Goal: Task Accomplishment & Management: Manage account settings

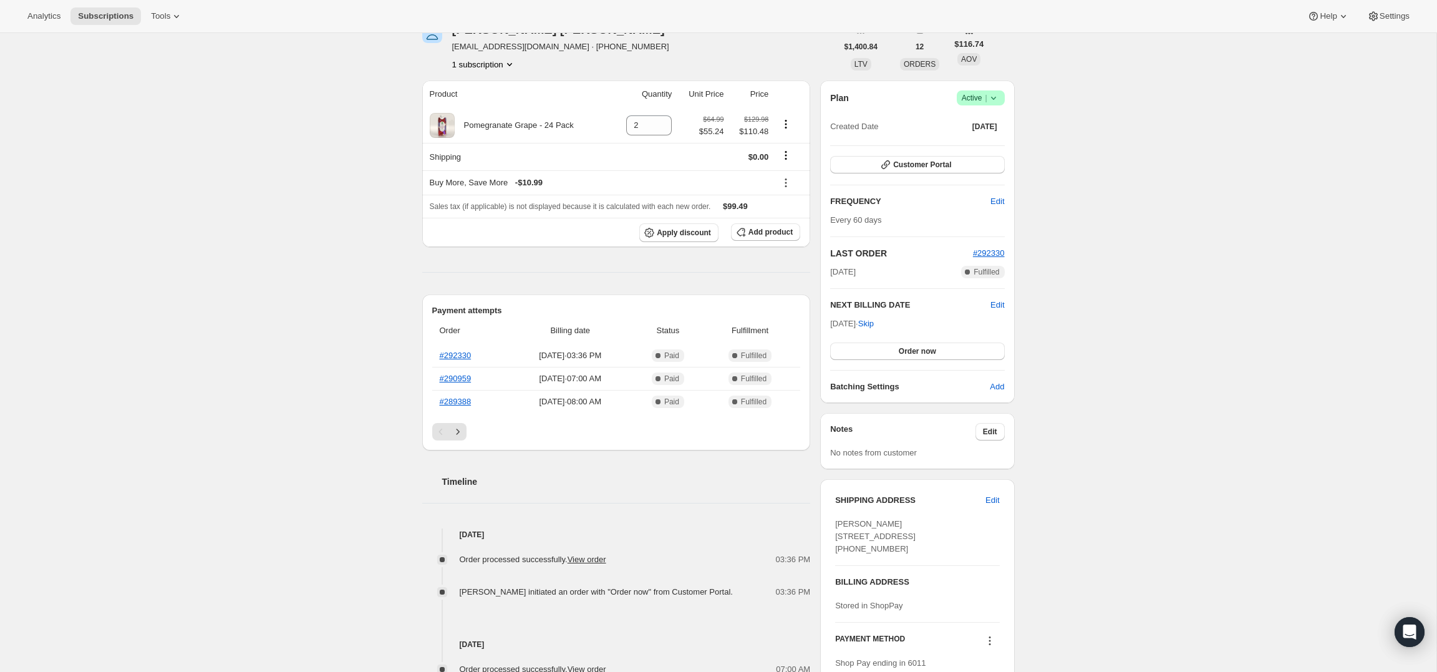
scroll to position [73, 0]
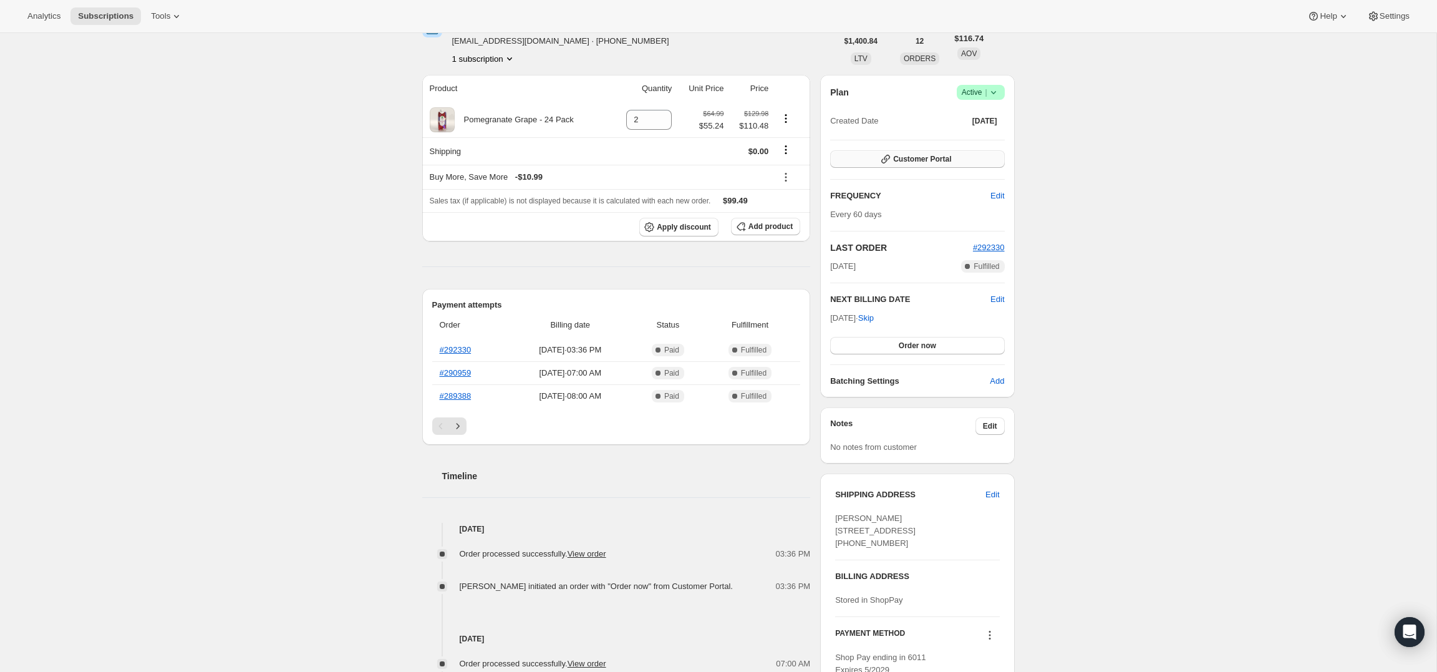
click at [911, 162] on span "Customer Portal" at bounding box center [922, 159] width 58 height 10
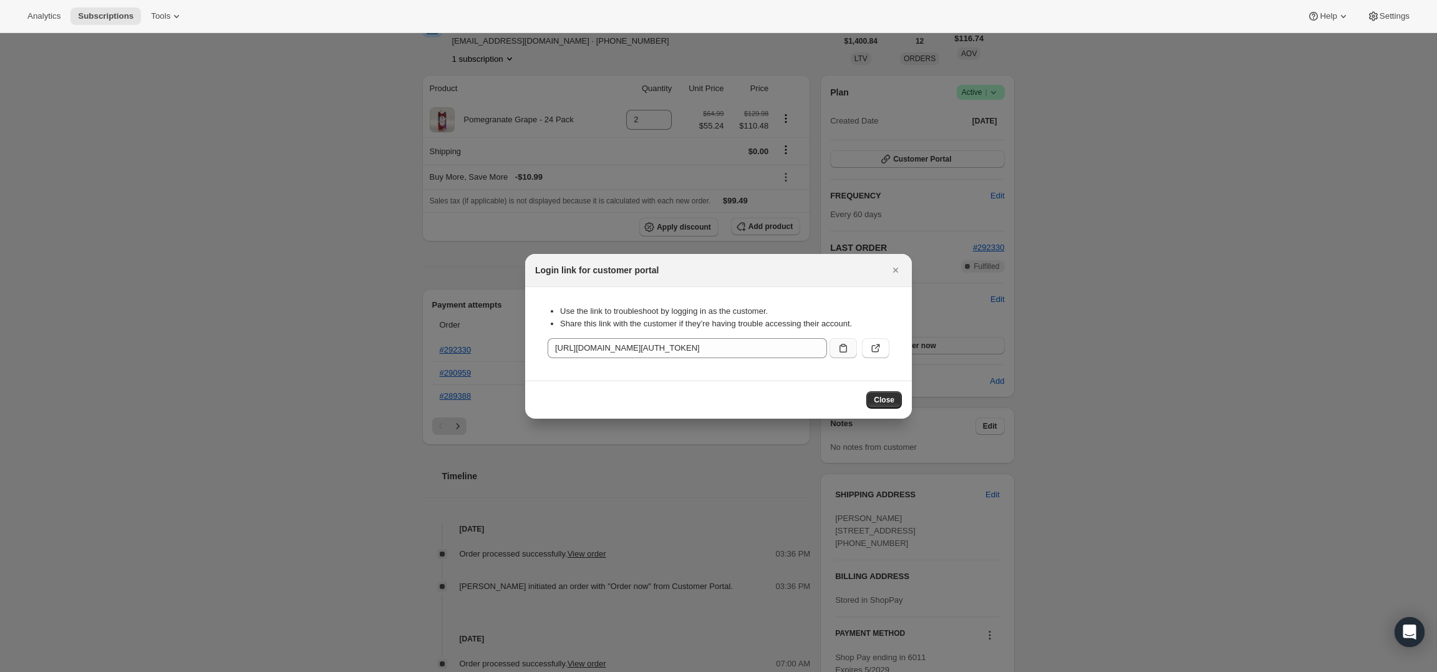
click at [837, 347] on icon ":rc2:" at bounding box center [843, 348] width 12 height 12
click at [861, 347] on div ":rc2:" at bounding box center [857, 345] width 65 height 25
click at [880, 351] on icon ":rc2:" at bounding box center [876, 348] width 12 height 12
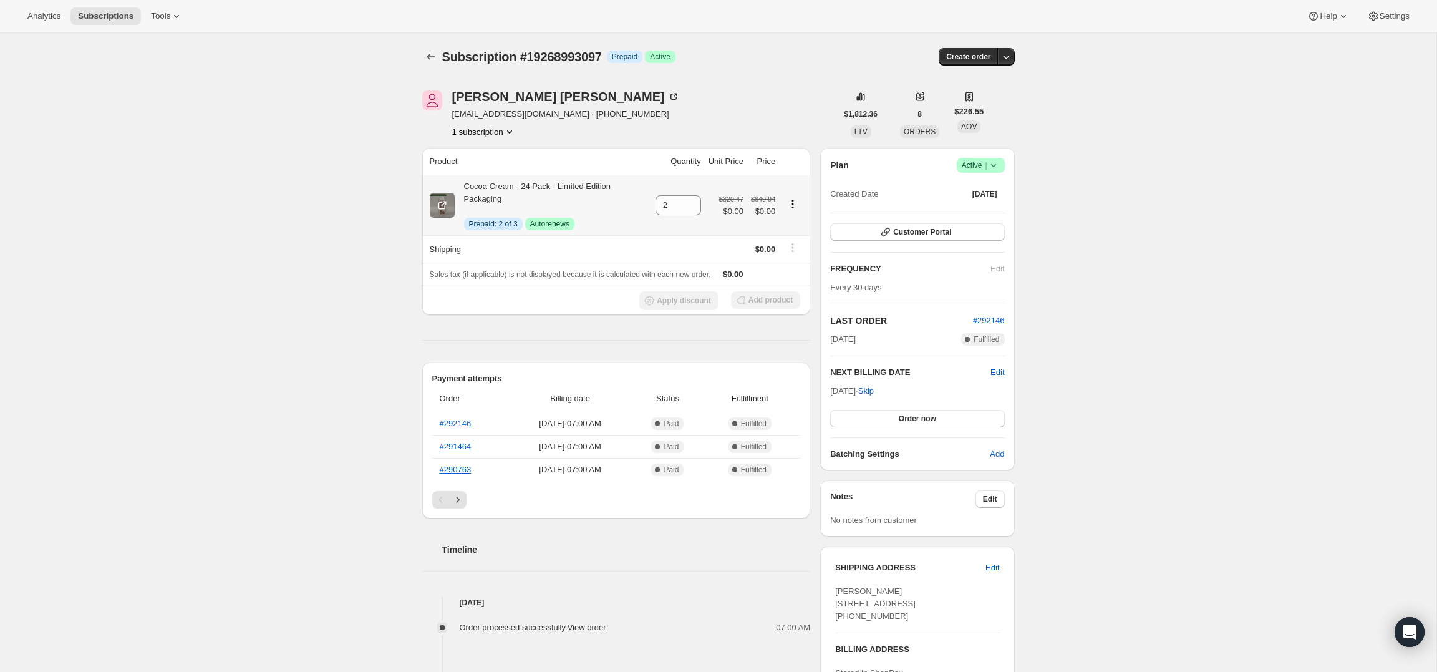
click at [792, 204] on icon "Product actions" at bounding box center [793, 204] width 2 height 2
click at [790, 136] on div "Elliott Graves graveseem@gmail.com · +14796198410 1 subscription" at bounding box center [629, 113] width 415 height 47
click at [792, 203] on icon "Product actions" at bounding box center [793, 204] width 12 height 12
click at [791, 263] on button "Swap variant" at bounding box center [791, 271] width 75 height 20
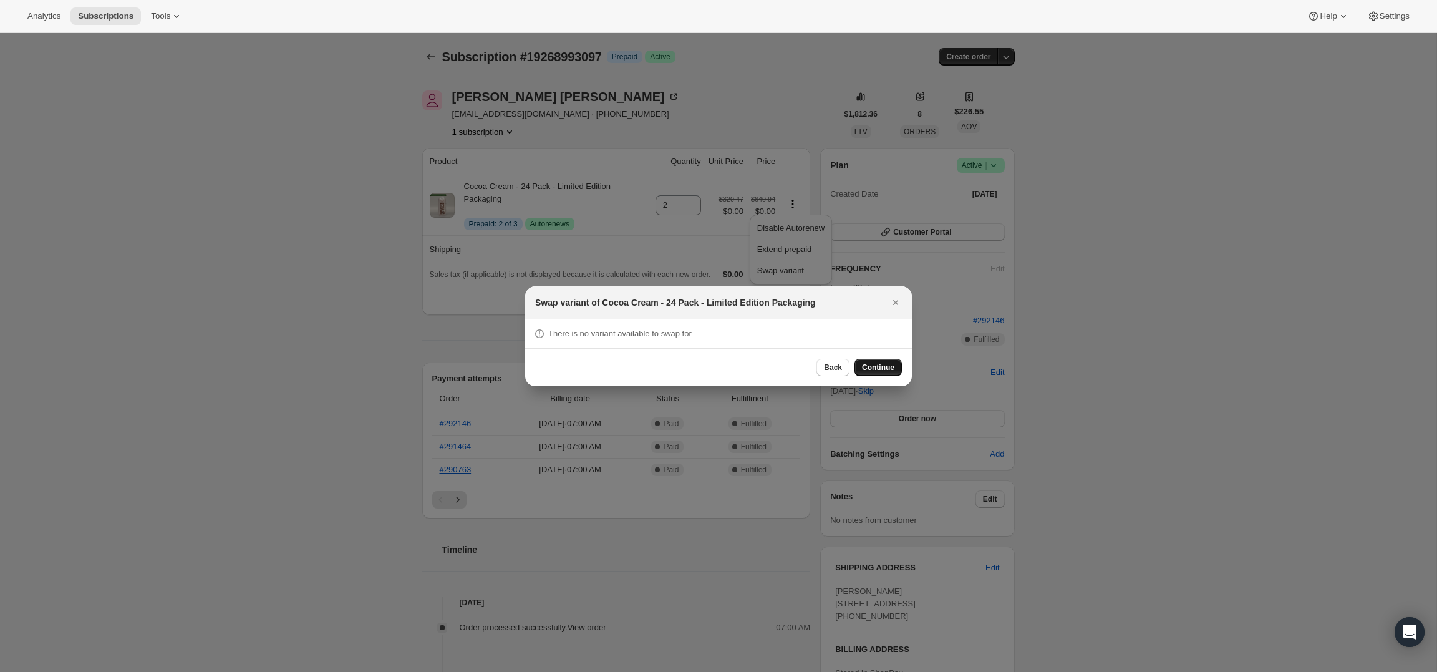
click at [872, 367] on span "Continue" at bounding box center [878, 367] width 32 height 10
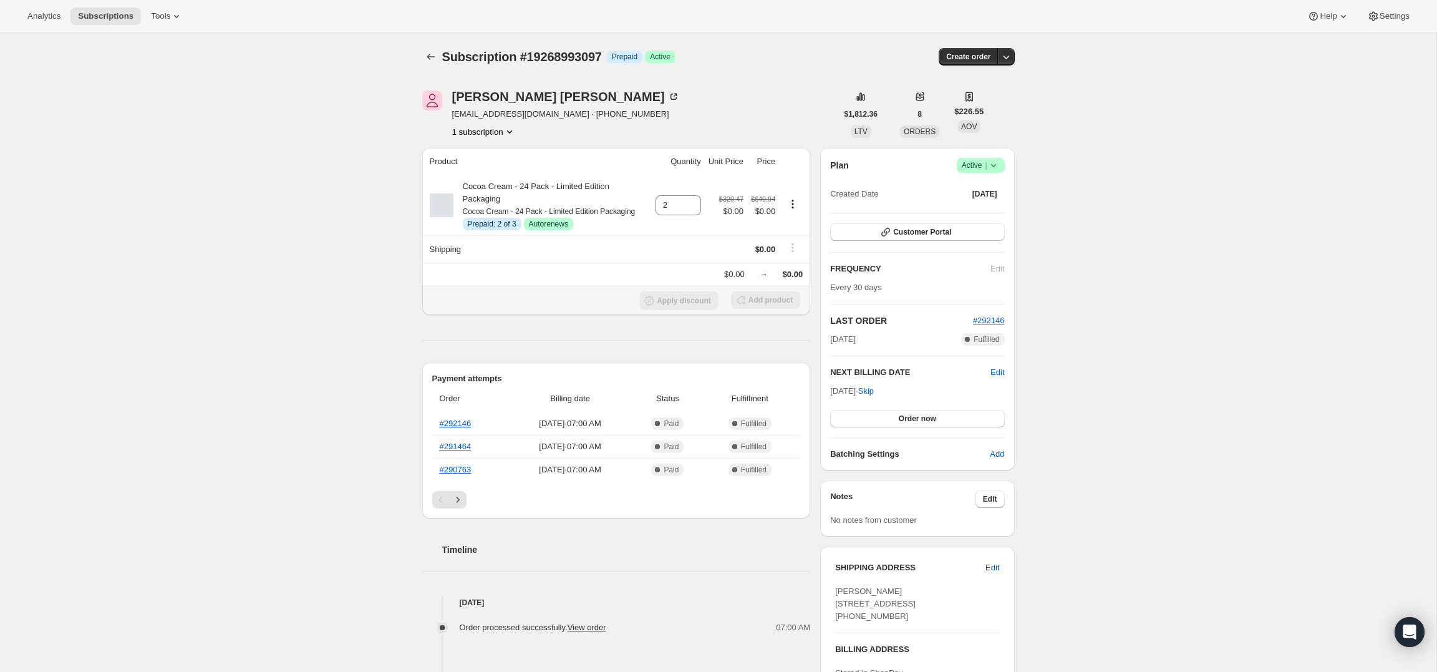
click at [734, 310] on div "Add product" at bounding box center [765, 300] width 69 height 19
click at [737, 310] on div "Add product" at bounding box center [765, 300] width 69 height 19
click at [751, 306] on div "Add product" at bounding box center [765, 300] width 69 height 19
click at [751, 305] on div "Add product" at bounding box center [765, 300] width 69 height 19
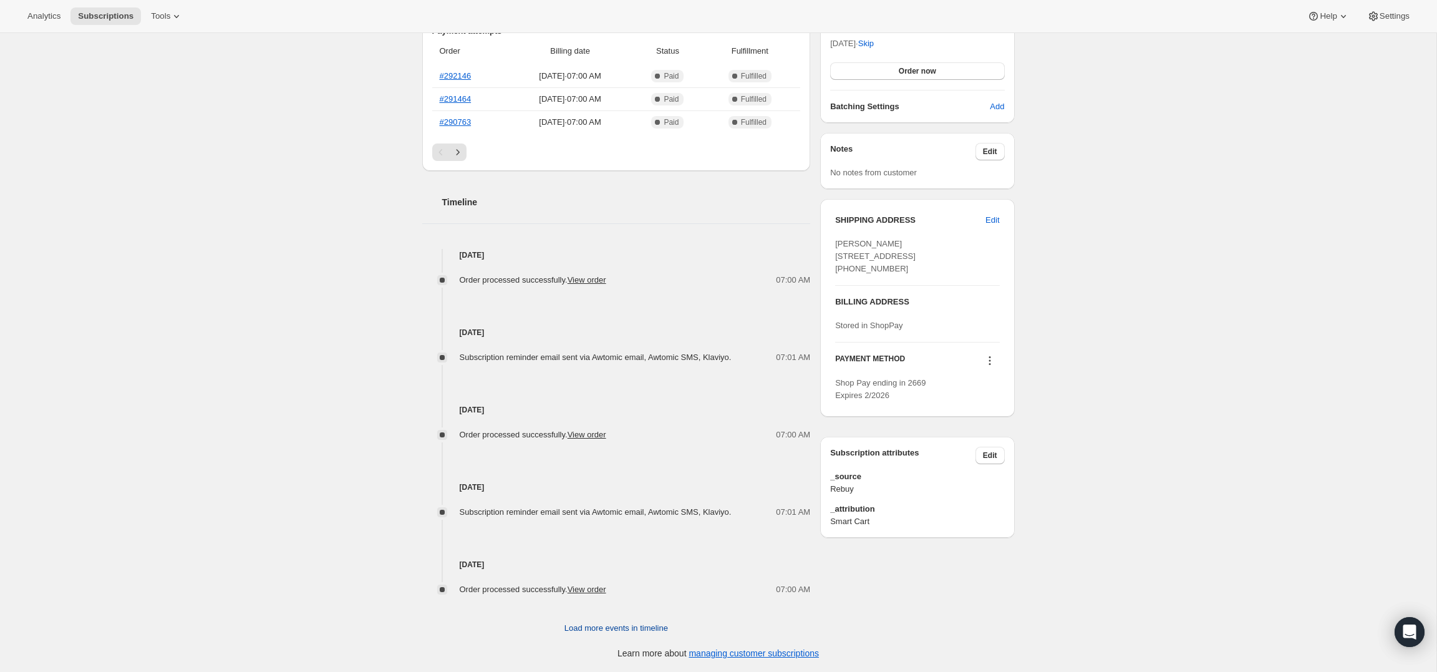
click at [620, 624] on span "Load more events in timeline" at bounding box center [617, 628] width 104 height 12
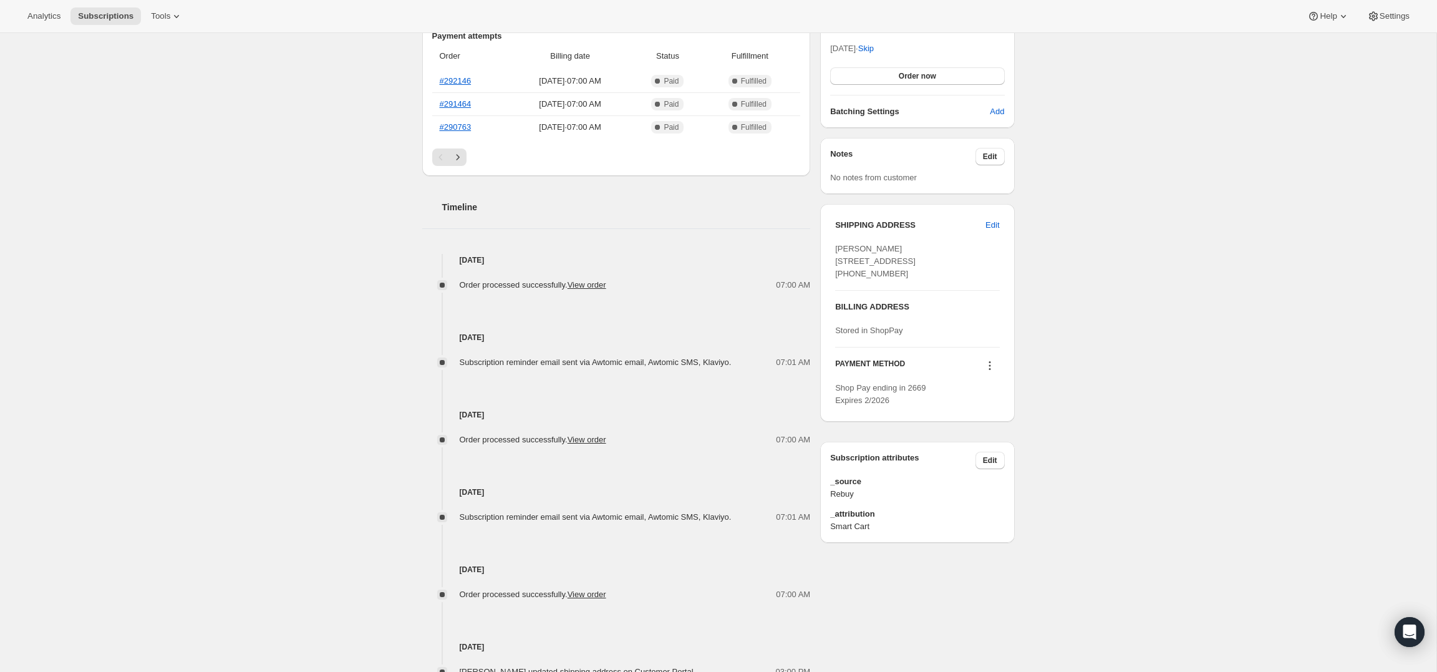
scroll to position [844, 0]
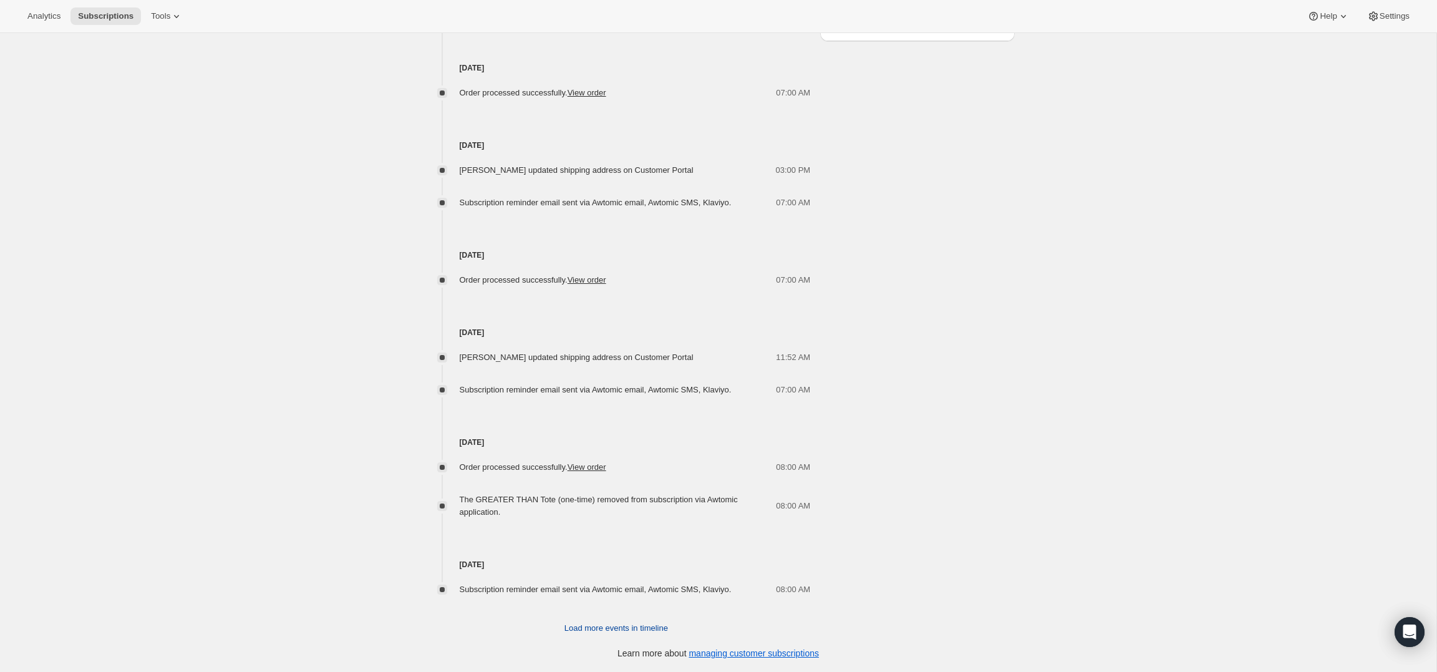
click at [628, 623] on span "Load more events in timeline" at bounding box center [617, 628] width 104 height 12
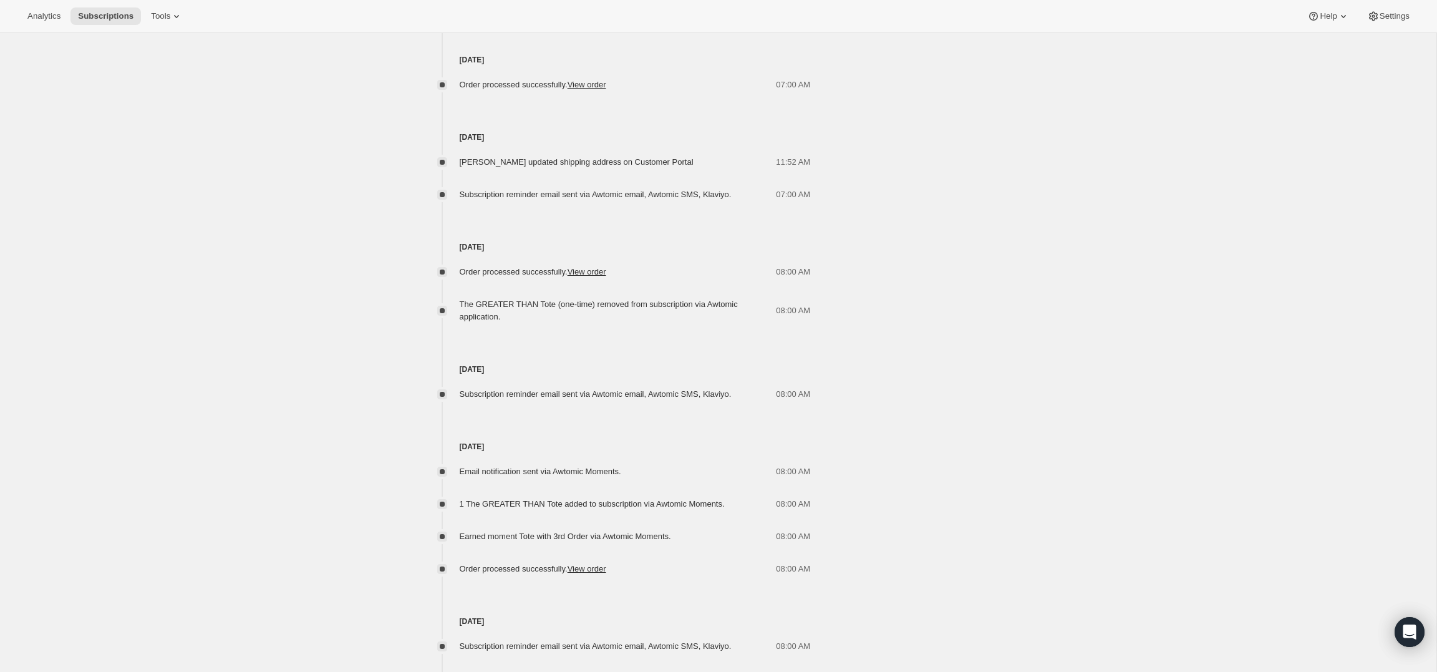
scroll to position [1135, 0]
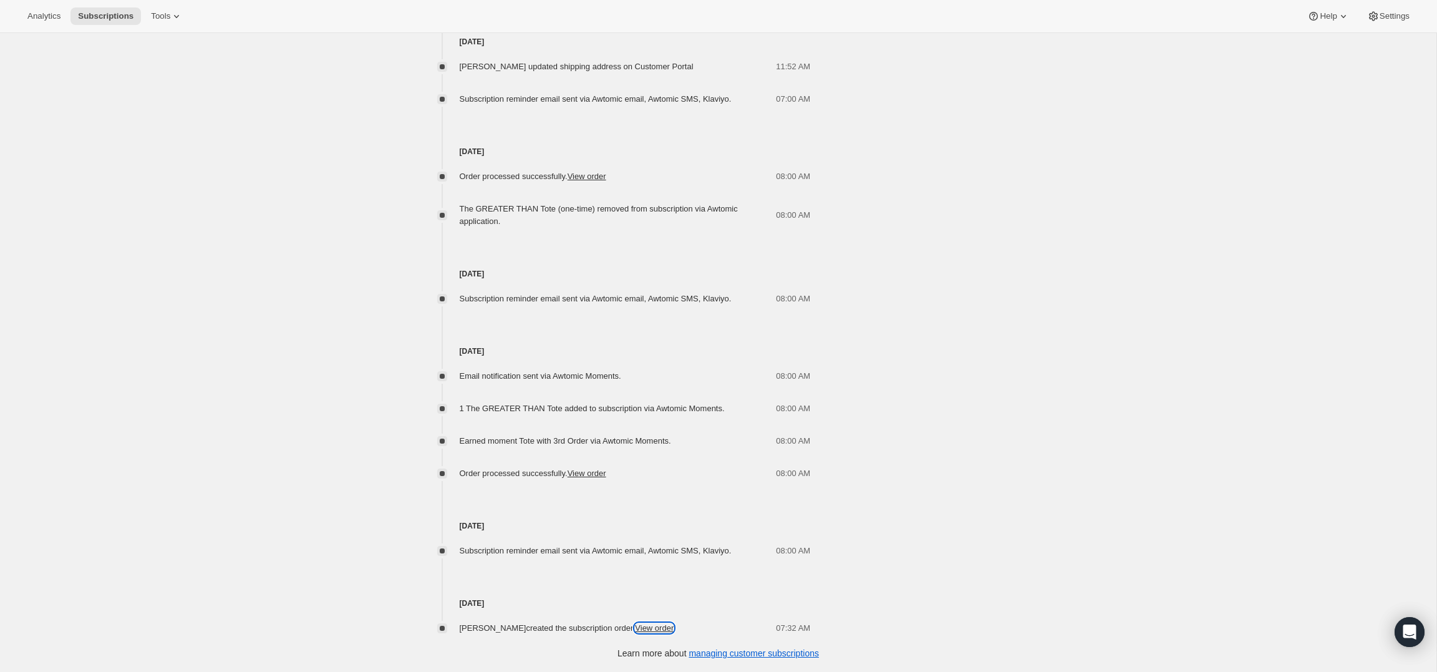
click at [664, 626] on link "View order" at bounding box center [654, 627] width 39 height 9
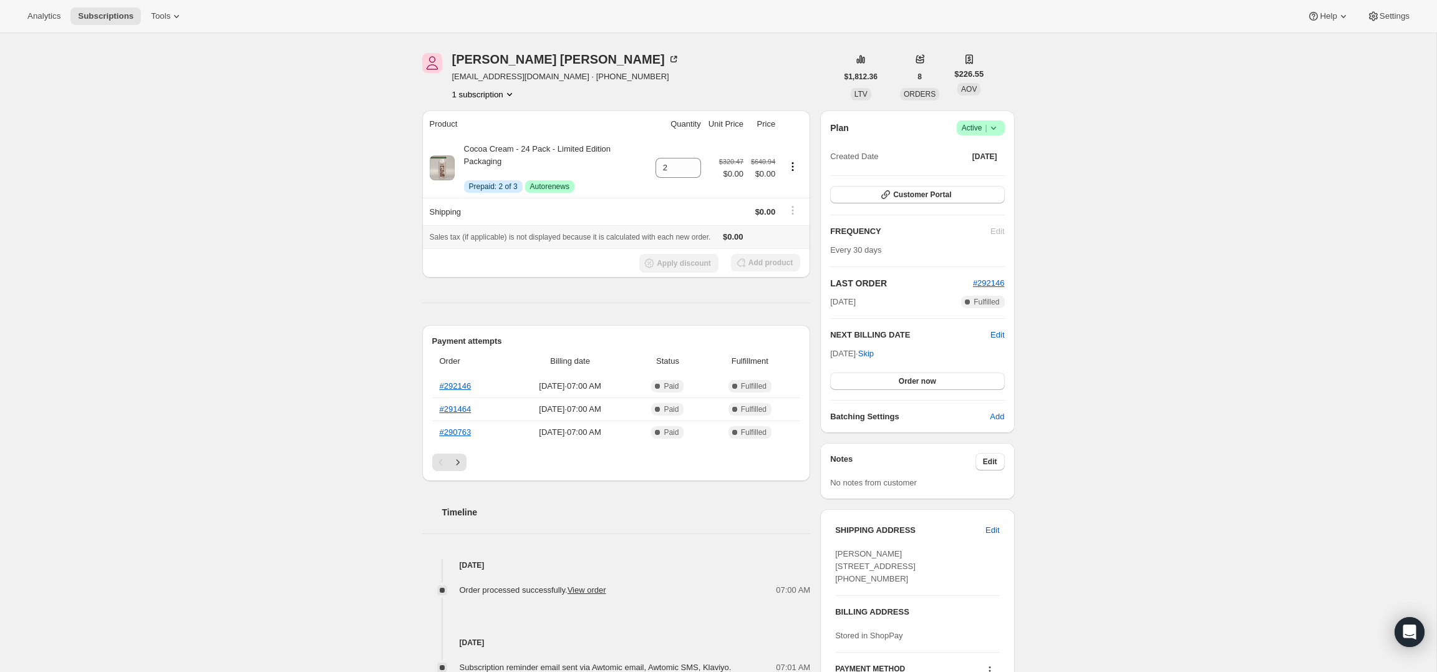
scroll to position [0, 0]
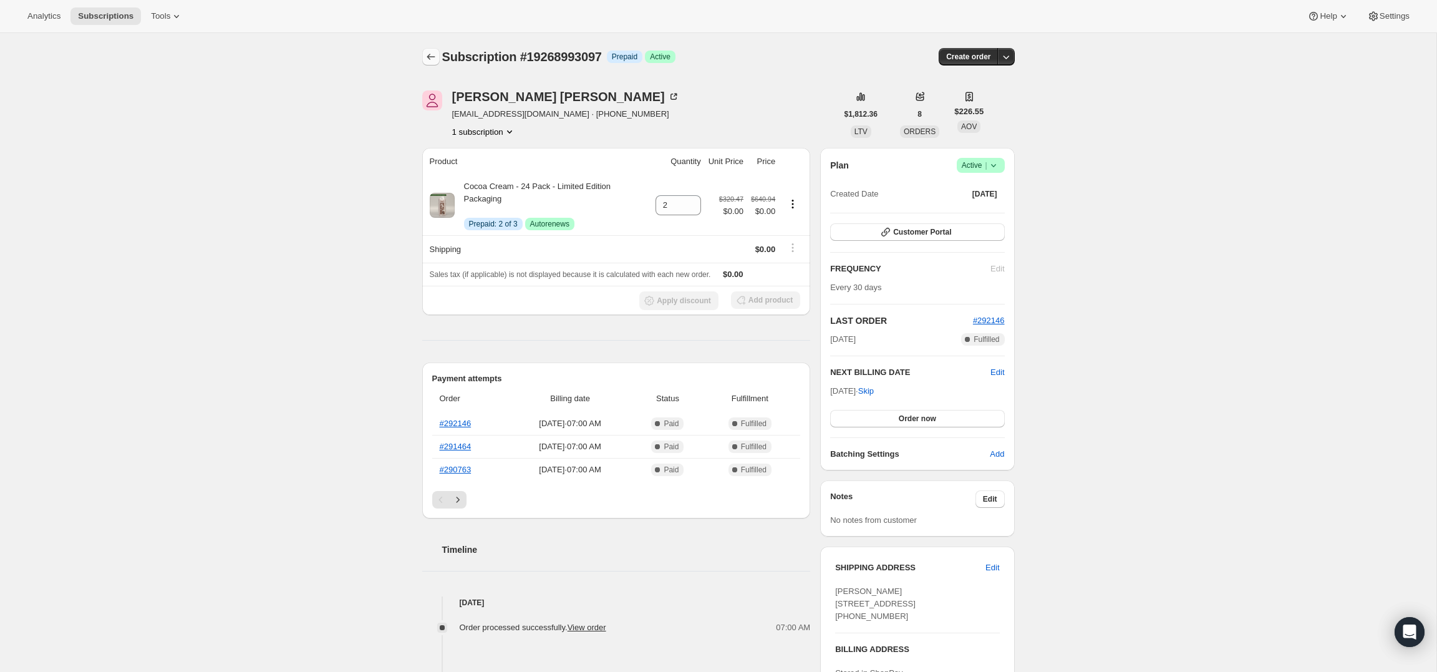
click at [427, 55] on icon "Subscriptions" at bounding box center [431, 57] width 12 height 12
click at [797, 199] on icon "Product actions" at bounding box center [793, 204] width 12 height 12
click at [659, 110] on div "Elliott Graves graveseem@gmail.com · +14796198410 1 subscription" at bounding box center [629, 113] width 415 height 47
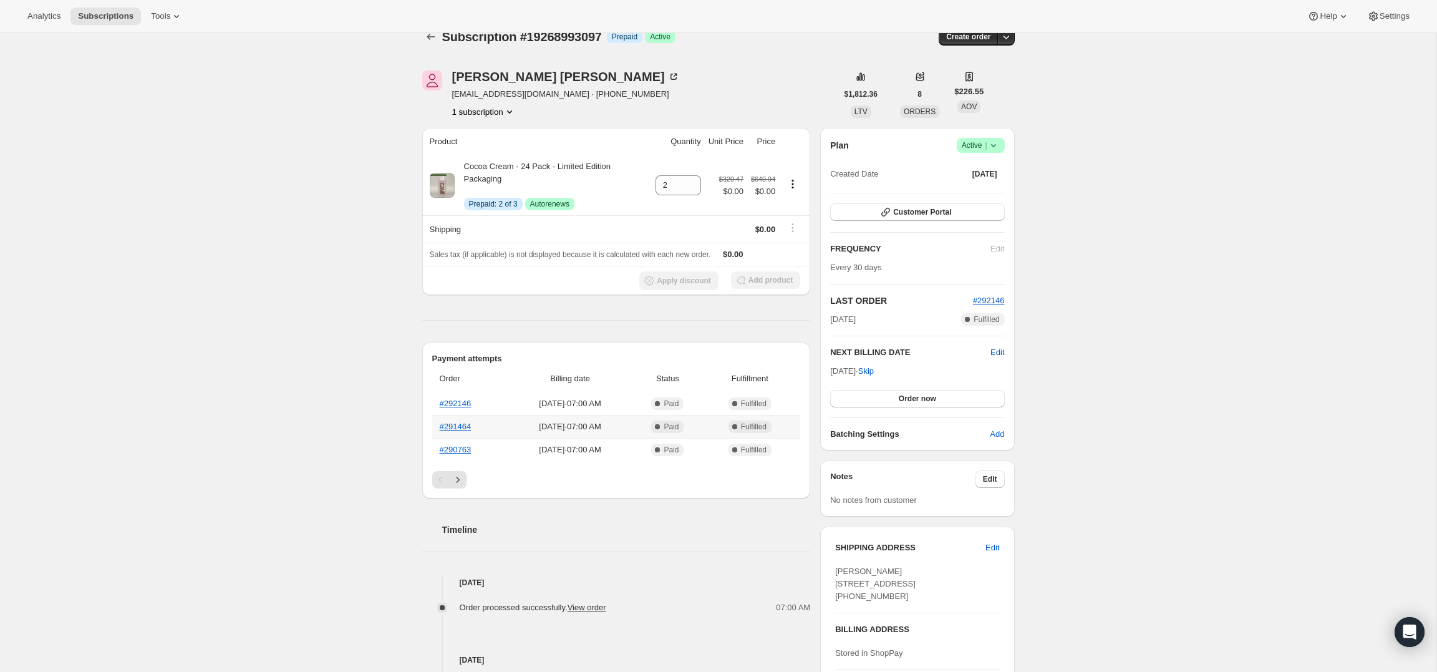
scroll to position [24, 0]
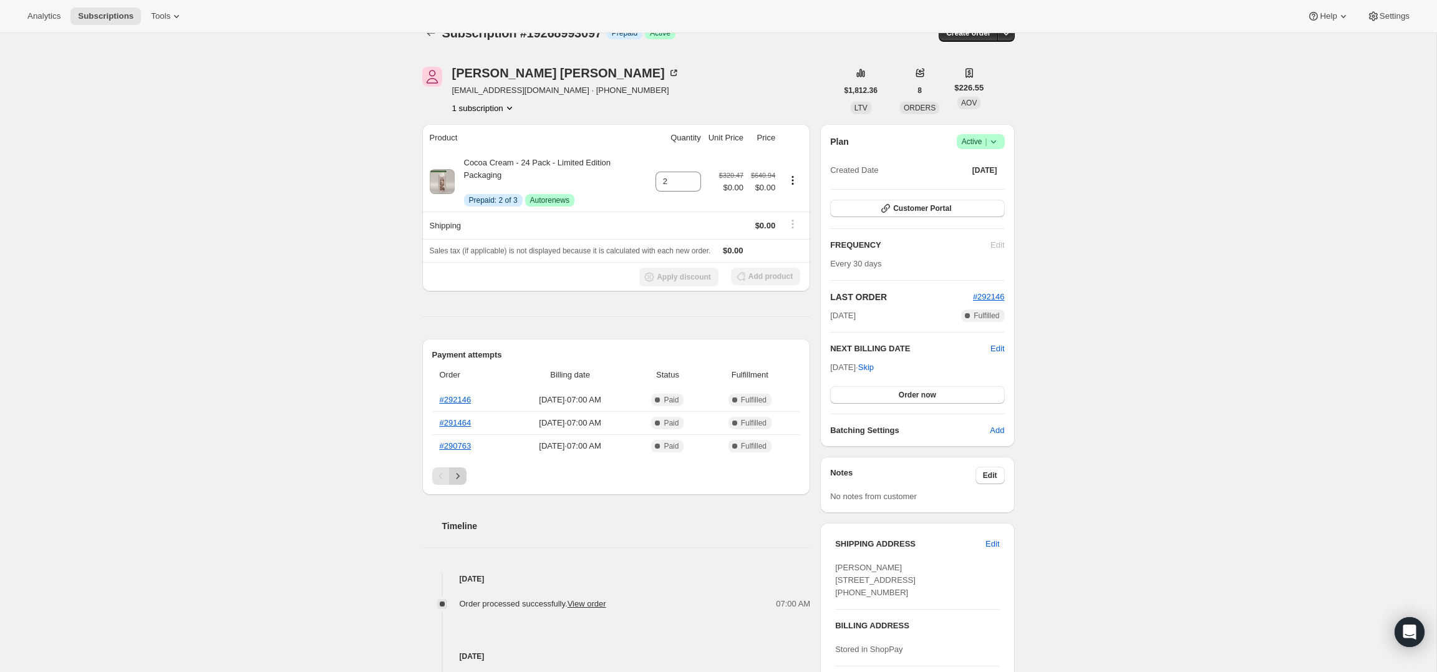
click at [458, 477] on icon "Next" at bounding box center [457, 476] width 3 height 6
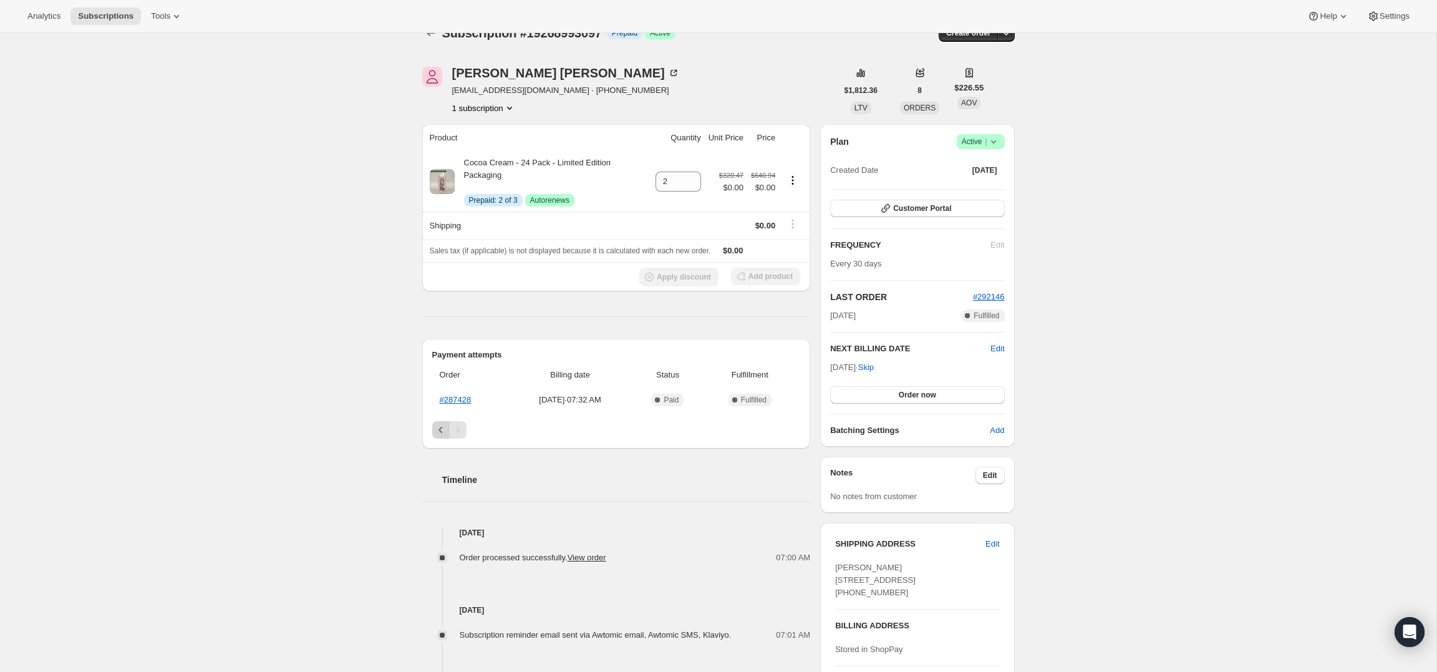
click at [437, 438] on button "Previous" at bounding box center [440, 429] width 17 height 17
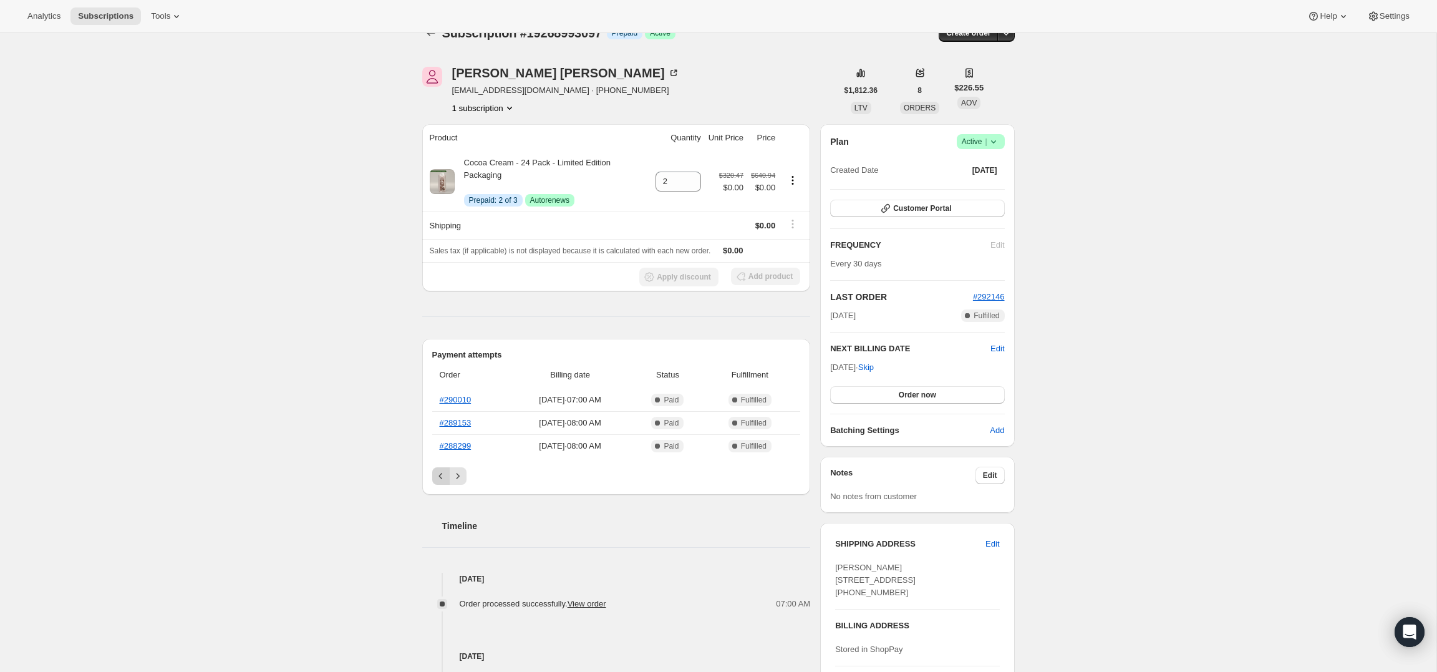
click at [438, 474] on icon "Previous" at bounding box center [441, 476] width 12 height 12
click at [438, 474] on div "Pagination" at bounding box center [440, 475] width 17 height 17
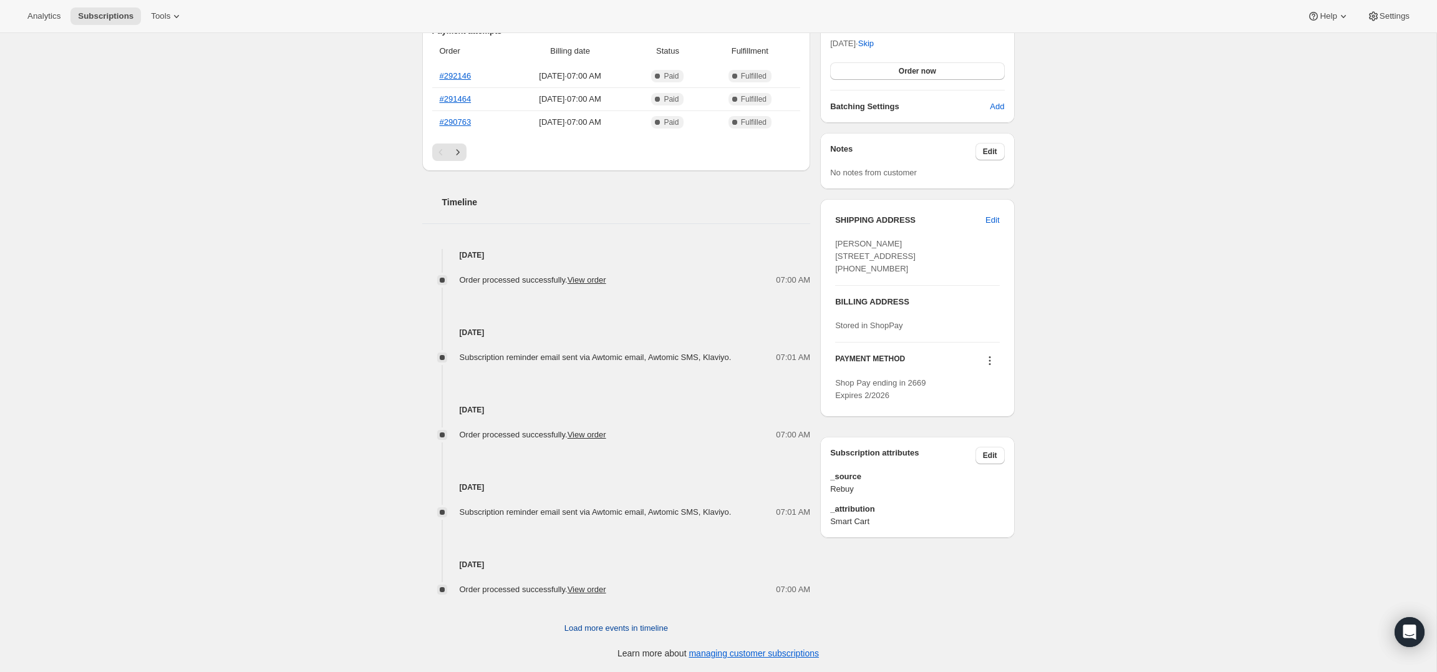
click at [646, 627] on span "Load more events in timeline" at bounding box center [617, 628] width 104 height 12
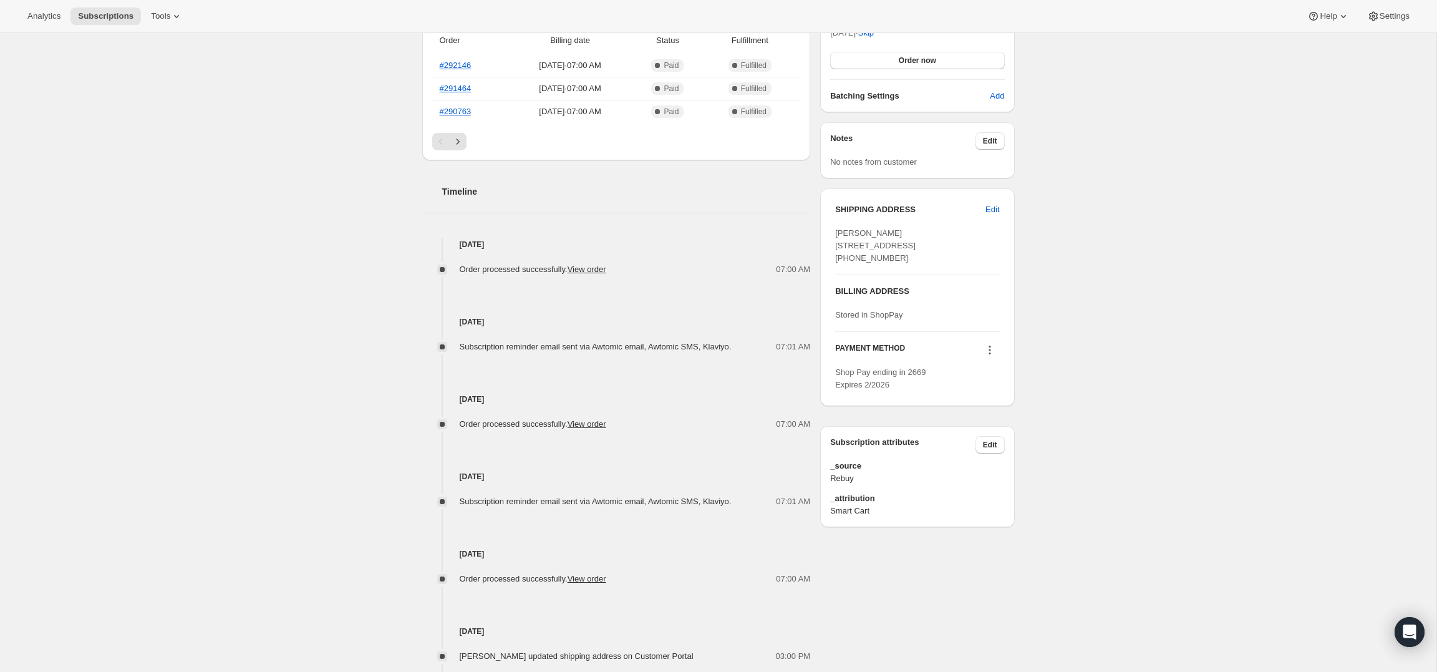
scroll to position [844, 0]
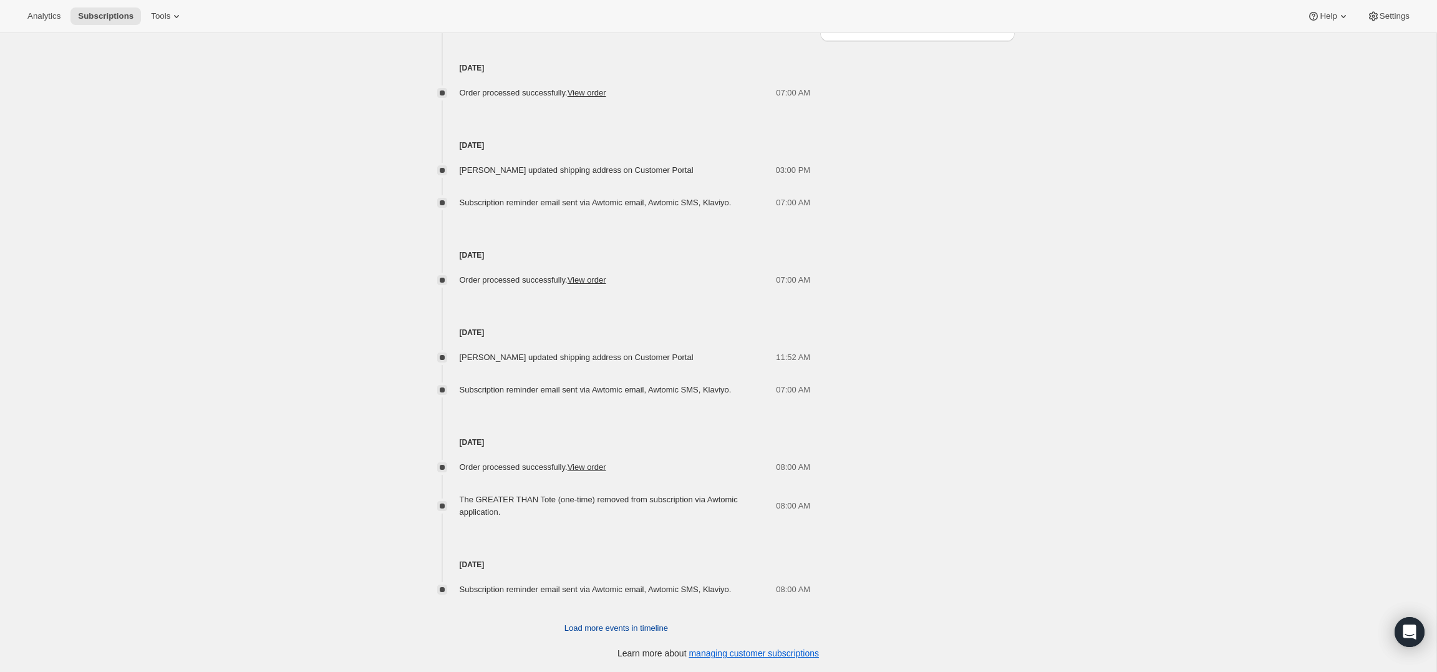
click at [620, 632] on span "Load more events in timeline" at bounding box center [617, 628] width 104 height 12
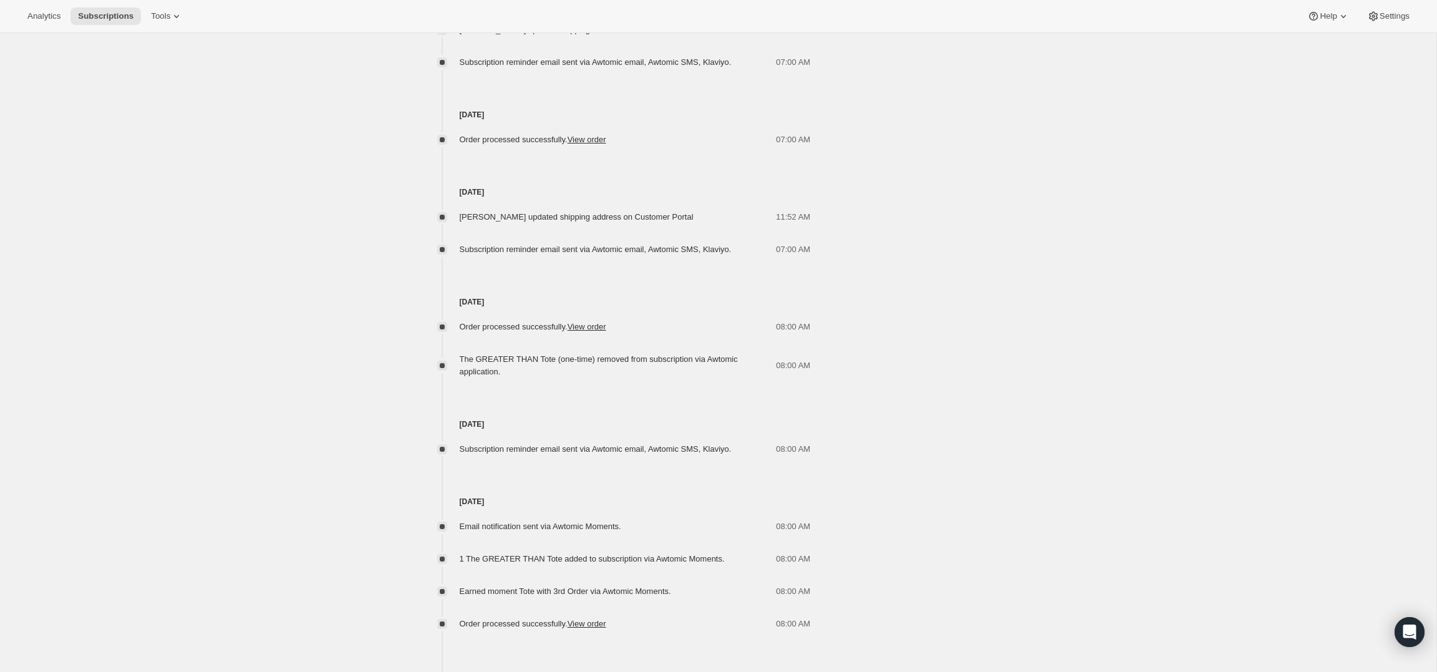
scroll to position [1135, 0]
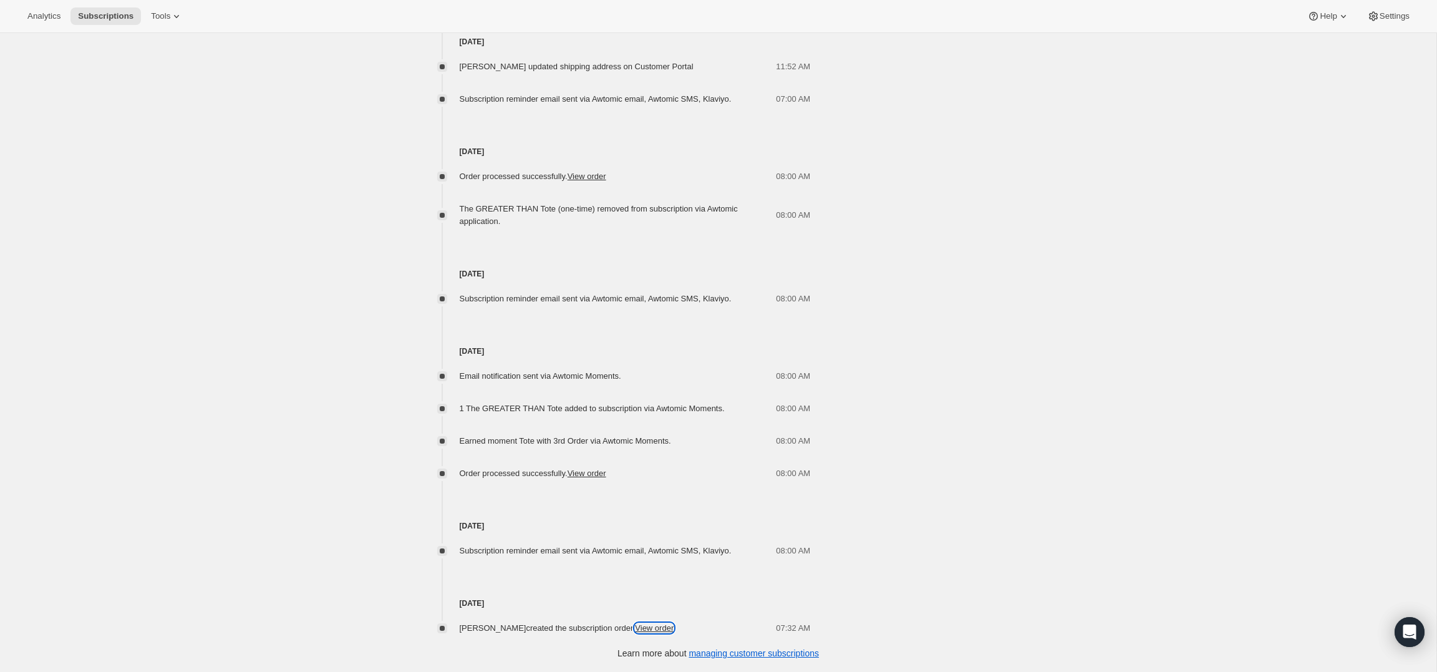
click at [644, 627] on link "View order" at bounding box center [654, 627] width 39 height 9
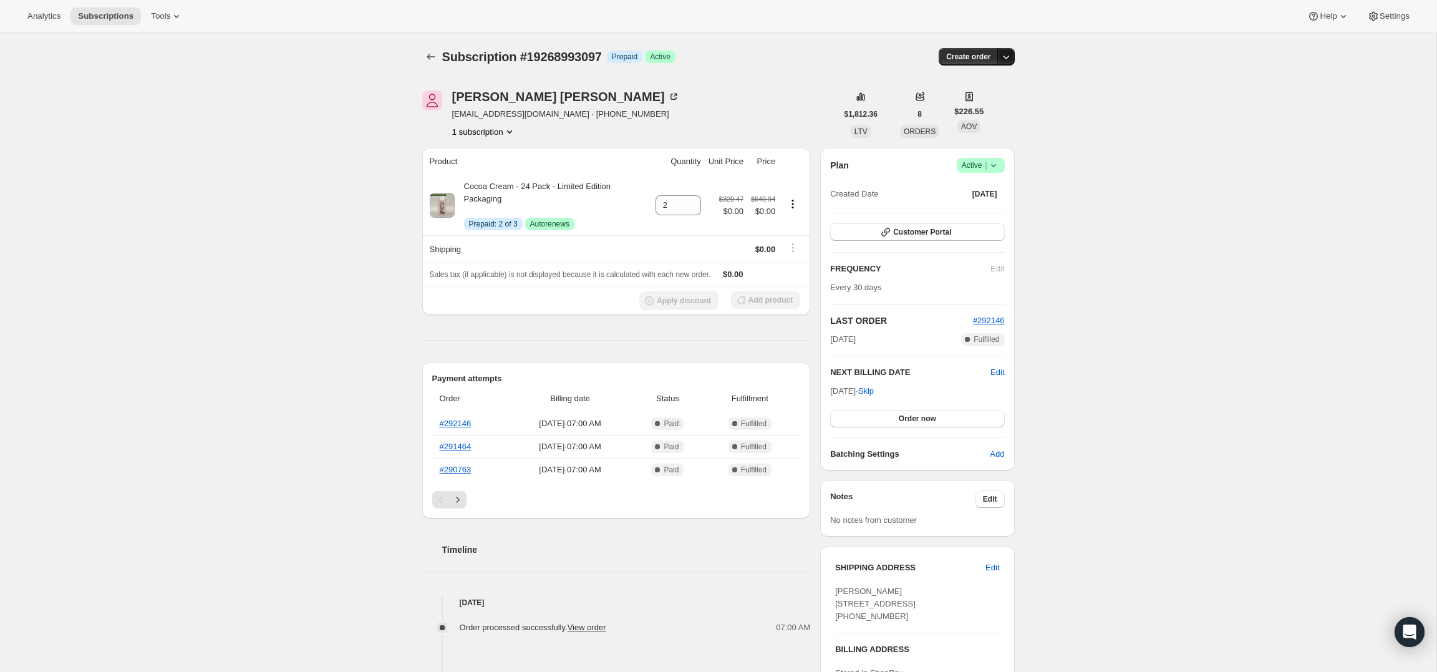
click at [1009, 60] on icon "button" at bounding box center [1006, 57] width 12 height 12
click at [1382, 21] on button "Settings" at bounding box center [1388, 15] width 57 height 17
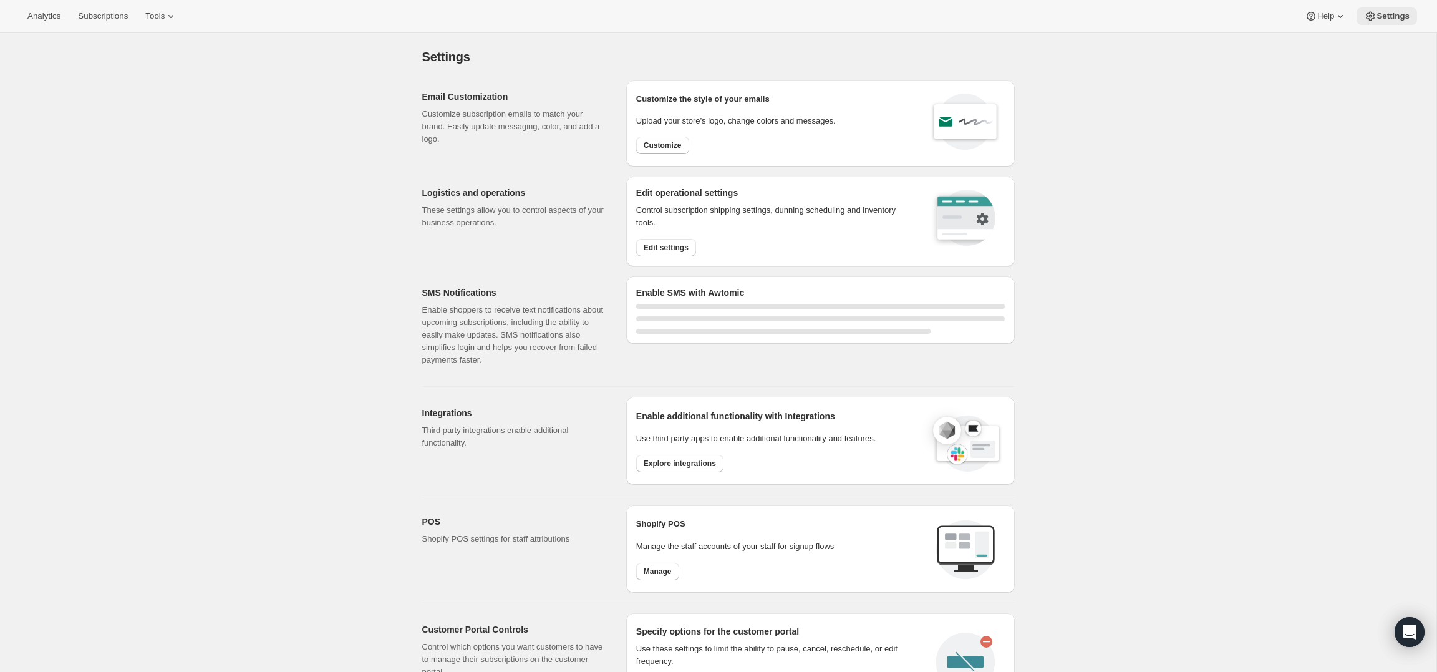
select select "22:00"
select select "09:00"
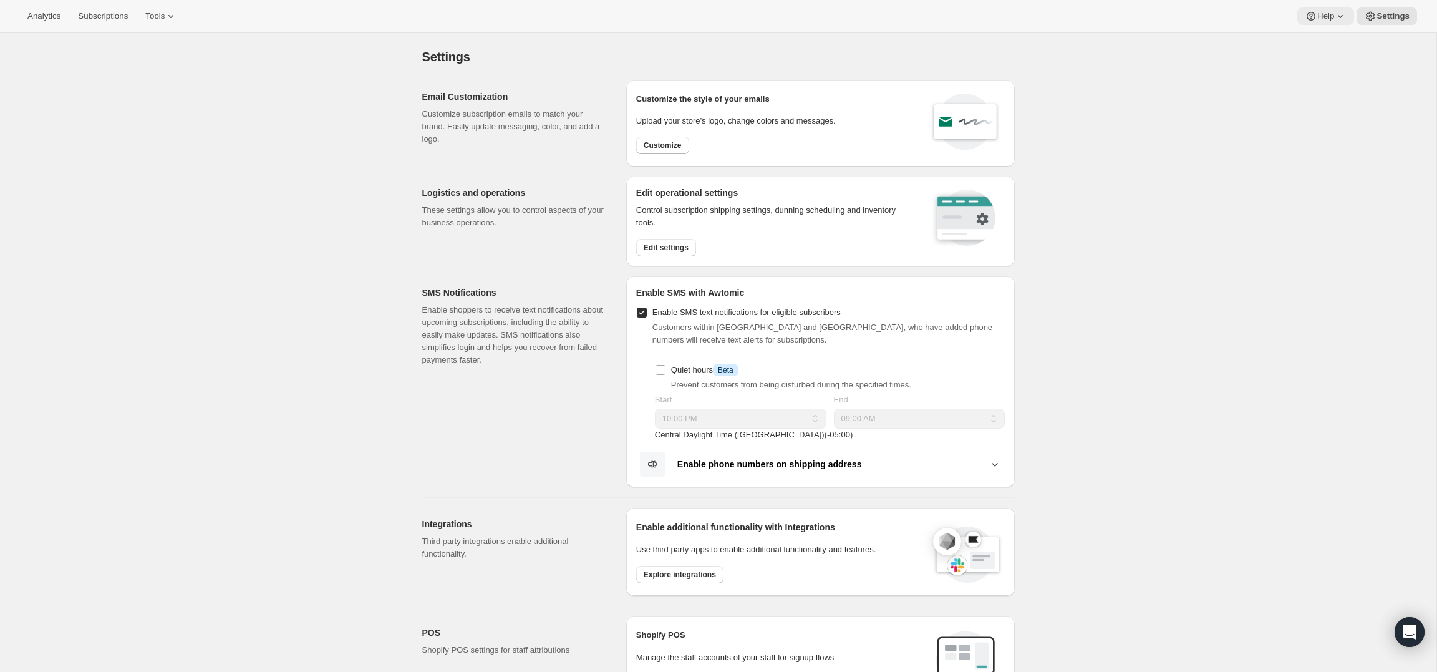
click at [1320, 15] on span "Help" at bounding box center [1326, 16] width 17 height 10
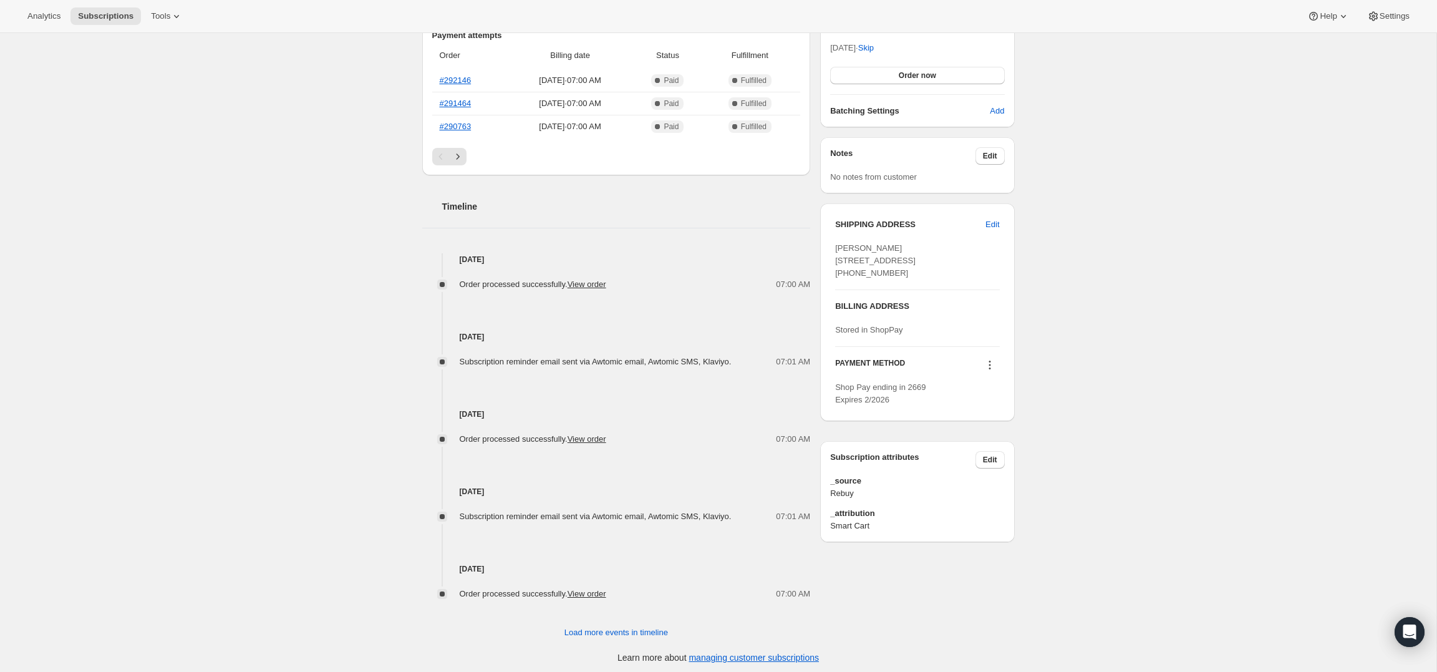
scroll to position [347, 0]
drag, startPoint x: 651, startPoint y: 612, endPoint x: 648, endPoint y: 625, distance: 13.6
click at [651, 616] on div "Timeline Aug 26, 2025 Order processed successfully. View order 07:00 AM Aug 23,…" at bounding box center [616, 403] width 389 height 464
click at [648, 626] on span "Load more events in timeline" at bounding box center [617, 628] width 104 height 12
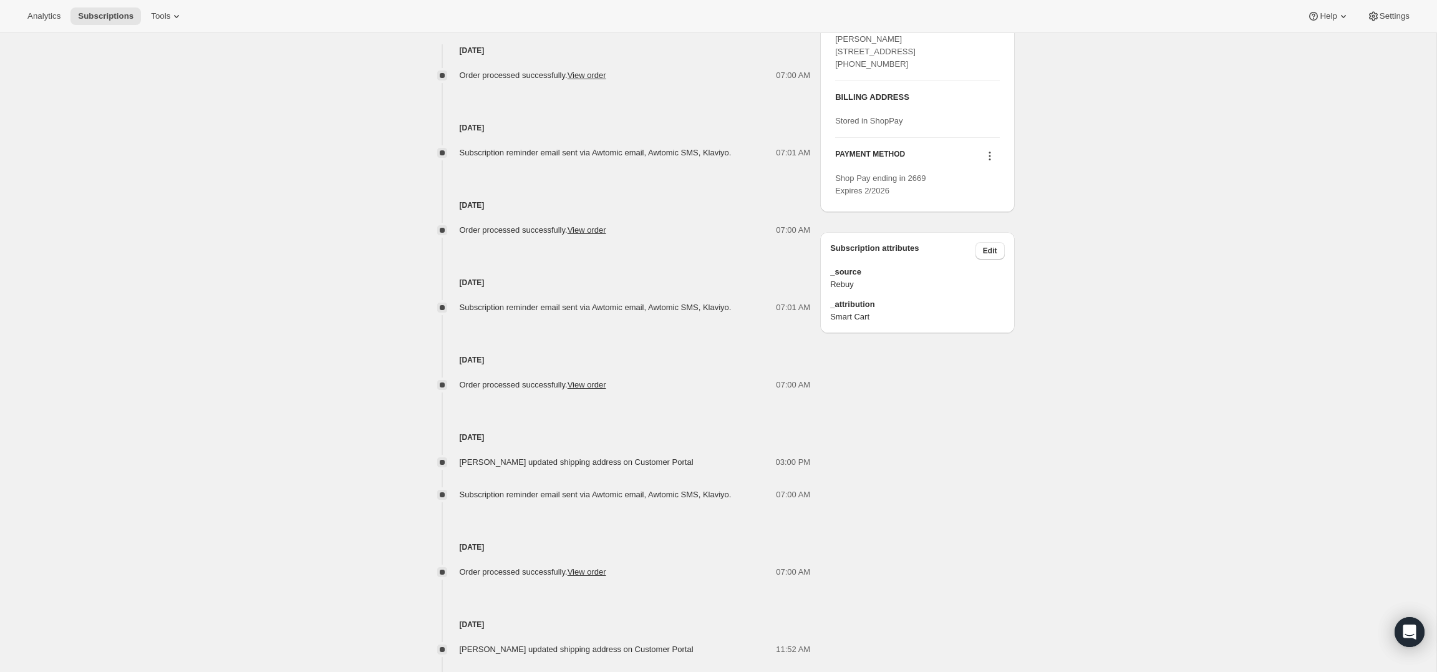
scroll to position [844, 0]
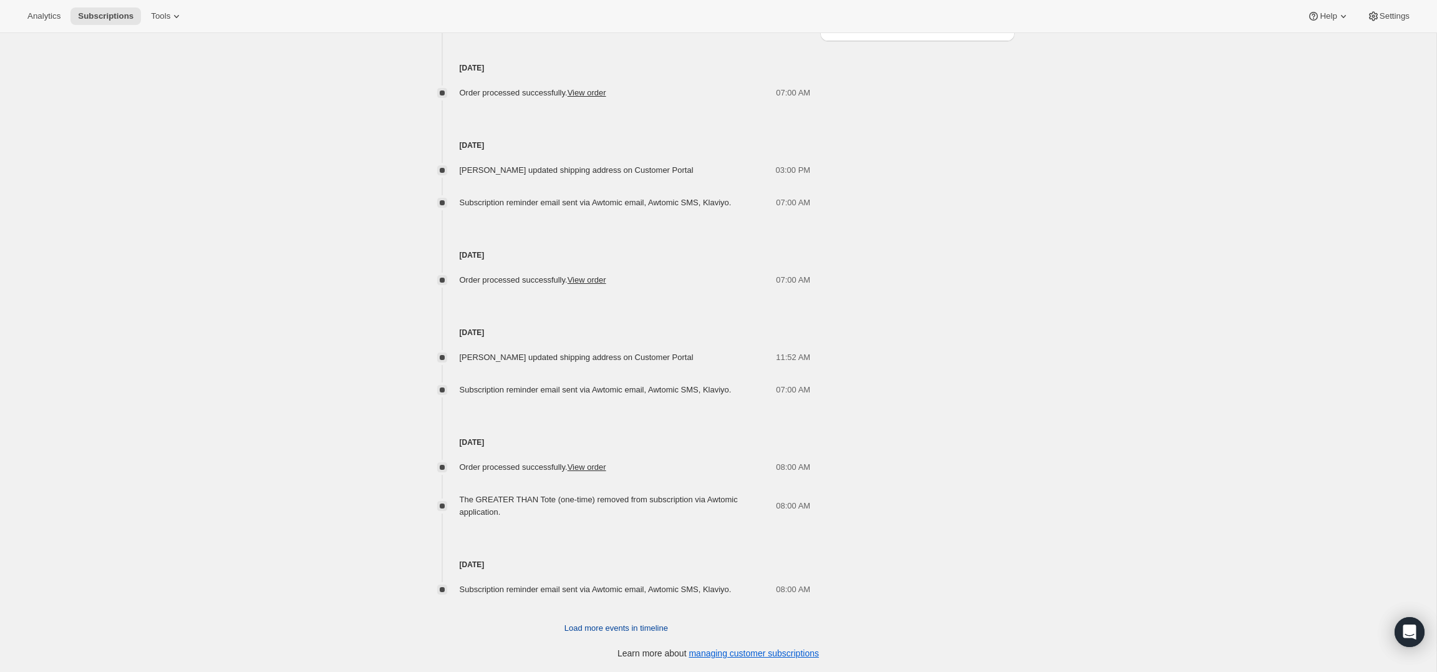
click at [631, 624] on span "Load more events in timeline" at bounding box center [617, 628] width 104 height 12
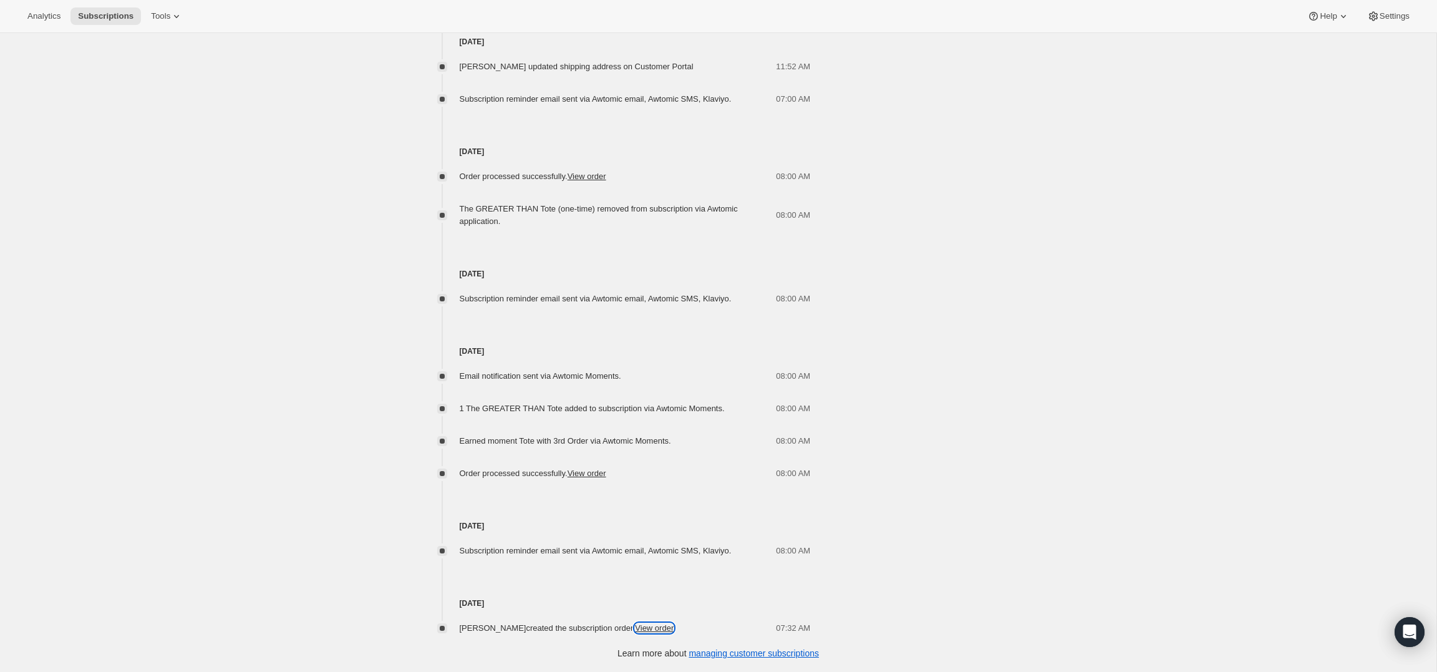
click at [644, 631] on link "View order" at bounding box center [654, 627] width 39 height 9
click at [598, 474] on link "View order" at bounding box center [587, 473] width 39 height 9
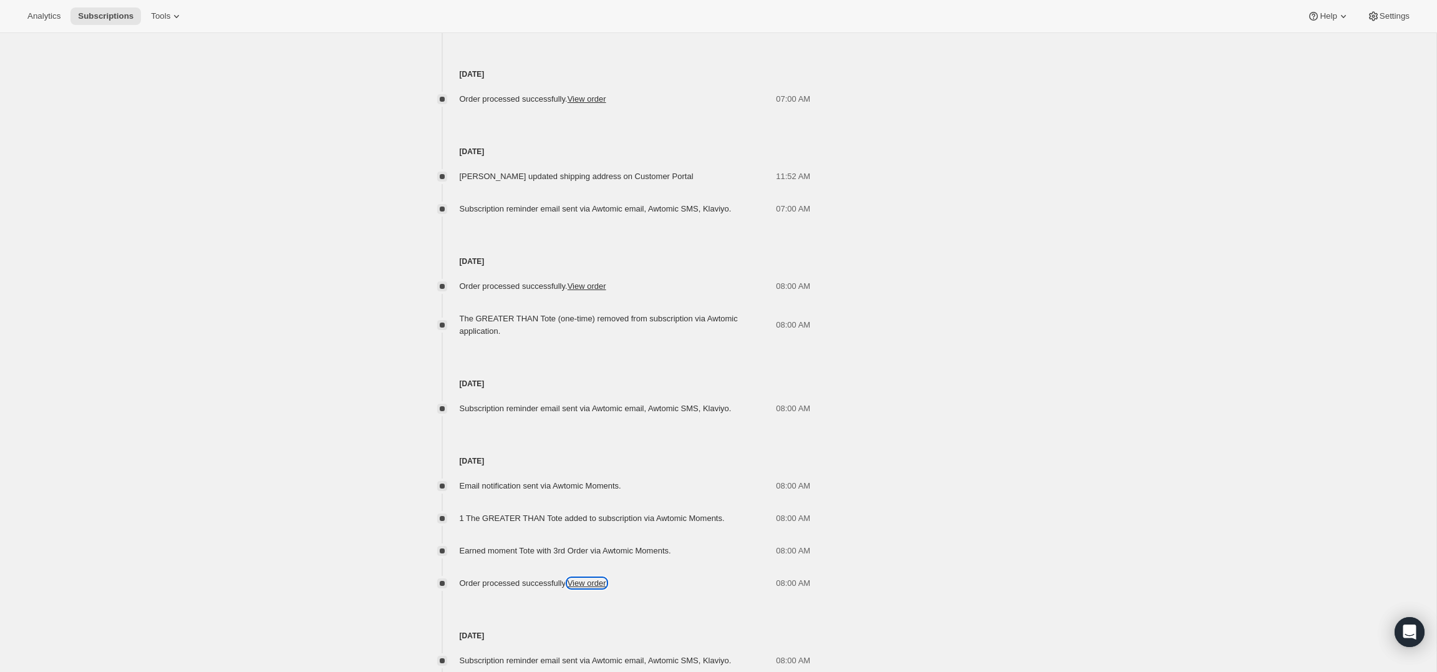
scroll to position [1023, 0]
click at [600, 286] on link "View order" at bounding box center [587, 288] width 39 height 9
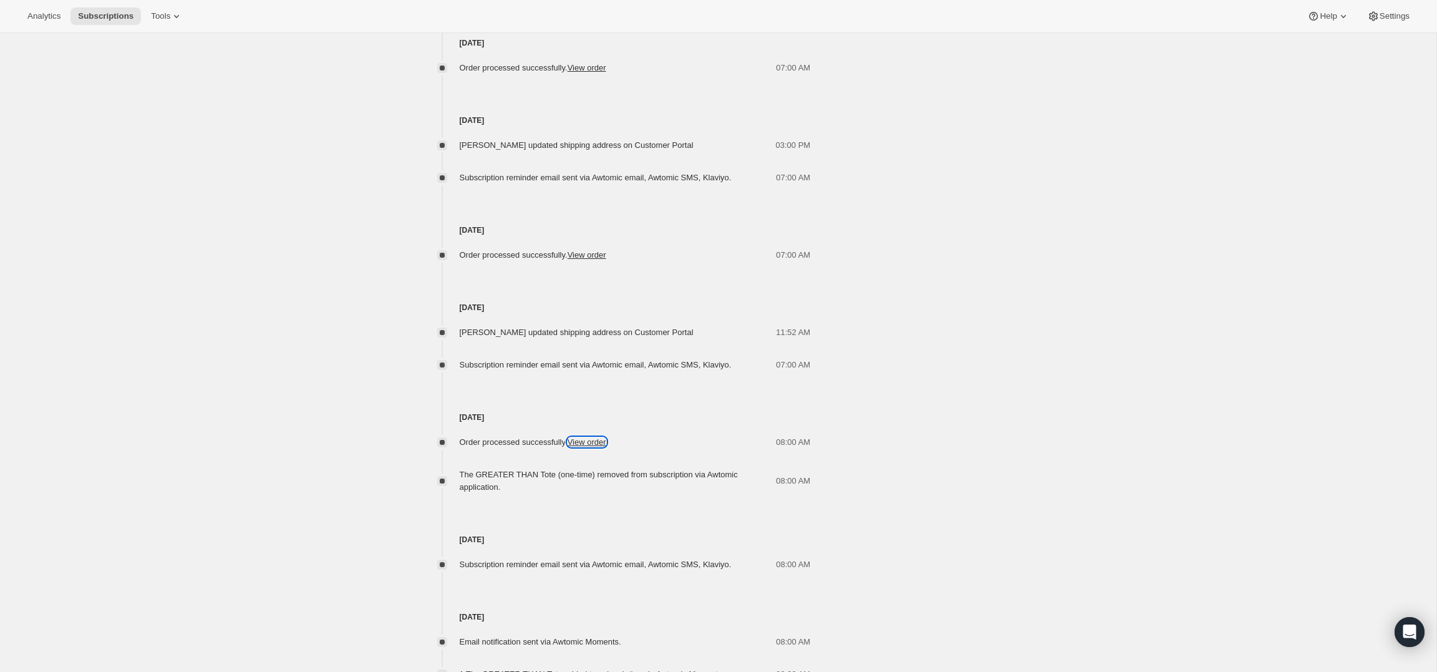
scroll to position [863, 0]
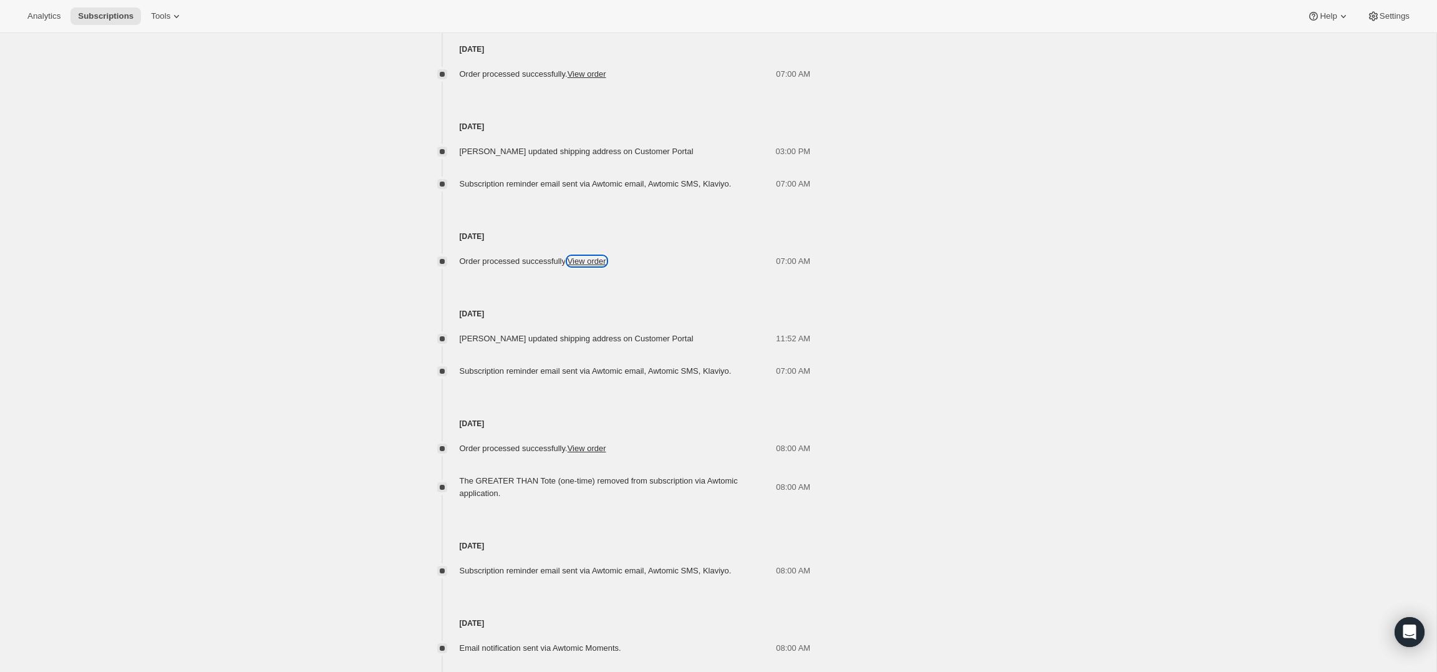
click at [598, 266] on link "View order" at bounding box center [587, 260] width 39 height 9
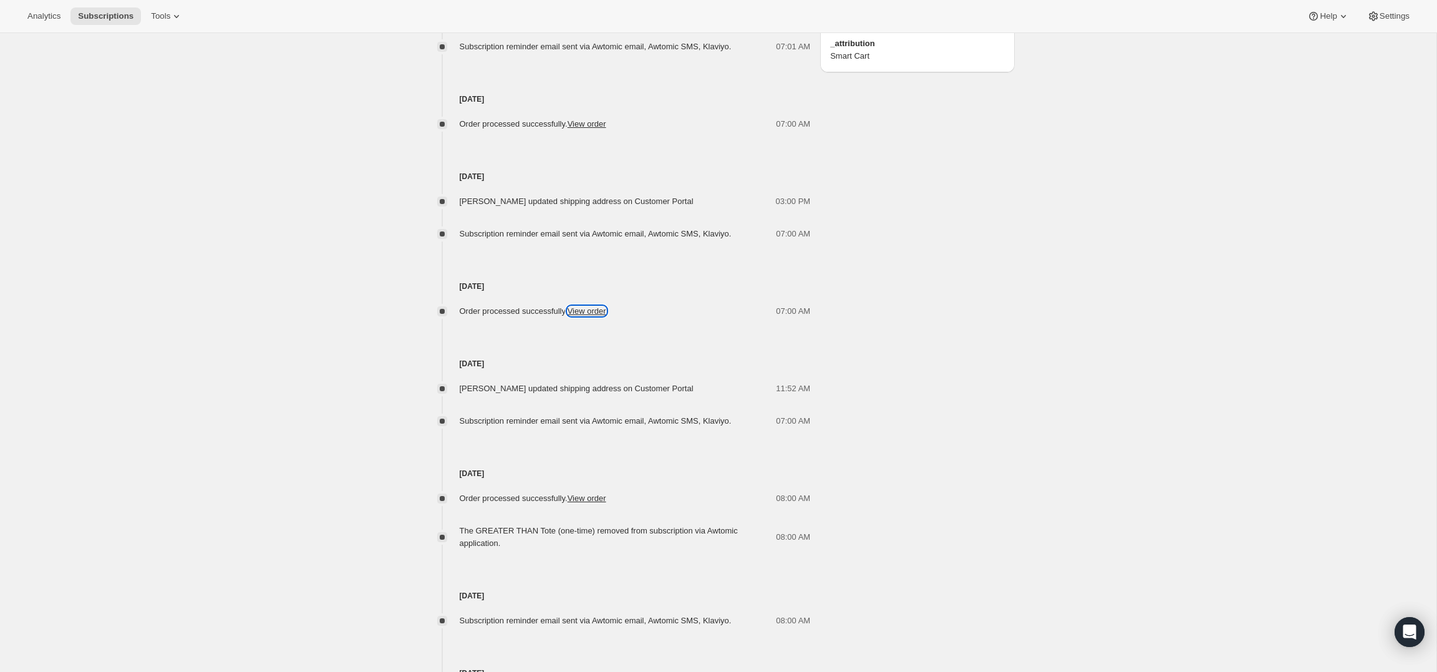
scroll to position [787, 0]
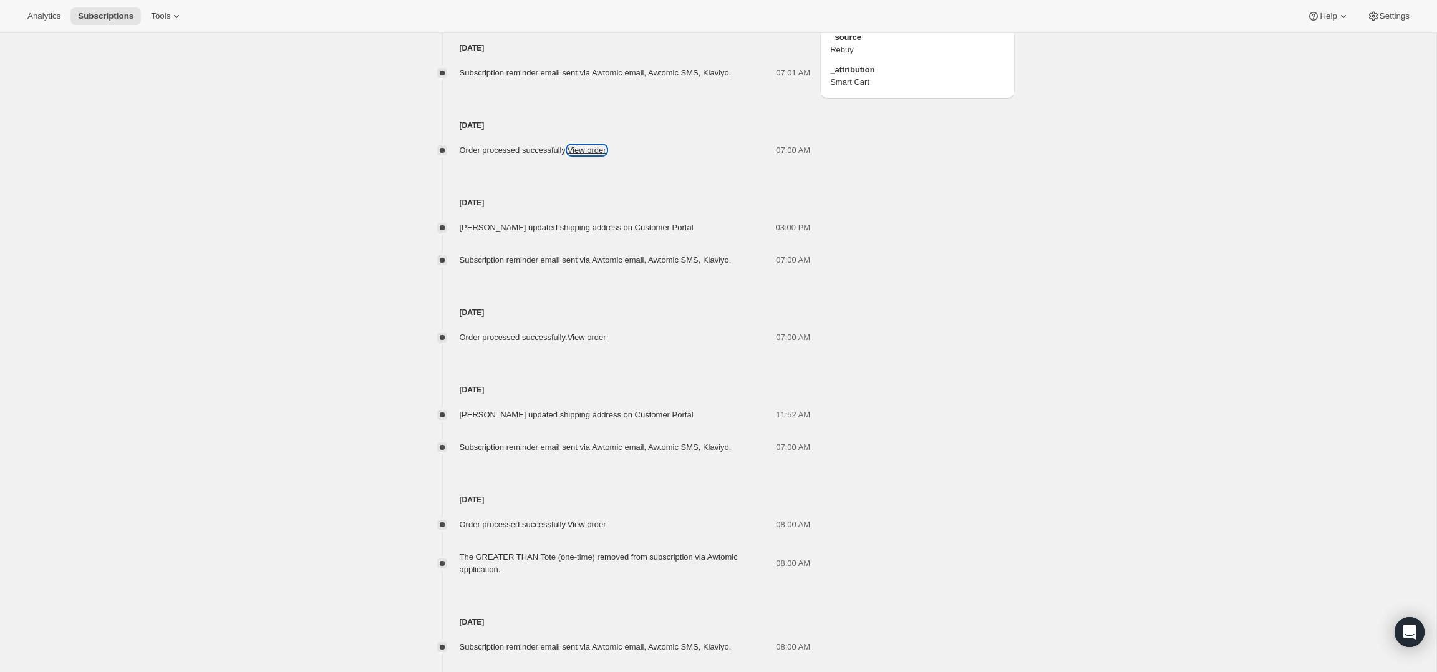
click at [596, 149] on link "View order" at bounding box center [587, 149] width 39 height 9
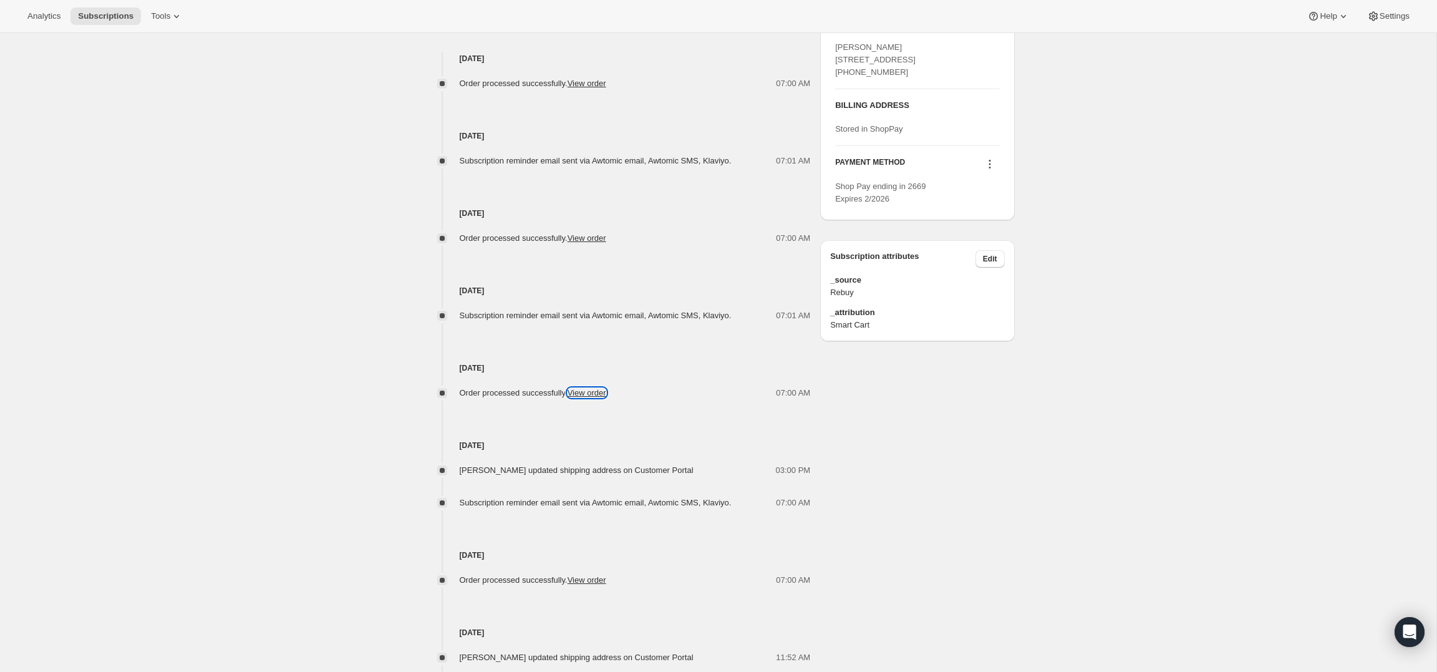
scroll to position [537, 0]
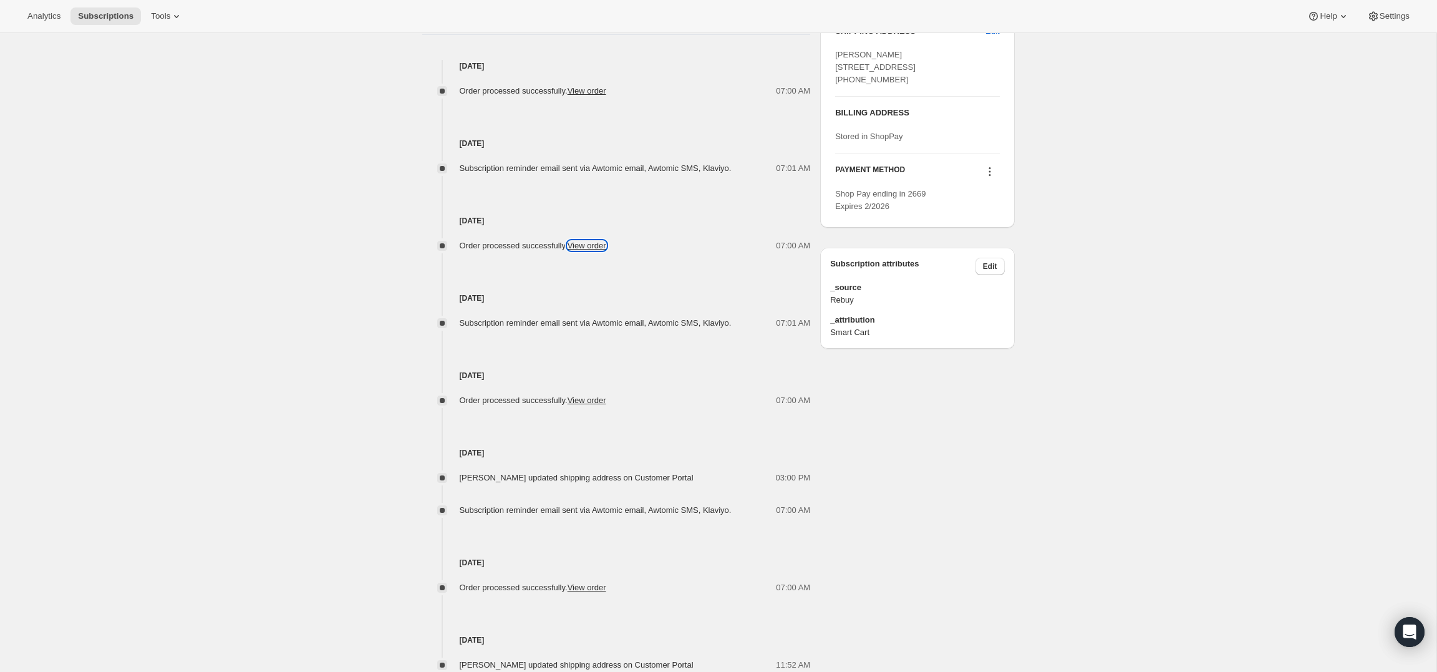
click at [589, 243] on link "View order" at bounding box center [587, 245] width 39 height 9
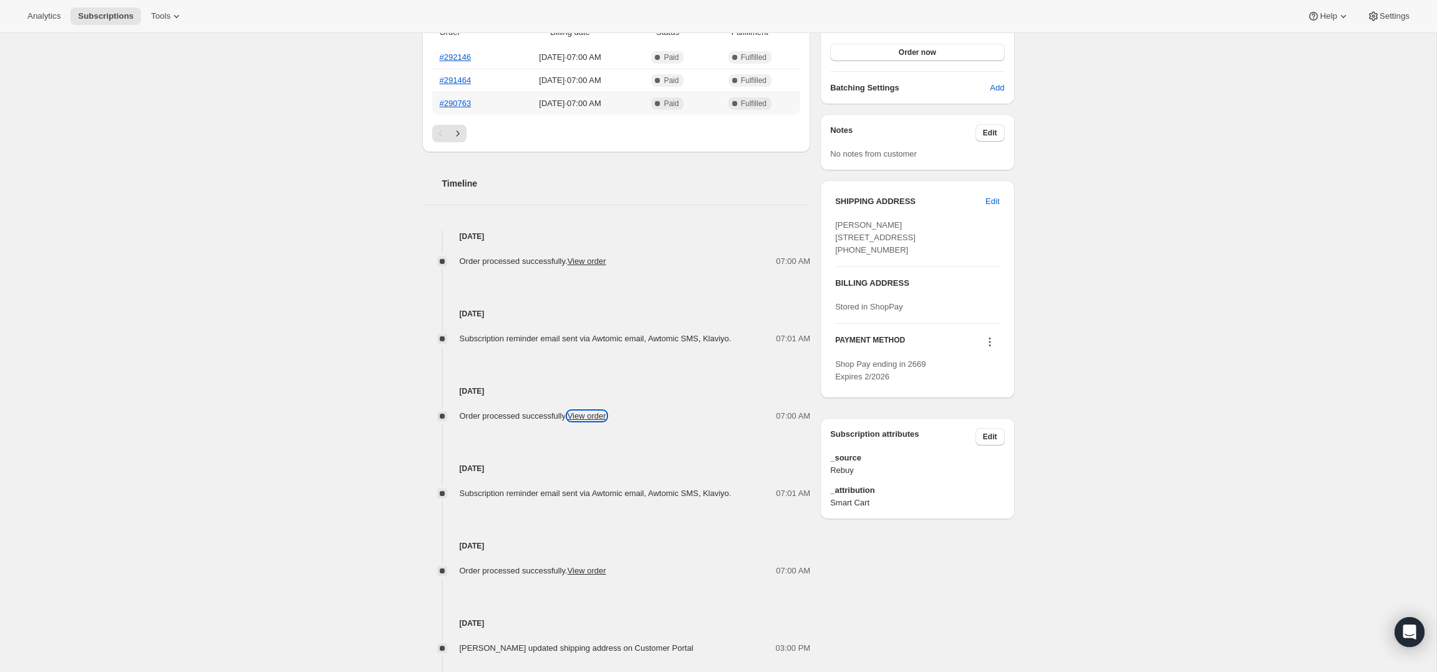
scroll to position [354, 0]
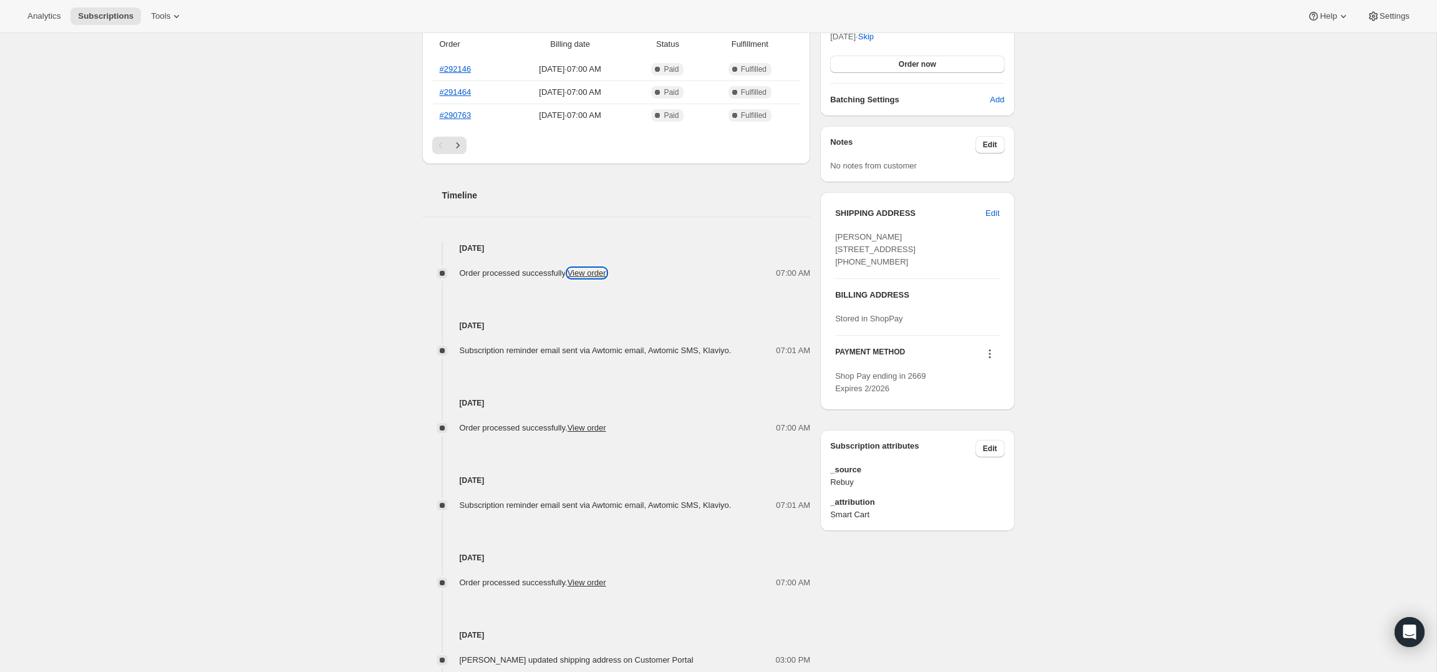
click at [594, 277] on link "View order" at bounding box center [587, 272] width 39 height 9
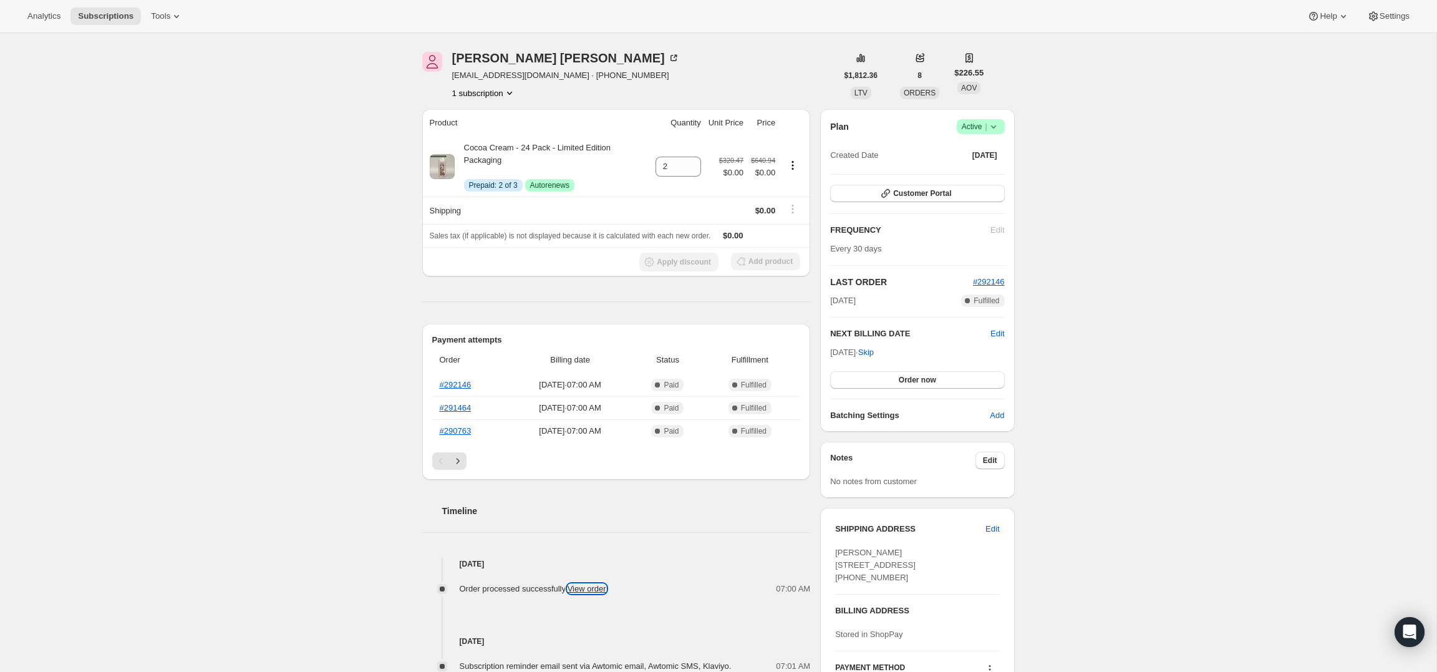
scroll to position [40, 0]
click at [996, 128] on icon at bounding box center [994, 125] width 12 height 12
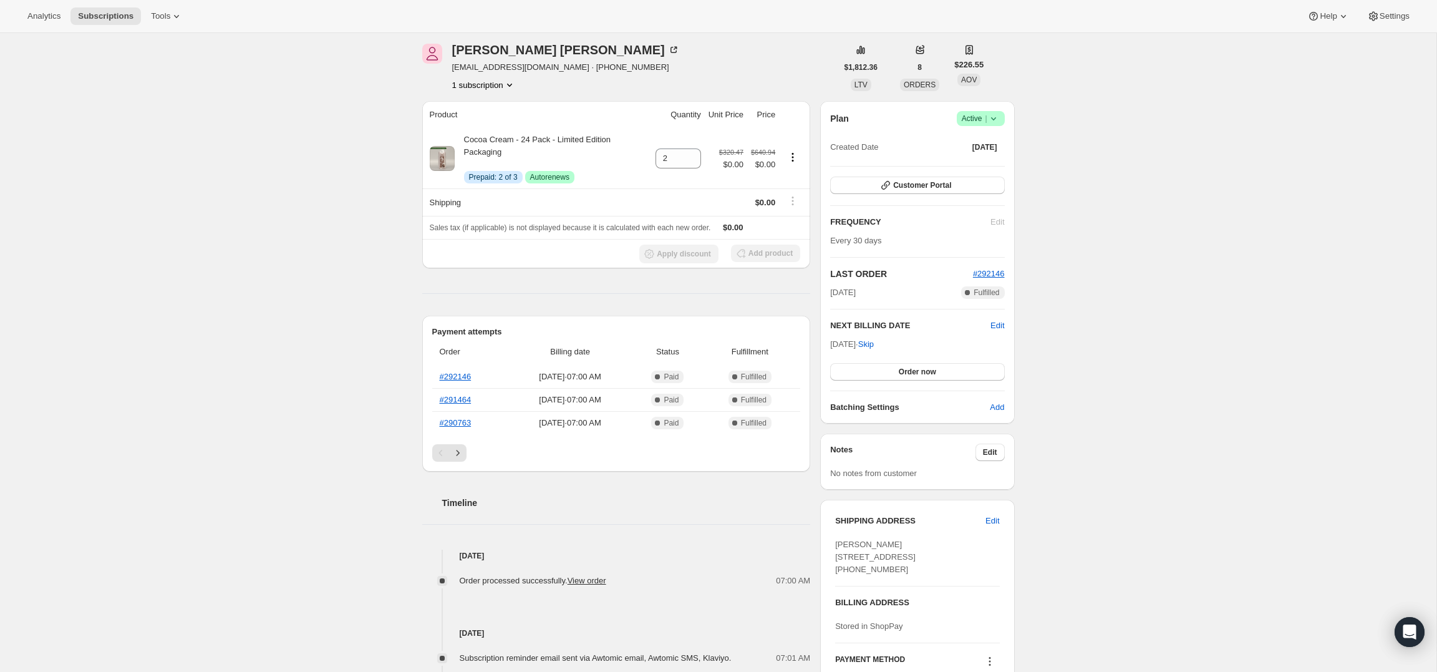
scroll to position [39, 0]
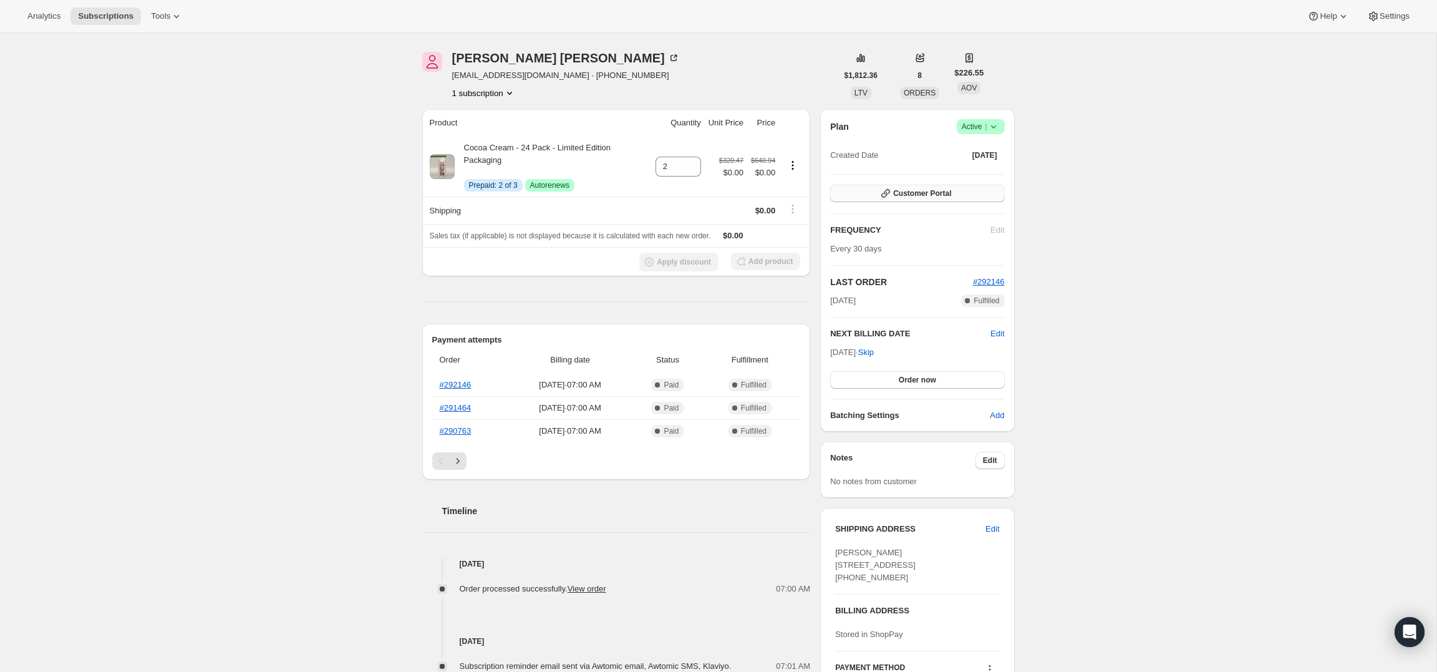
click at [911, 198] on button "Customer Portal" at bounding box center [917, 193] width 174 height 17
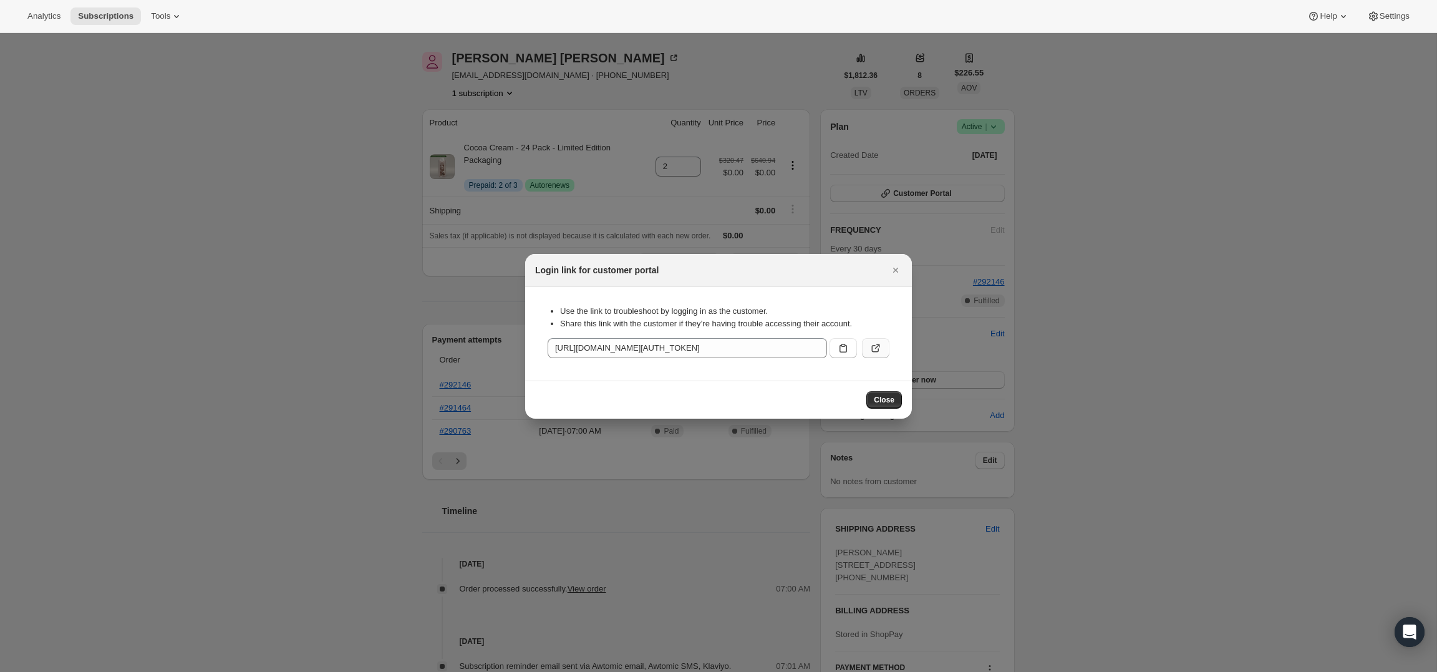
click at [877, 347] on icon ":rep:" at bounding box center [876, 348] width 12 height 12
click at [886, 265] on div "Login link for customer portal" at bounding box center [718, 270] width 367 height 12
click at [892, 267] on icon "Close" at bounding box center [896, 270] width 12 height 12
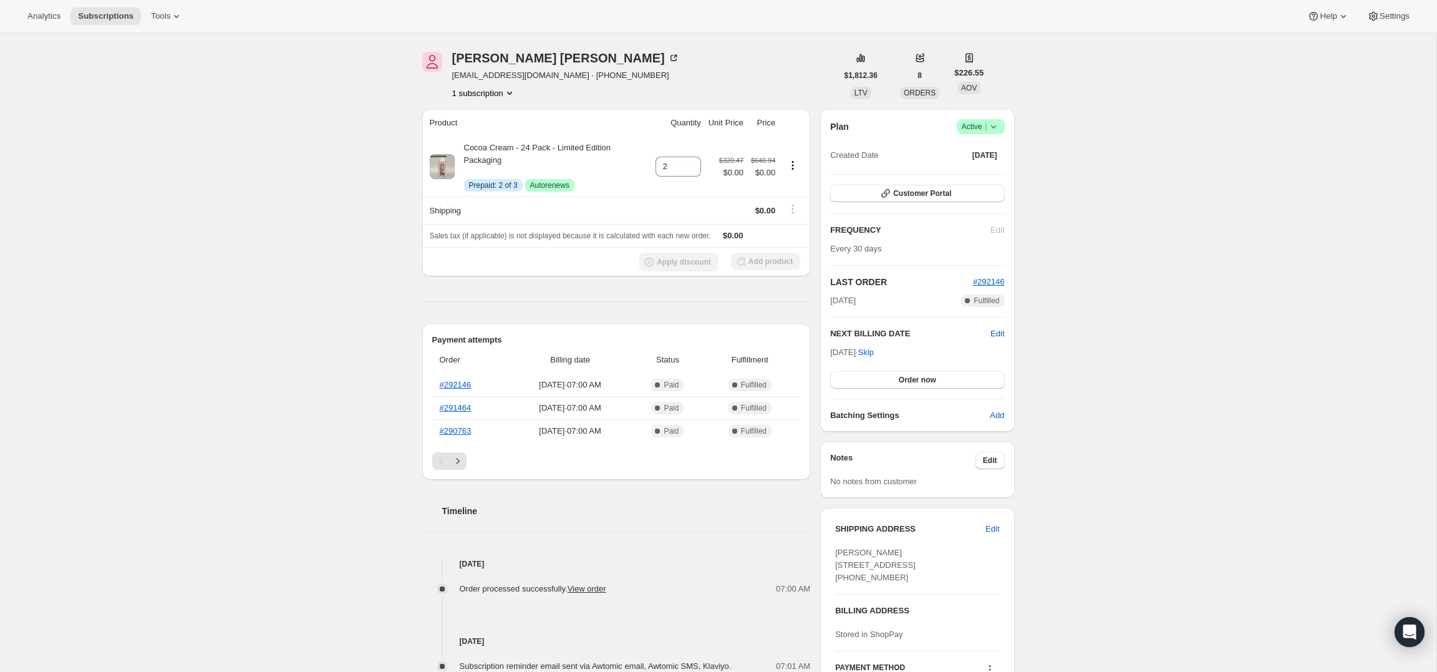
click at [1001, 124] on span "Success Active |" at bounding box center [981, 126] width 48 height 15
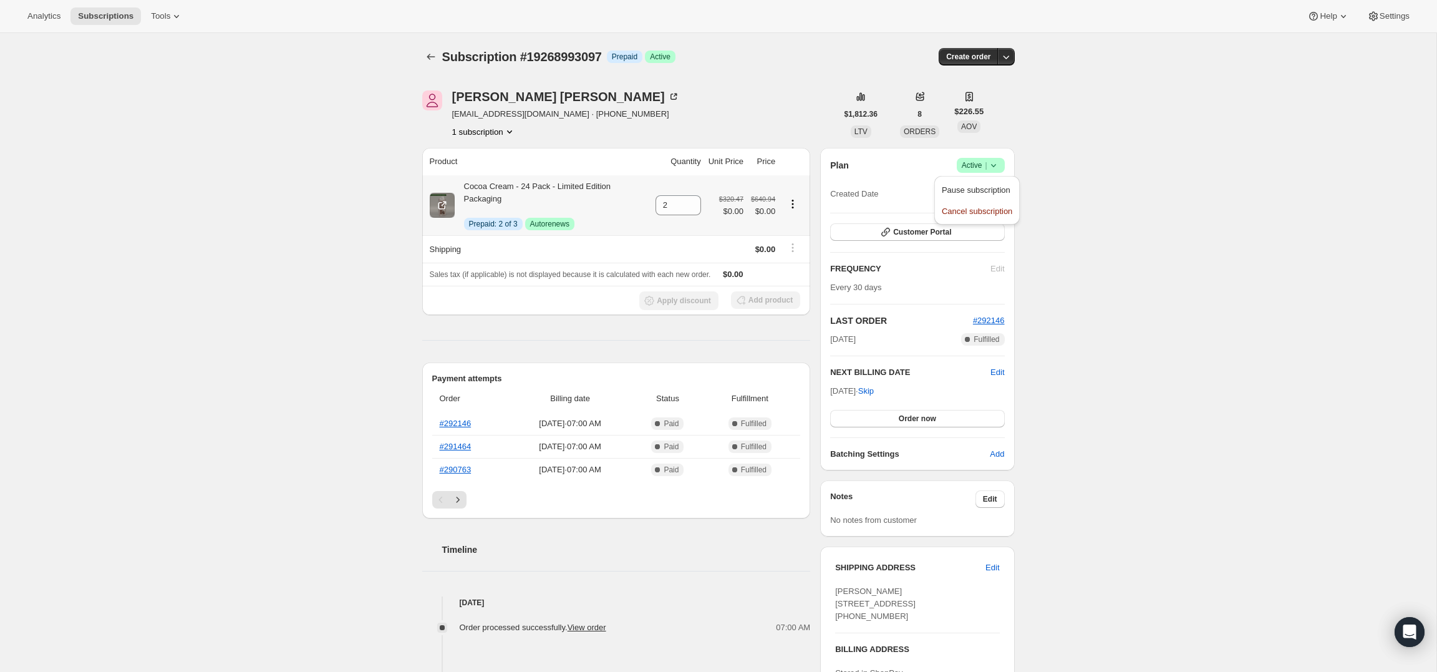
scroll to position [1, 0]
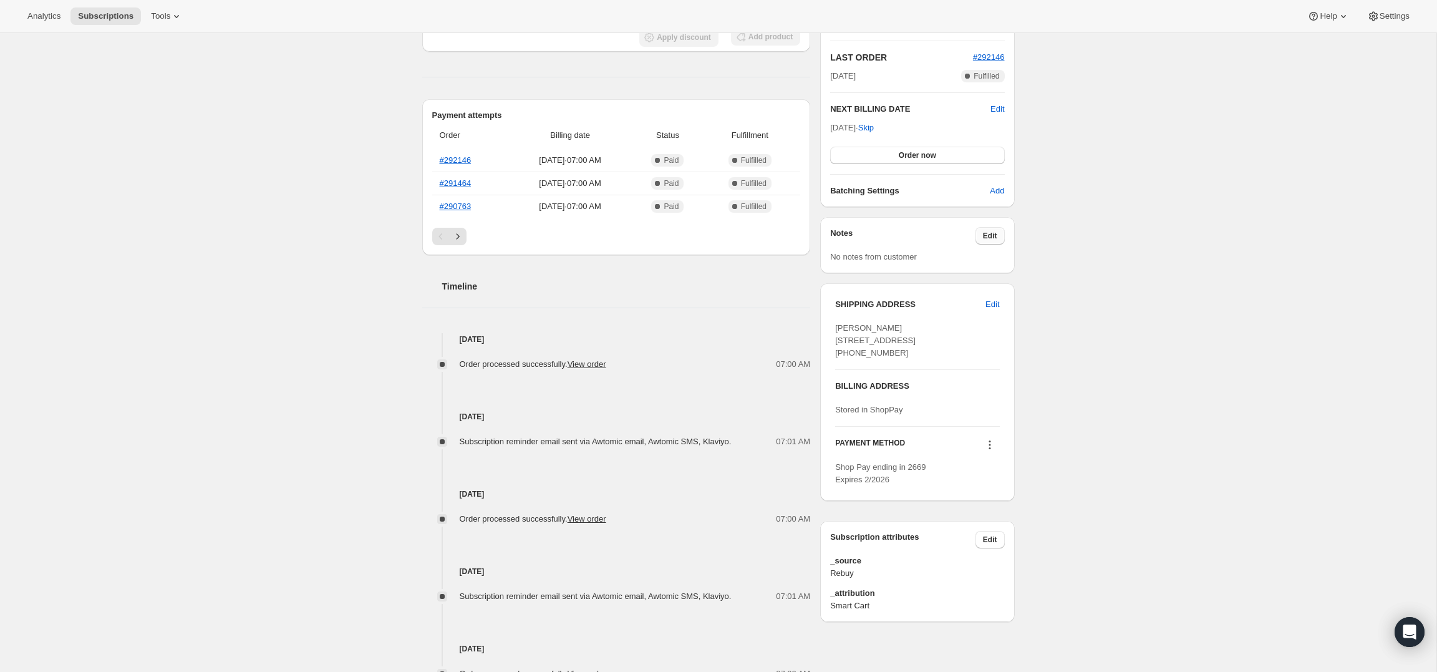
scroll to position [0, 0]
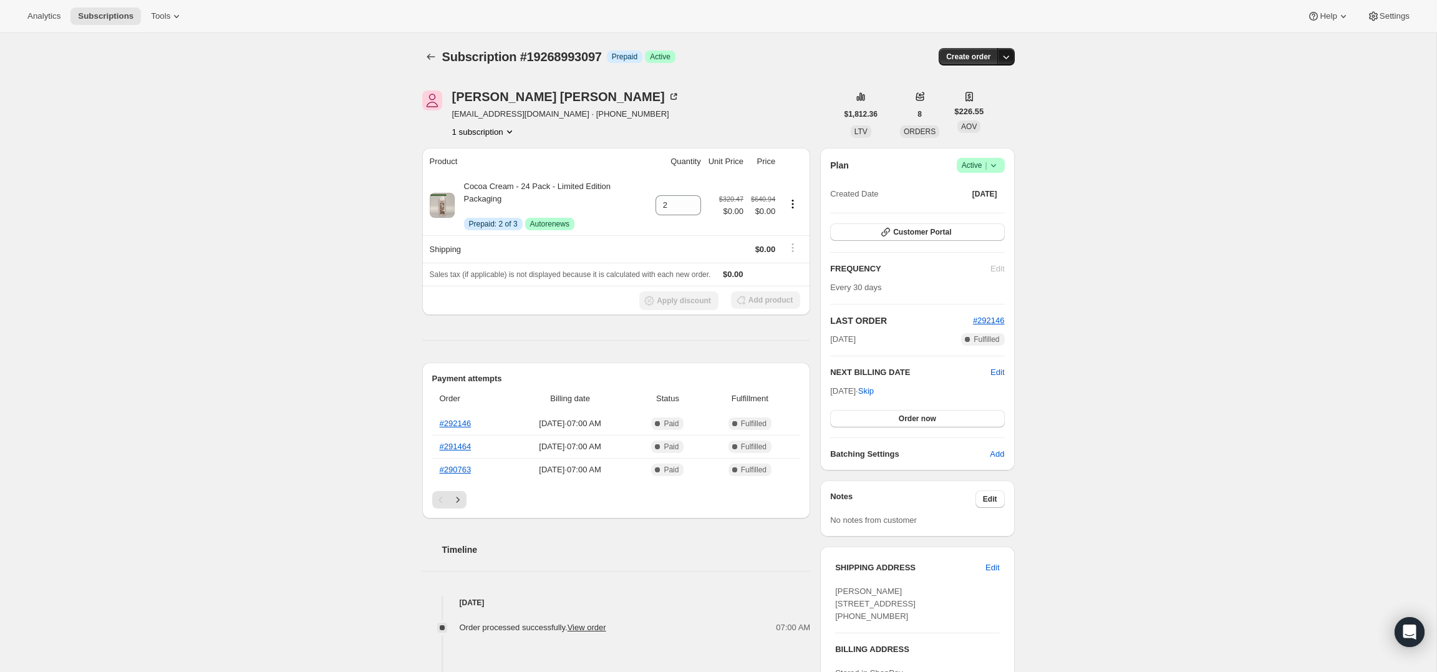
click at [1001, 61] on icon "button" at bounding box center [1006, 57] width 12 height 12
click at [999, 166] on icon at bounding box center [994, 165] width 12 height 12
click at [1003, 210] on span "Cancel subscription" at bounding box center [977, 211] width 70 height 9
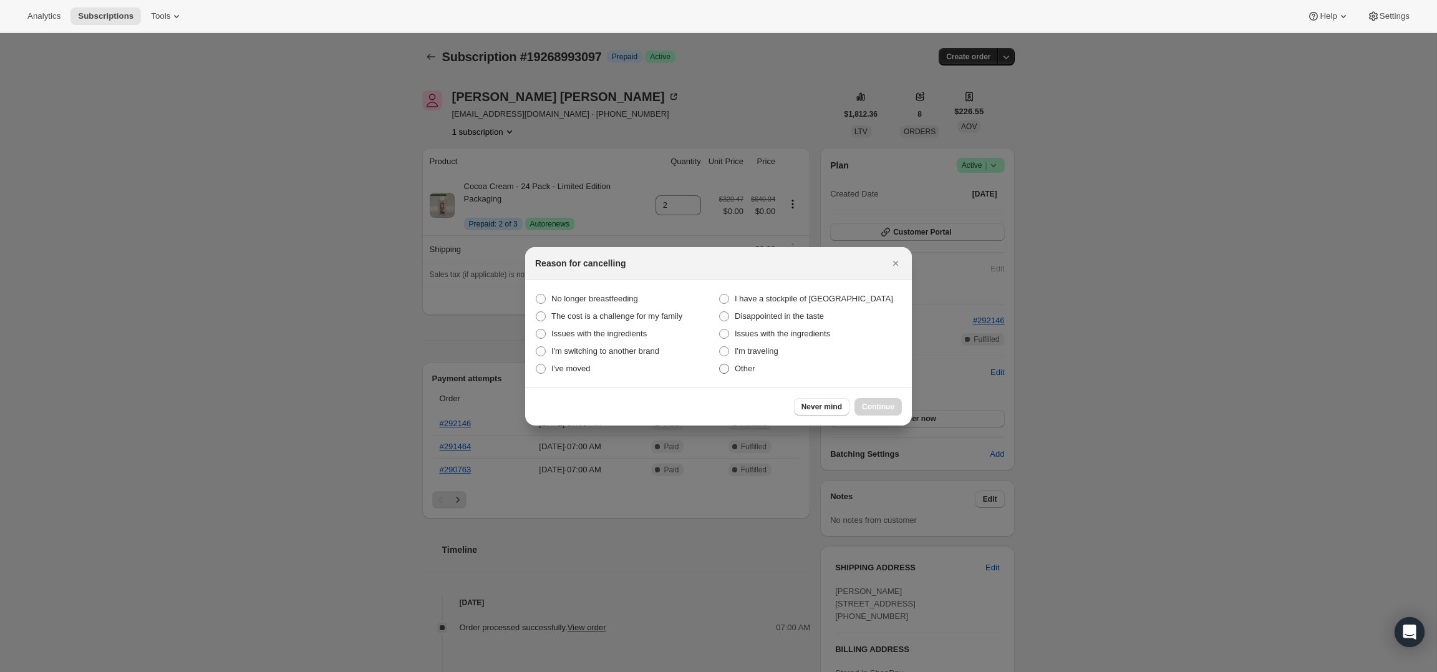
click at [751, 370] on span "Other" at bounding box center [745, 368] width 21 height 9
click at [720, 364] on input "Other" at bounding box center [719, 364] width 1 height 1
radio input "true"
click at [877, 405] on span "Continue" at bounding box center [878, 407] width 32 height 10
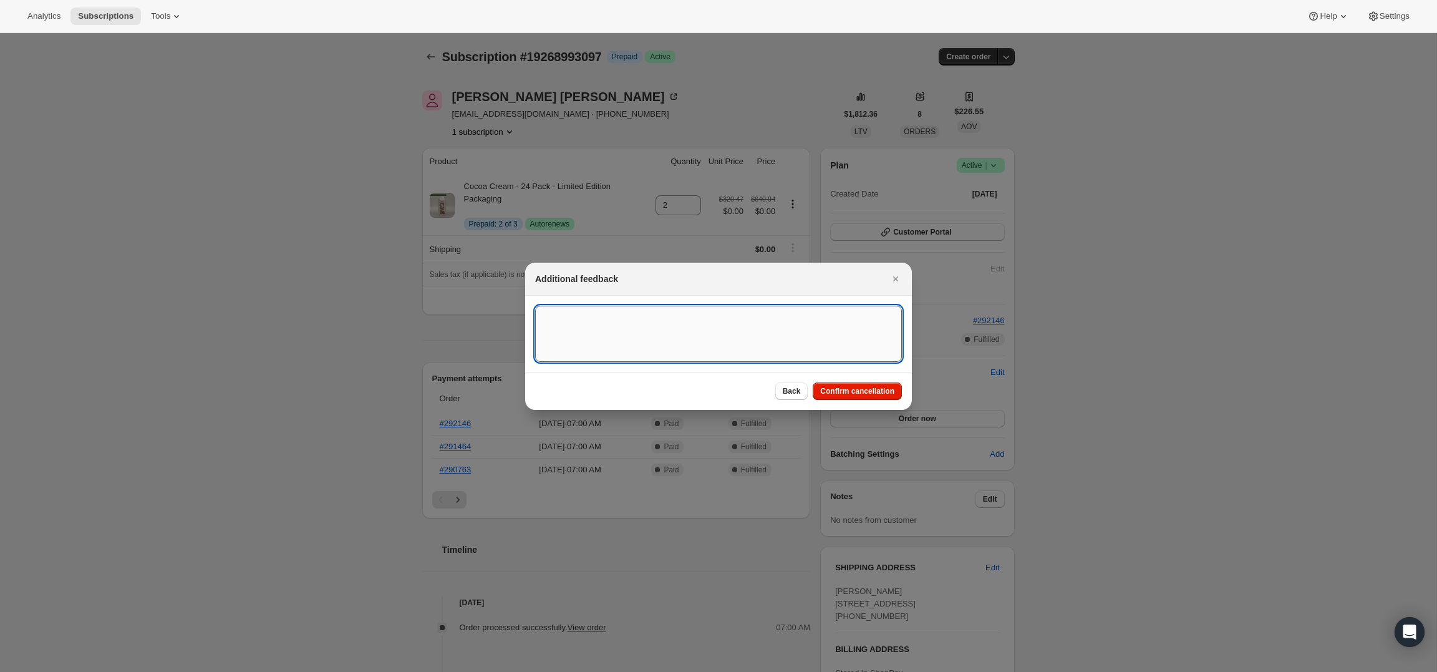
click at [738, 343] on textarea ":red:" at bounding box center [718, 334] width 367 height 56
type textarea "She was getting charged twice for her subscriptions so we're canceling and rest…"
click at [860, 377] on div "Back Confirm cancellation" at bounding box center [718, 391] width 387 height 38
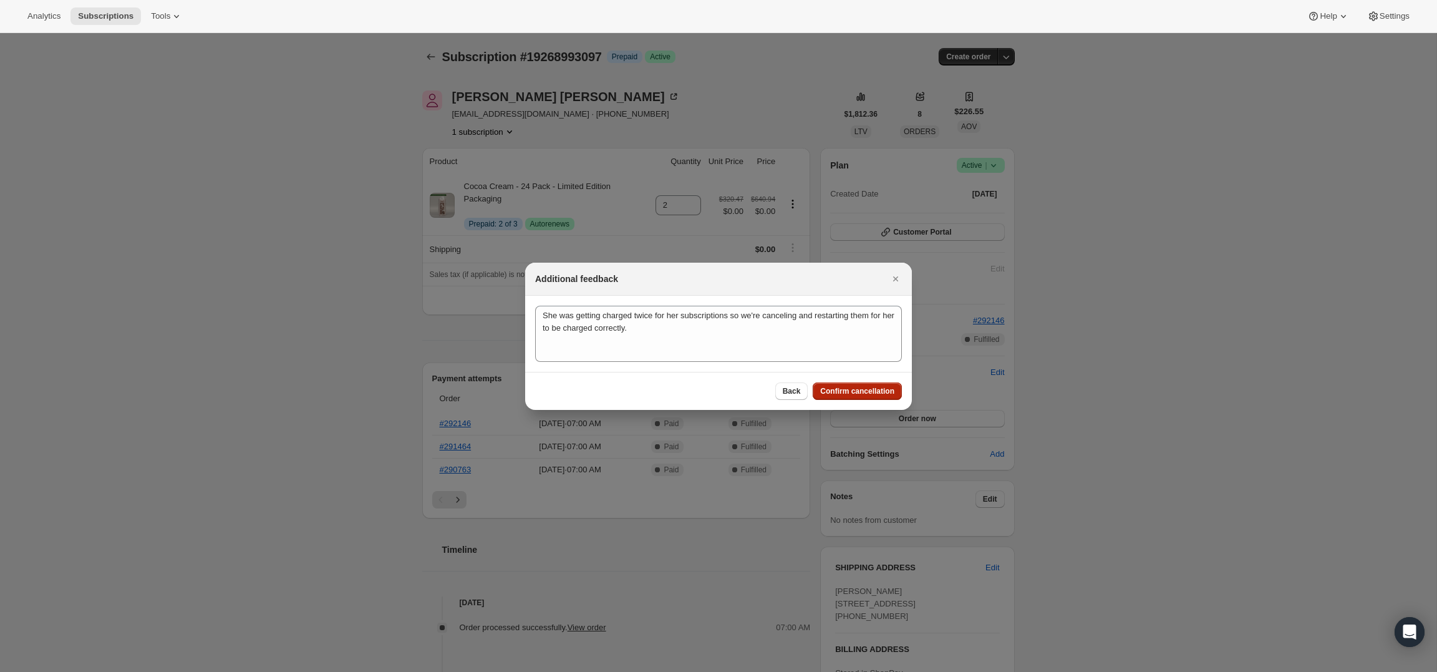
click at [862, 386] on button "Confirm cancellation" at bounding box center [857, 390] width 89 height 17
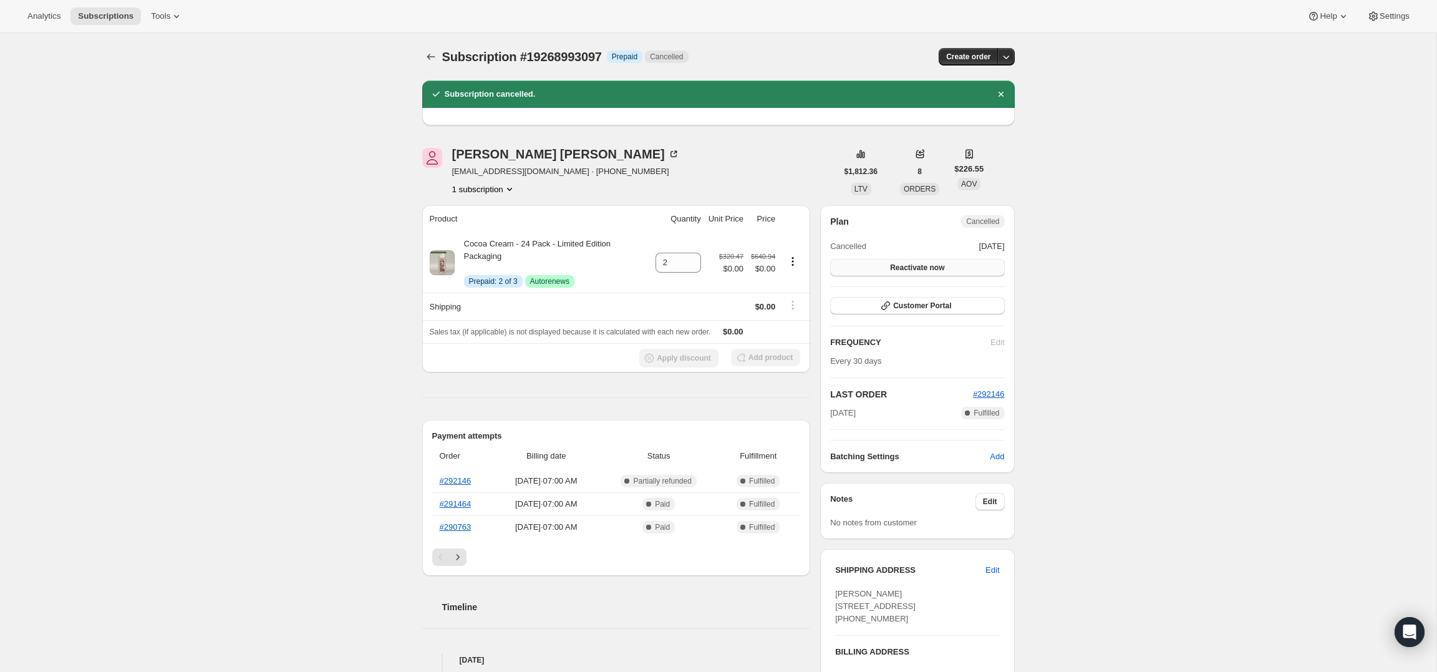
click at [966, 264] on button "Reactivate now" at bounding box center [917, 267] width 174 height 17
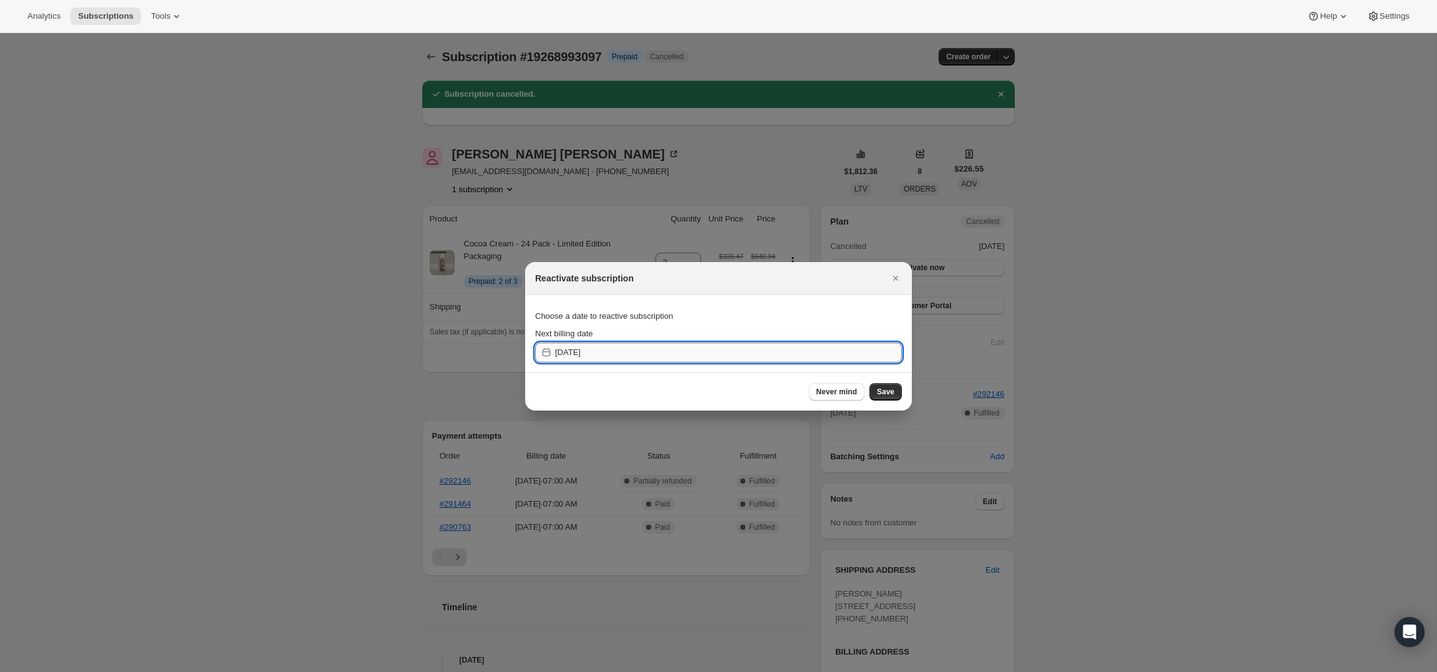
click at [768, 356] on input "[DATE]" at bounding box center [728, 353] width 347 height 20
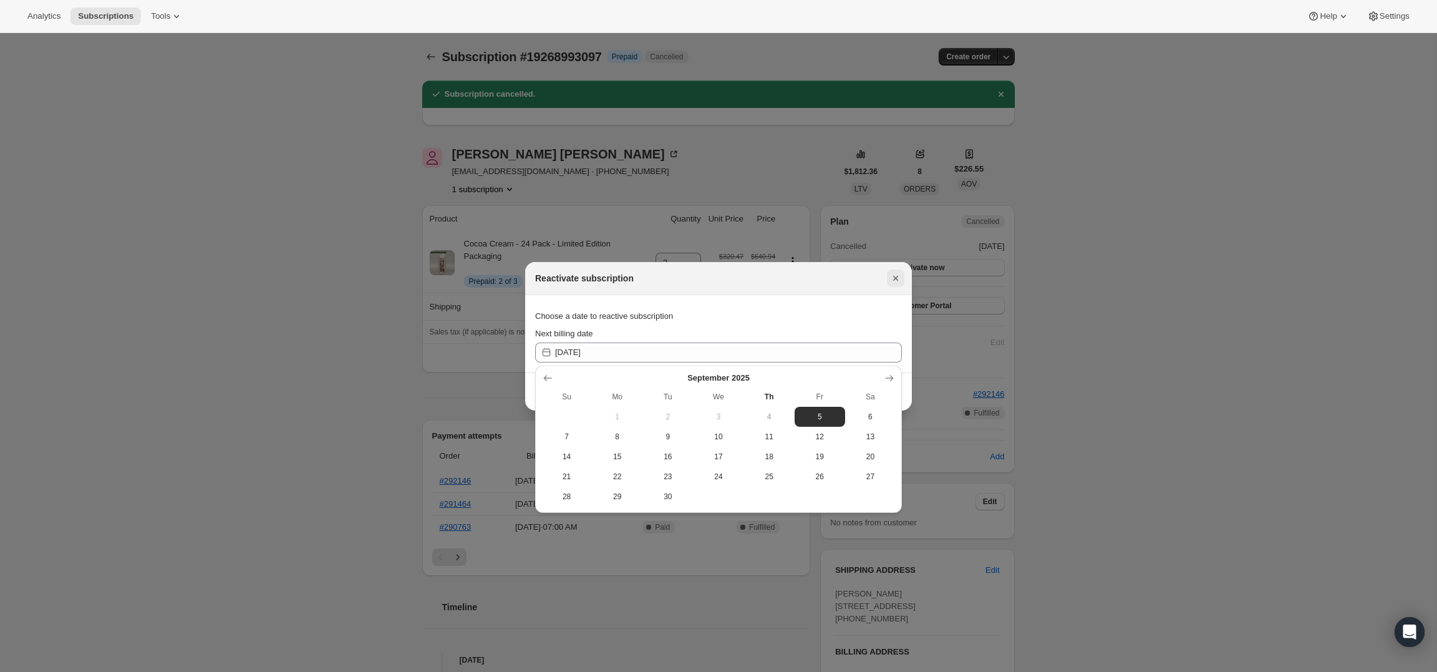
click at [898, 279] on icon "Close" at bounding box center [896, 278] width 12 height 12
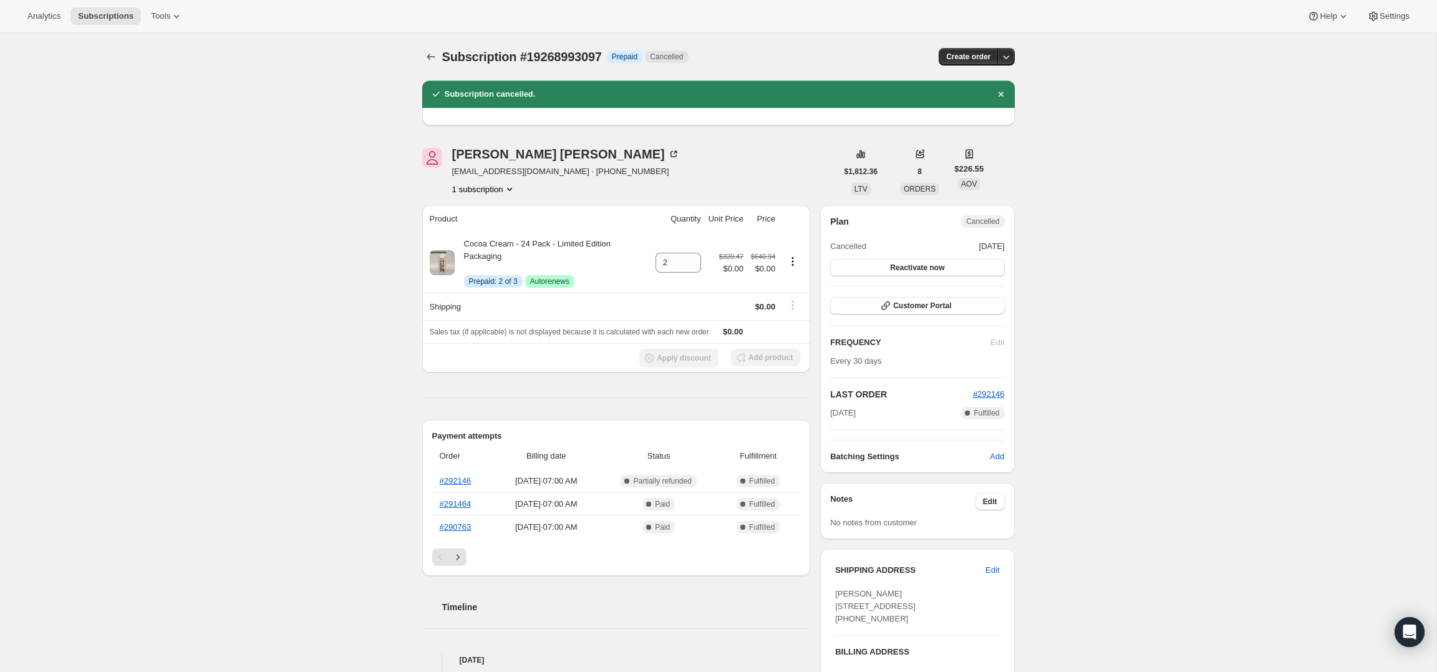
drag, startPoint x: 1154, startPoint y: 308, endPoint x: 1112, endPoint y: 311, distance: 41.3
click at [1153, 308] on div "Subscription #19268993097. This page is ready Subscription #19268993097 Info Pr…" at bounding box center [718, 555] width 1437 height 1044
click at [915, 304] on span "Customer Portal" at bounding box center [922, 306] width 58 height 10
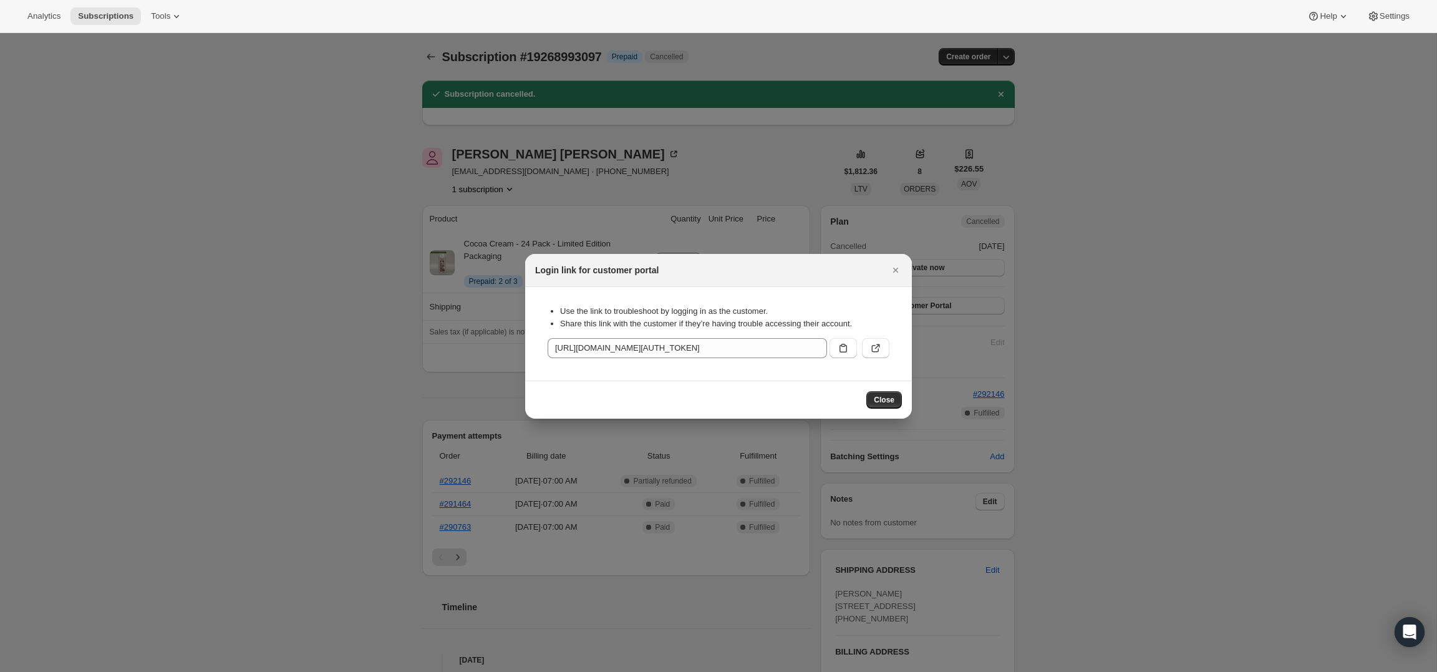
click at [892, 343] on div "Use the link to troubleshoot by logging in as the customer. Share this link wit…" at bounding box center [718, 334] width 367 height 74
click at [876, 347] on icon ":rhv:" at bounding box center [877, 346] width 5 height 5
click at [896, 270] on icon "Close" at bounding box center [895, 270] width 5 height 5
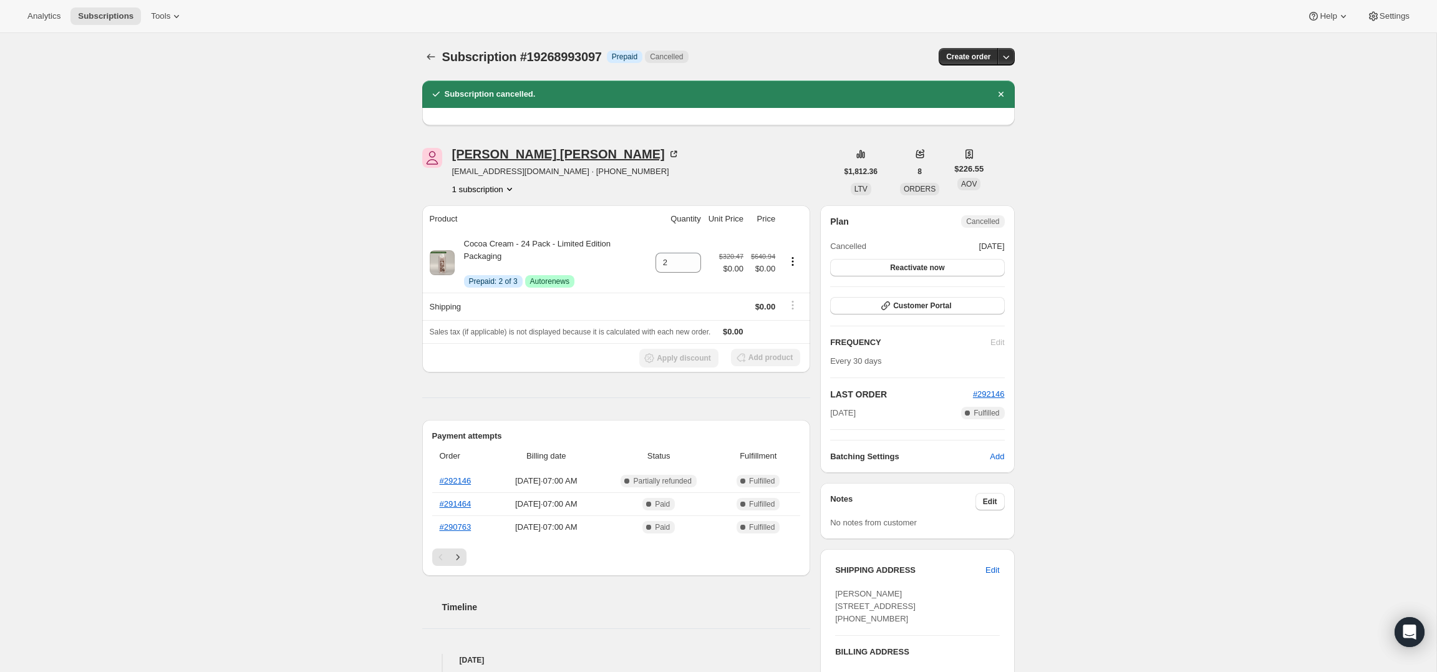
click at [520, 151] on div "Elliott Graves" at bounding box center [566, 154] width 228 height 12
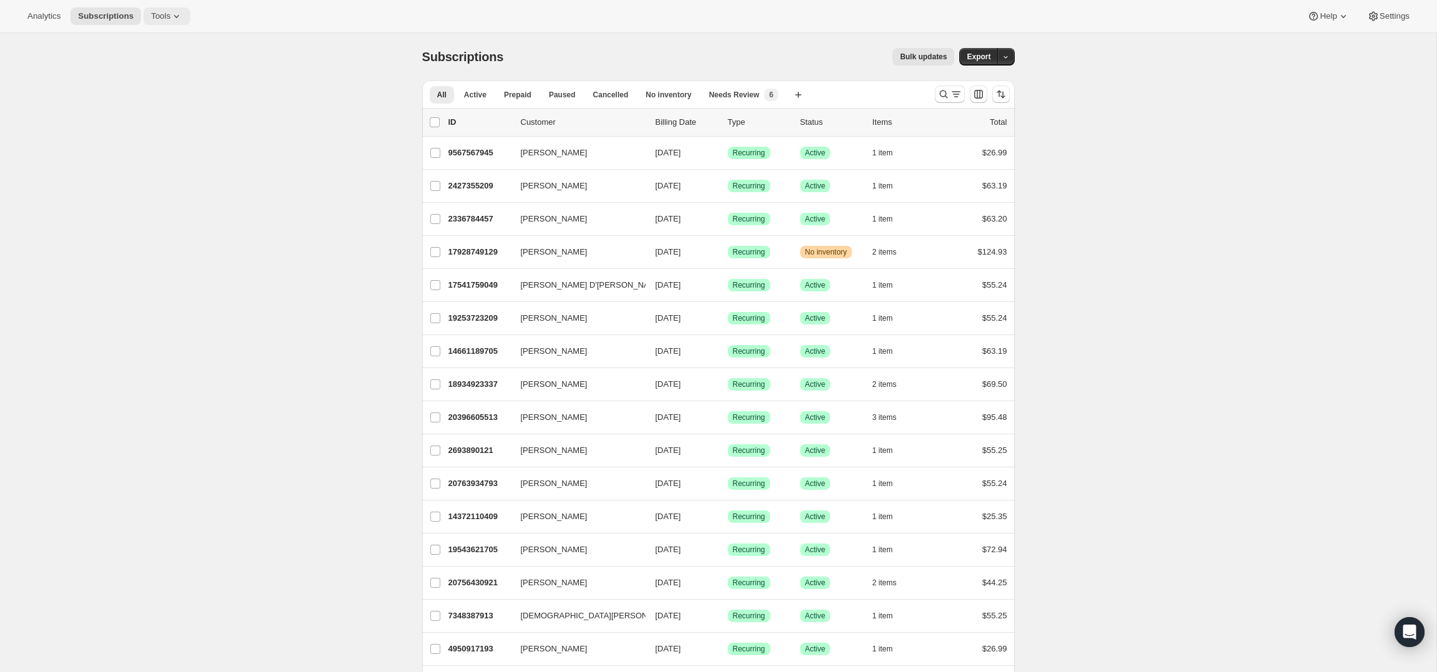
click at [183, 17] on icon at bounding box center [176, 16] width 12 height 12
click at [953, 99] on icon "Search and filter results" at bounding box center [956, 94] width 12 height 12
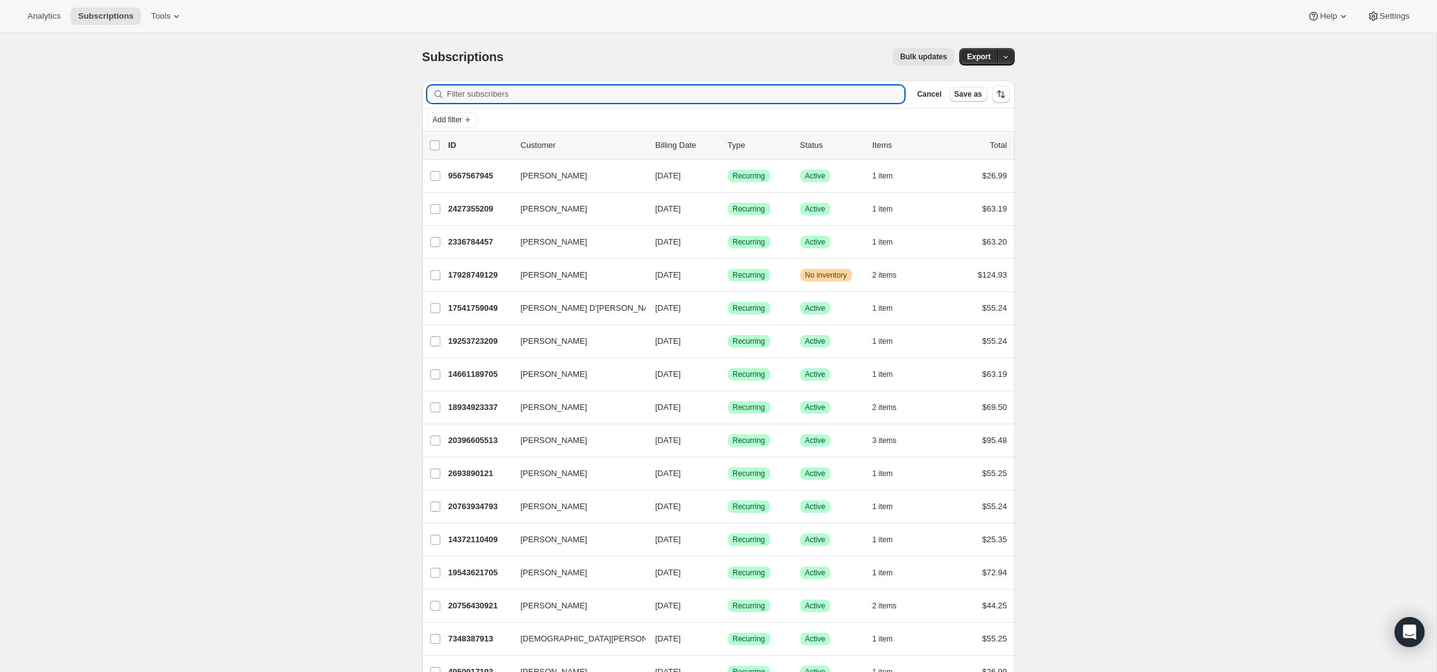
paste input "[PERSON_NAME]"
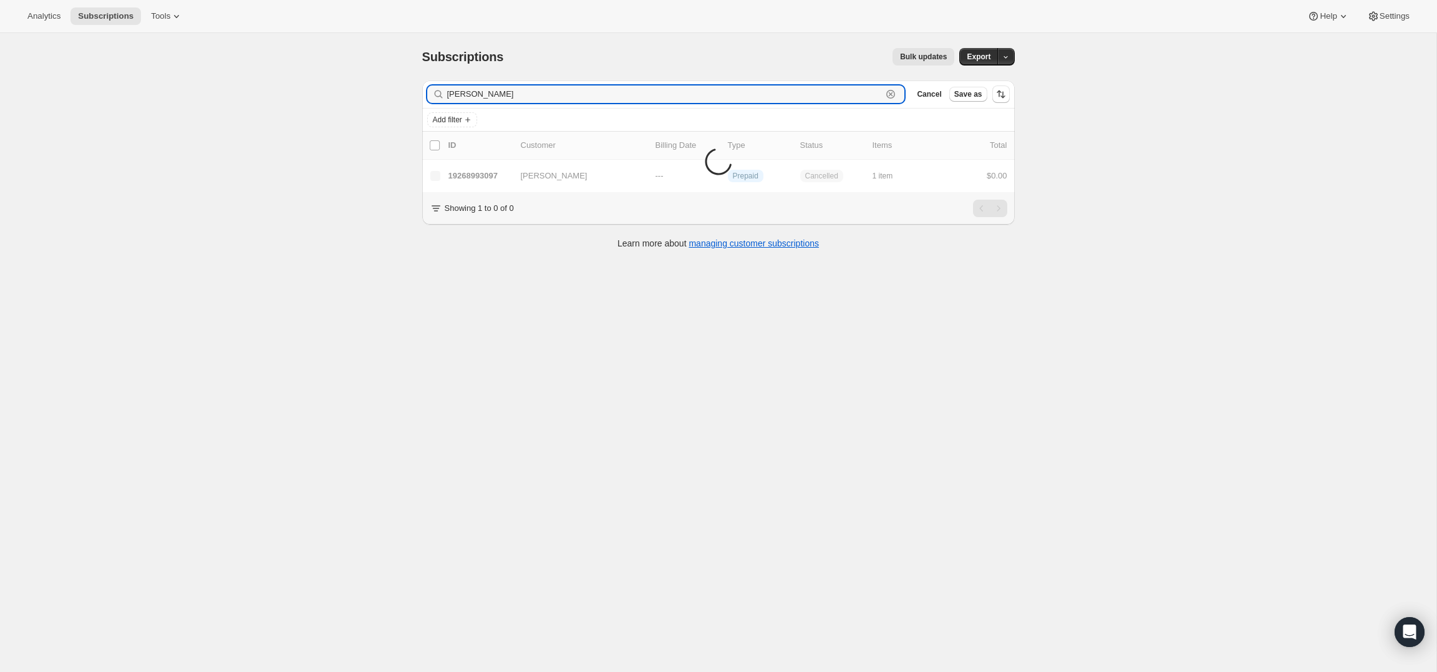
type input "[PERSON_NAME]"
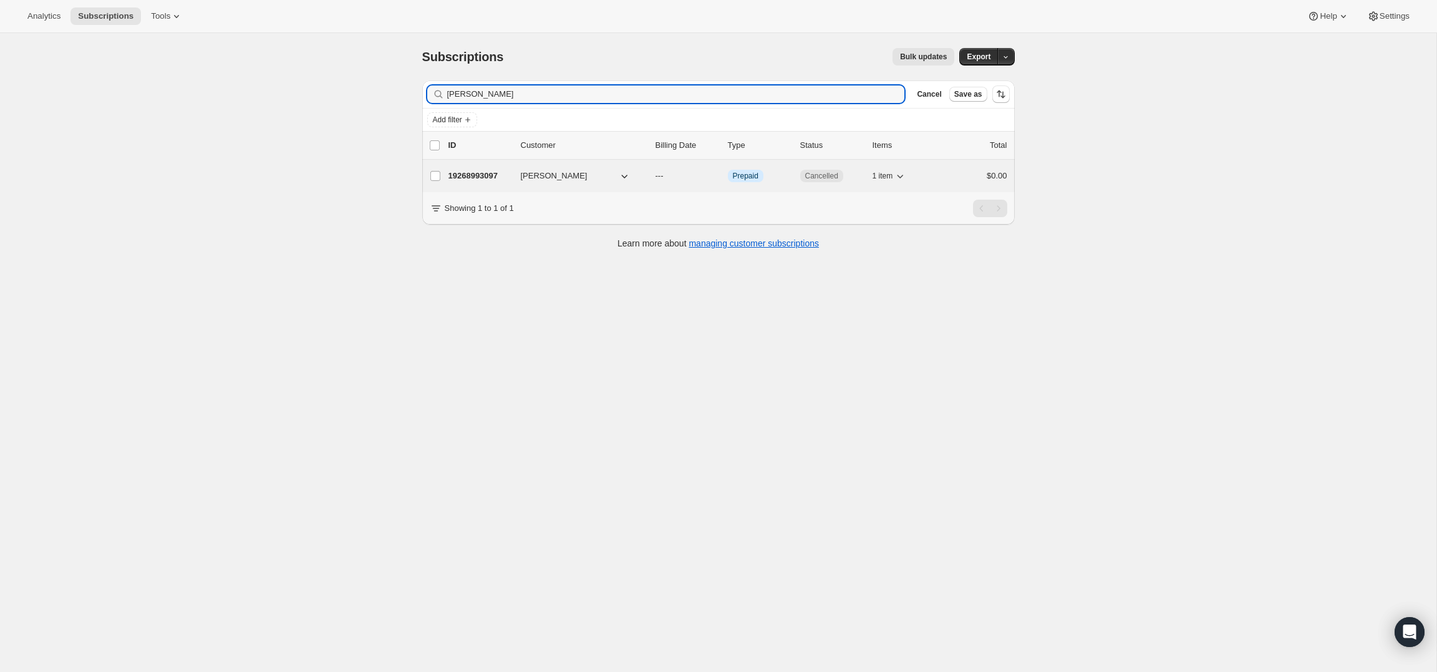
click at [629, 175] on icon "button" at bounding box center [624, 176] width 12 height 12
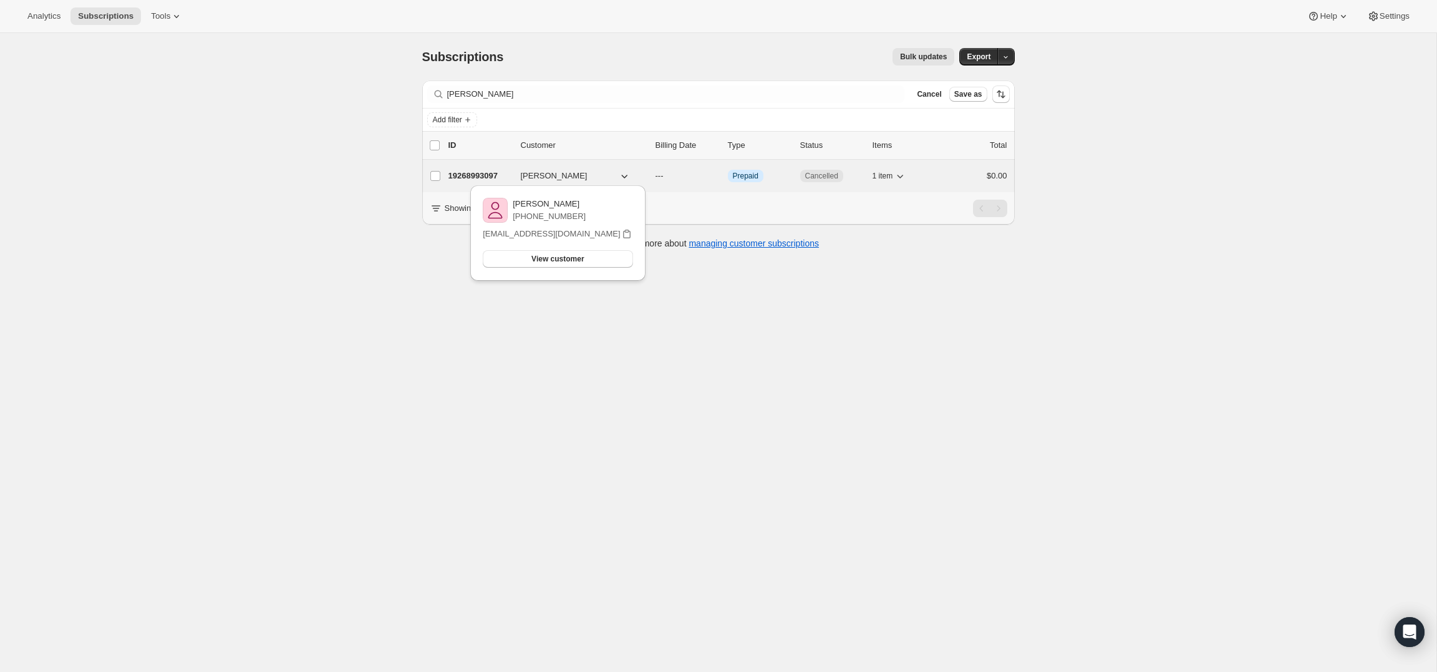
click at [552, 179] on span "[PERSON_NAME]" at bounding box center [554, 176] width 67 height 12
click at [550, 173] on span "[PERSON_NAME]" at bounding box center [554, 176] width 67 height 12
click at [490, 178] on p "19268993097" at bounding box center [480, 176] width 62 height 12
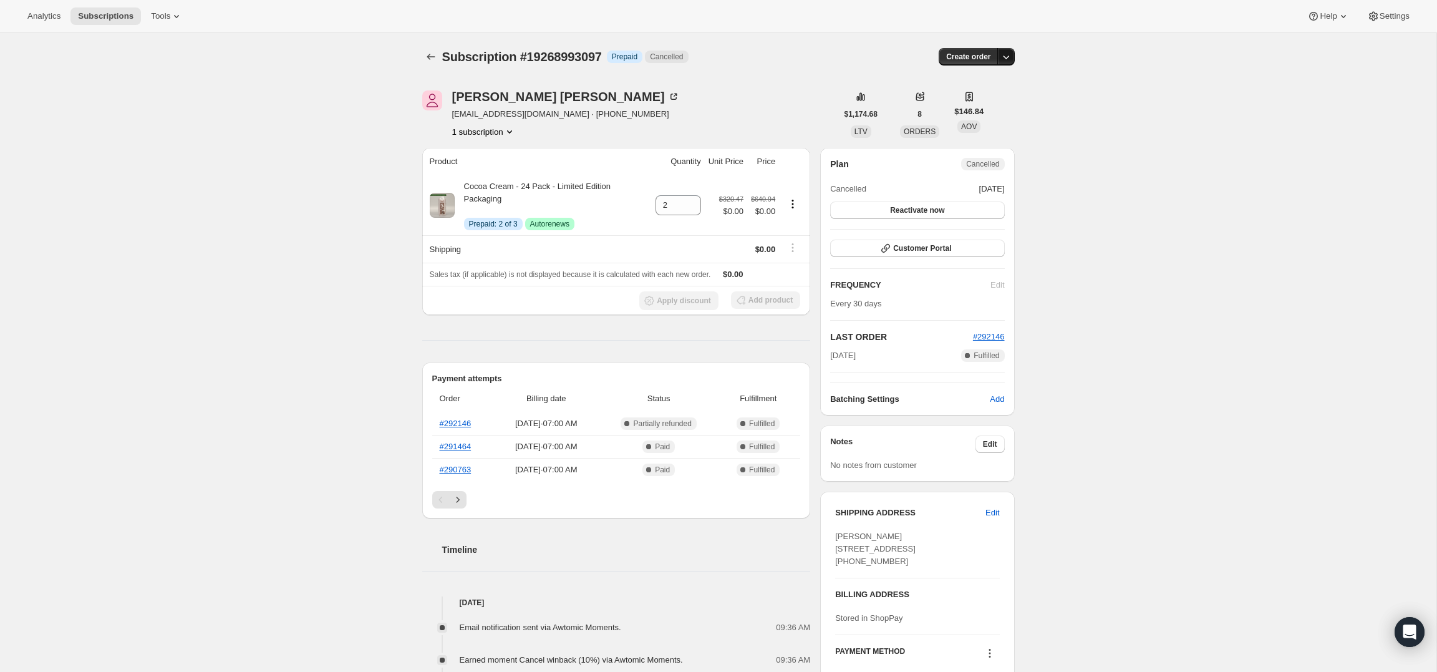
click at [1009, 53] on icon "button" at bounding box center [1006, 57] width 12 height 12
click at [988, 57] on span "Create order" at bounding box center [968, 57] width 44 height 10
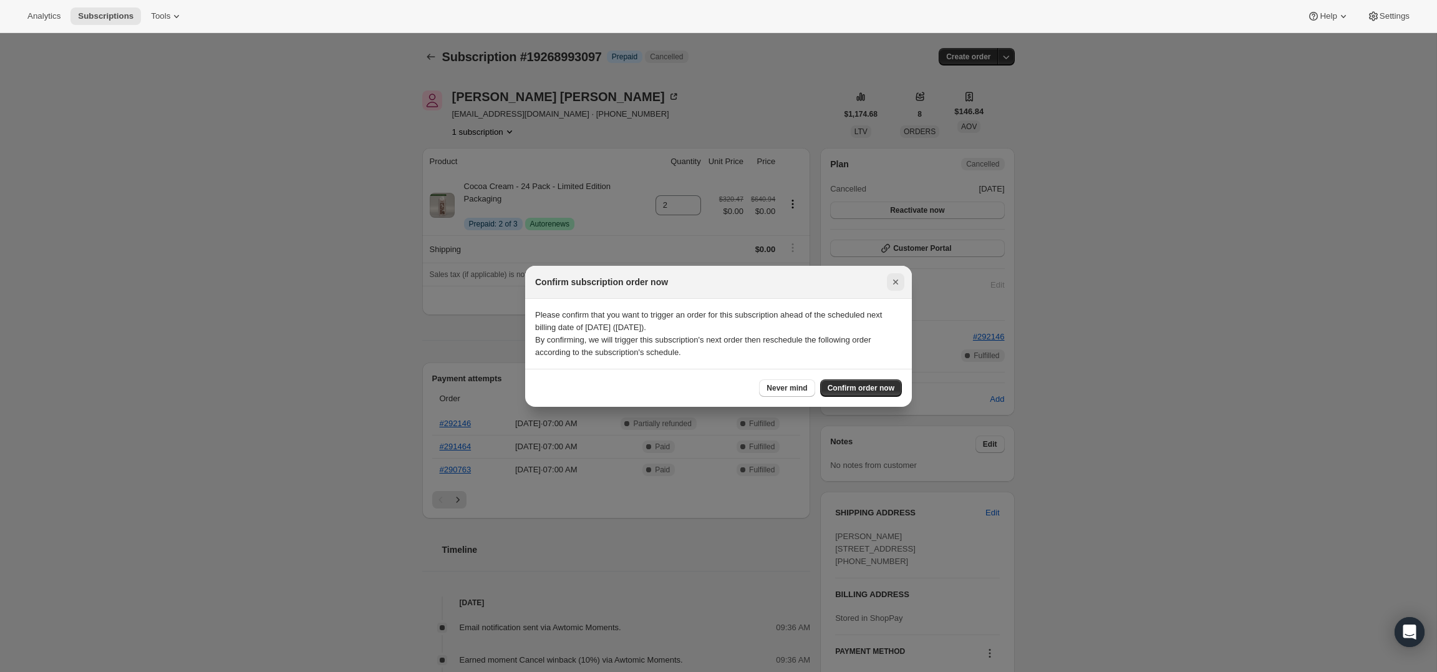
click at [892, 287] on icon "Close" at bounding box center [896, 282] width 12 height 12
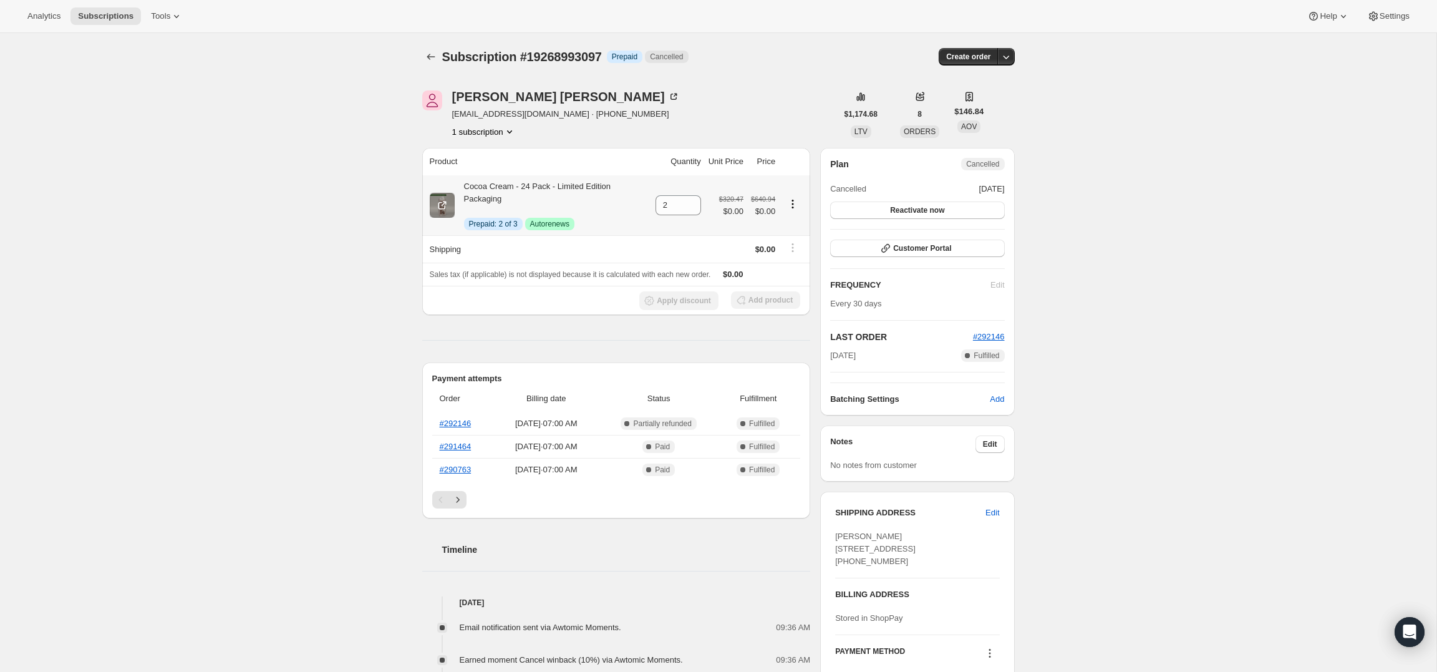
click at [797, 207] on icon "Product actions" at bounding box center [793, 204] width 12 height 12
click at [791, 231] on span "Disable Autorenew" at bounding box center [790, 227] width 67 height 9
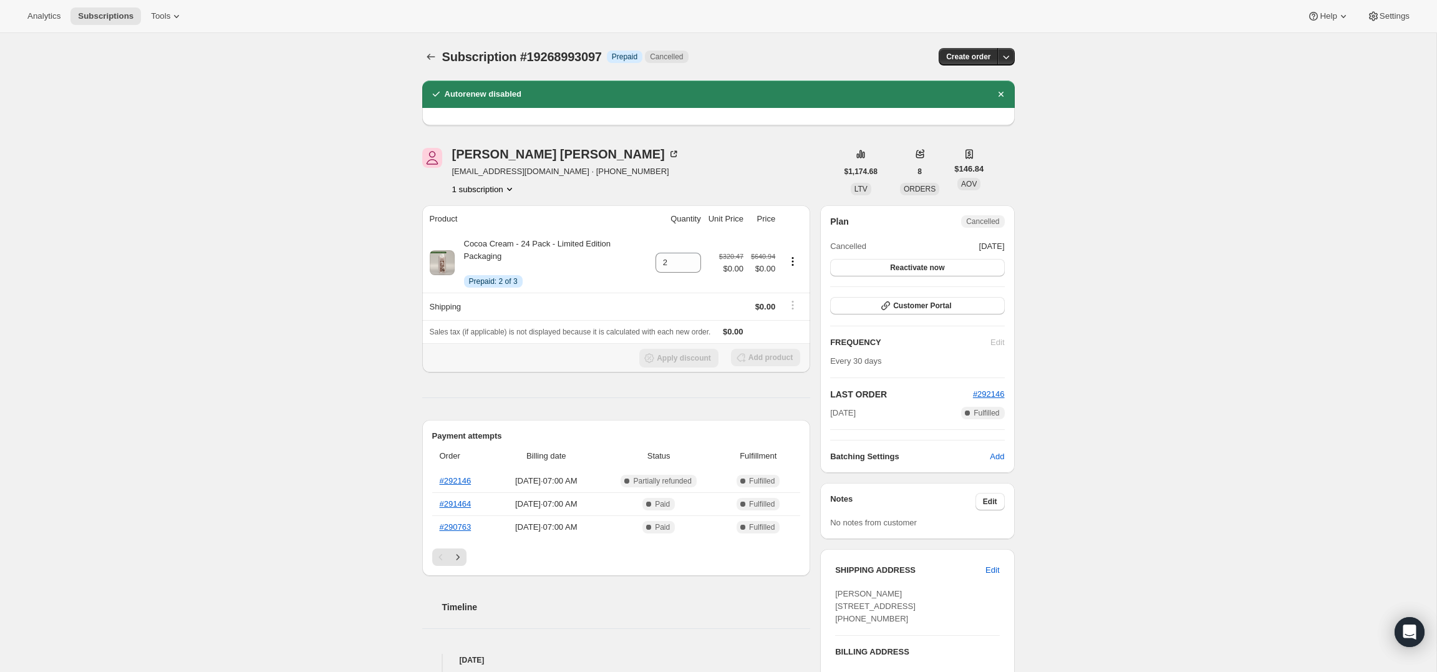
click at [772, 359] on div "Add product" at bounding box center [765, 358] width 69 height 19
click at [921, 263] on button "Reactivate now" at bounding box center [917, 267] width 174 height 17
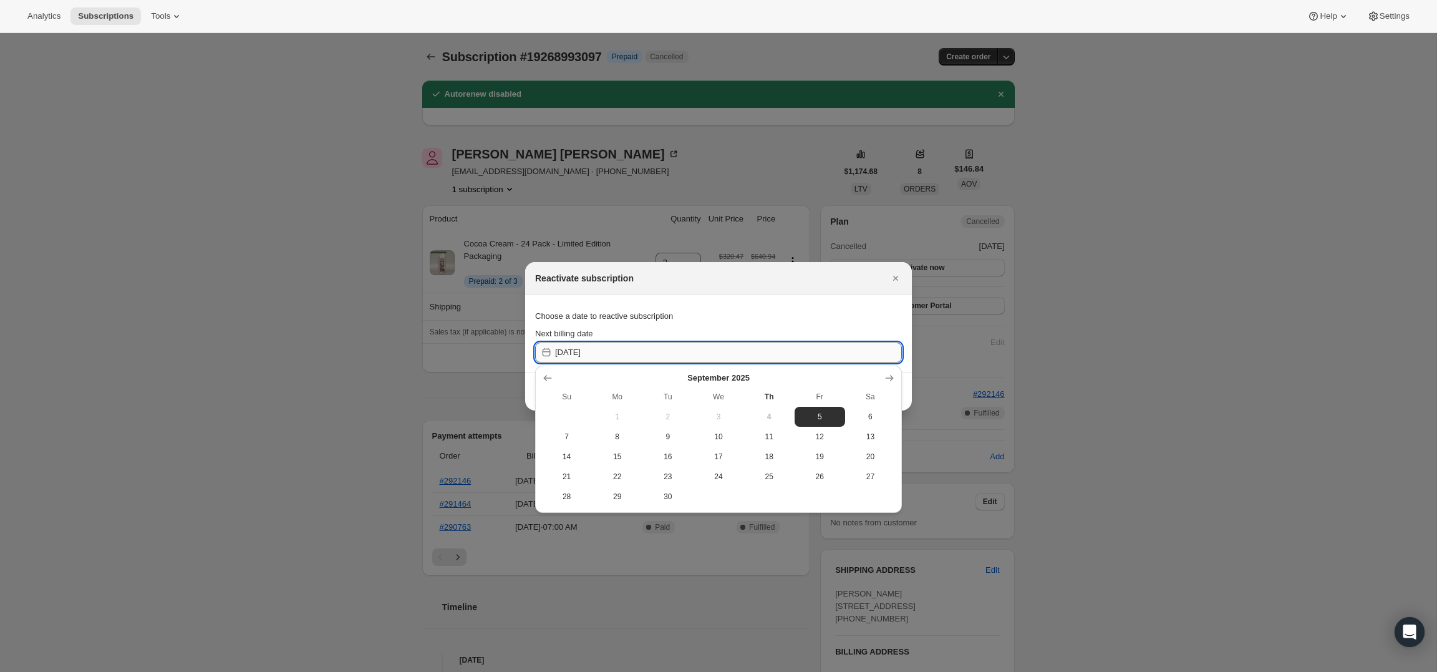
click at [609, 350] on input "[DATE]" at bounding box center [728, 353] width 347 height 20
click at [827, 477] on span "26" at bounding box center [820, 477] width 41 height 10
type input "[DATE]"
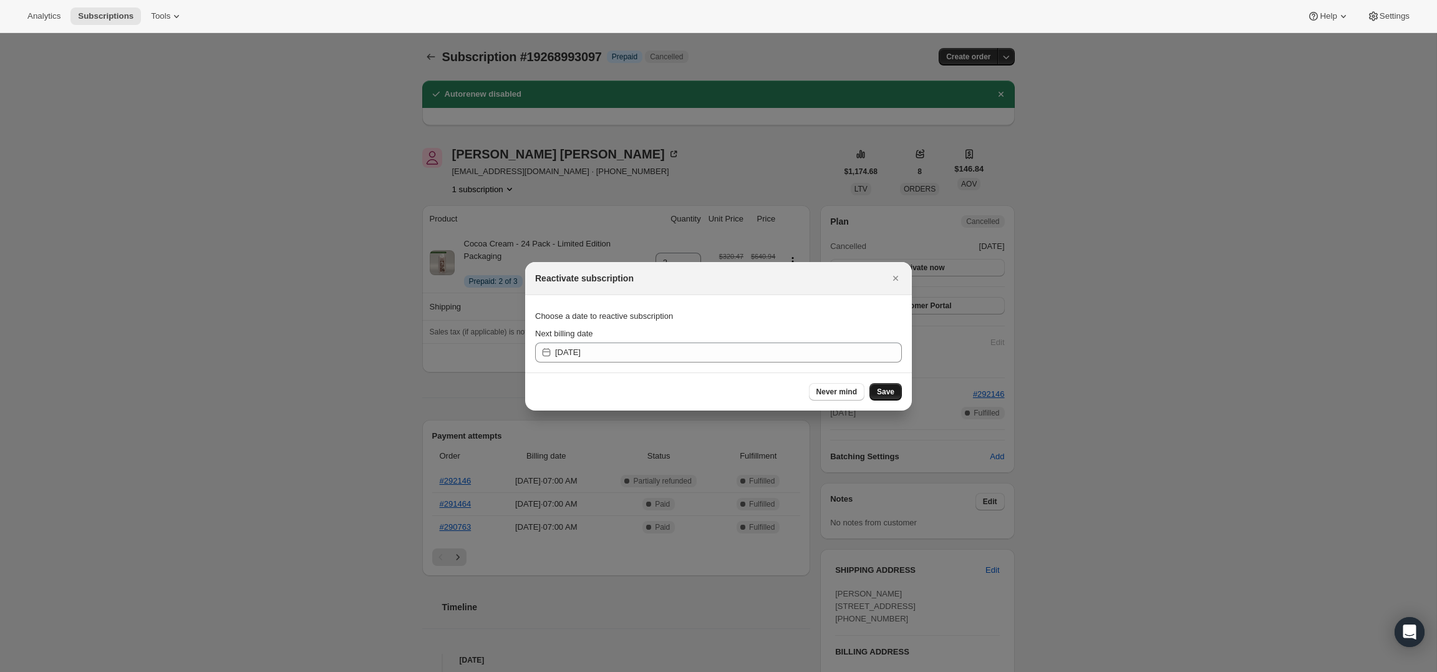
click at [876, 387] on button "Save" at bounding box center [886, 391] width 32 height 17
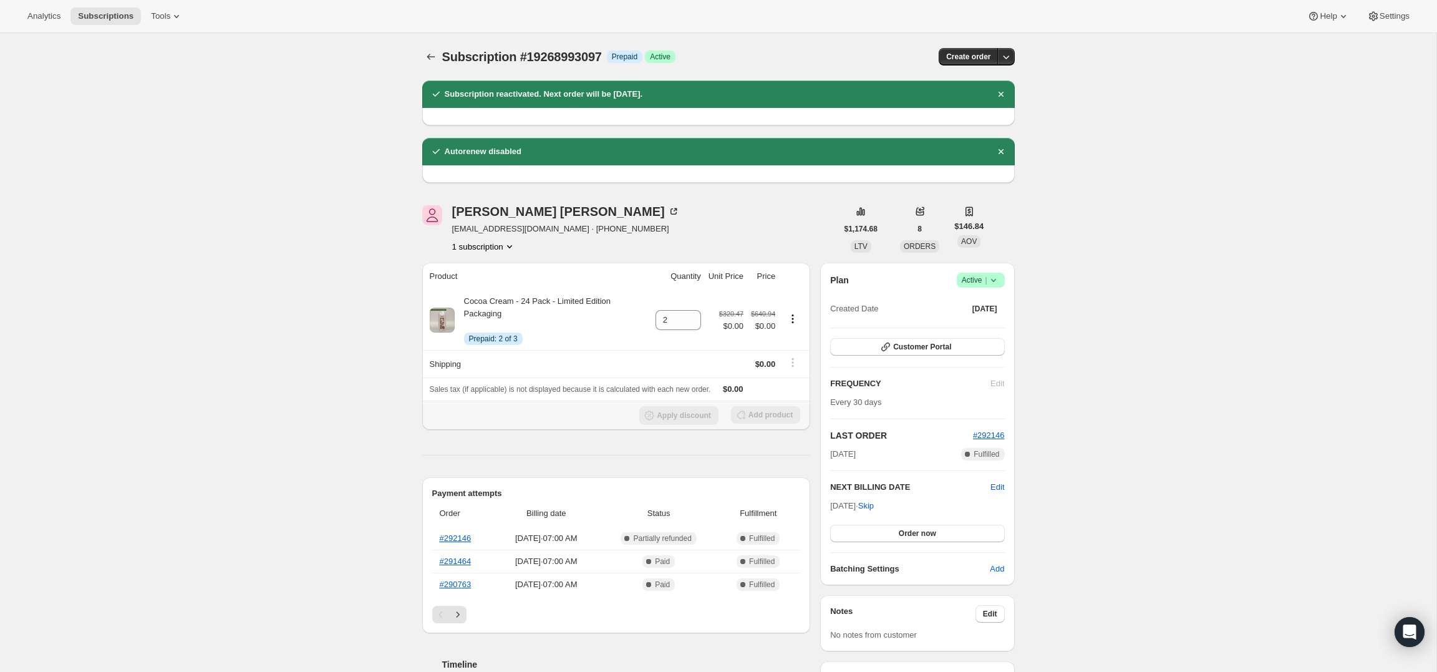
click at [759, 419] on div "Add product" at bounding box center [765, 415] width 69 height 19
click at [793, 319] on icon "Product actions" at bounding box center [793, 319] width 2 height 2
click at [792, 362] on span "Swap variant" at bounding box center [782, 363] width 47 height 9
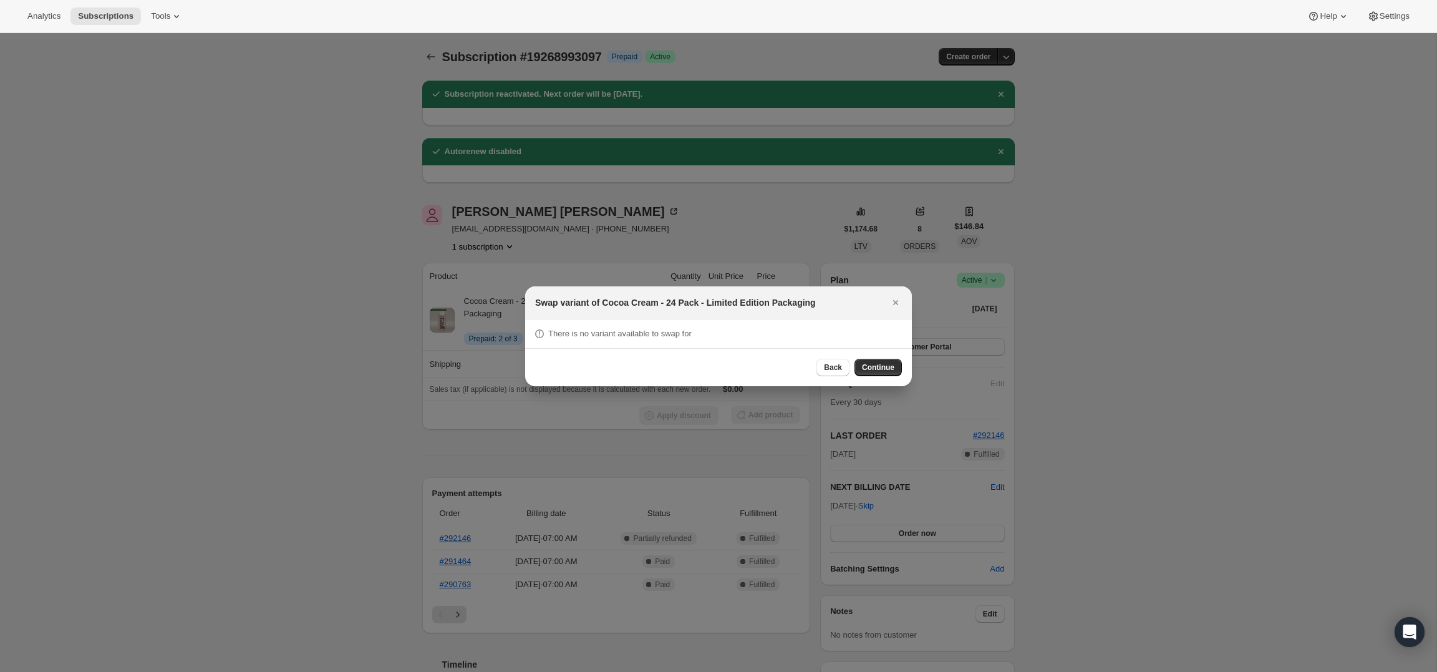
click at [901, 375] on div "Back Continue" at bounding box center [859, 367] width 85 height 17
click at [887, 371] on span "Continue" at bounding box center [878, 367] width 32 height 10
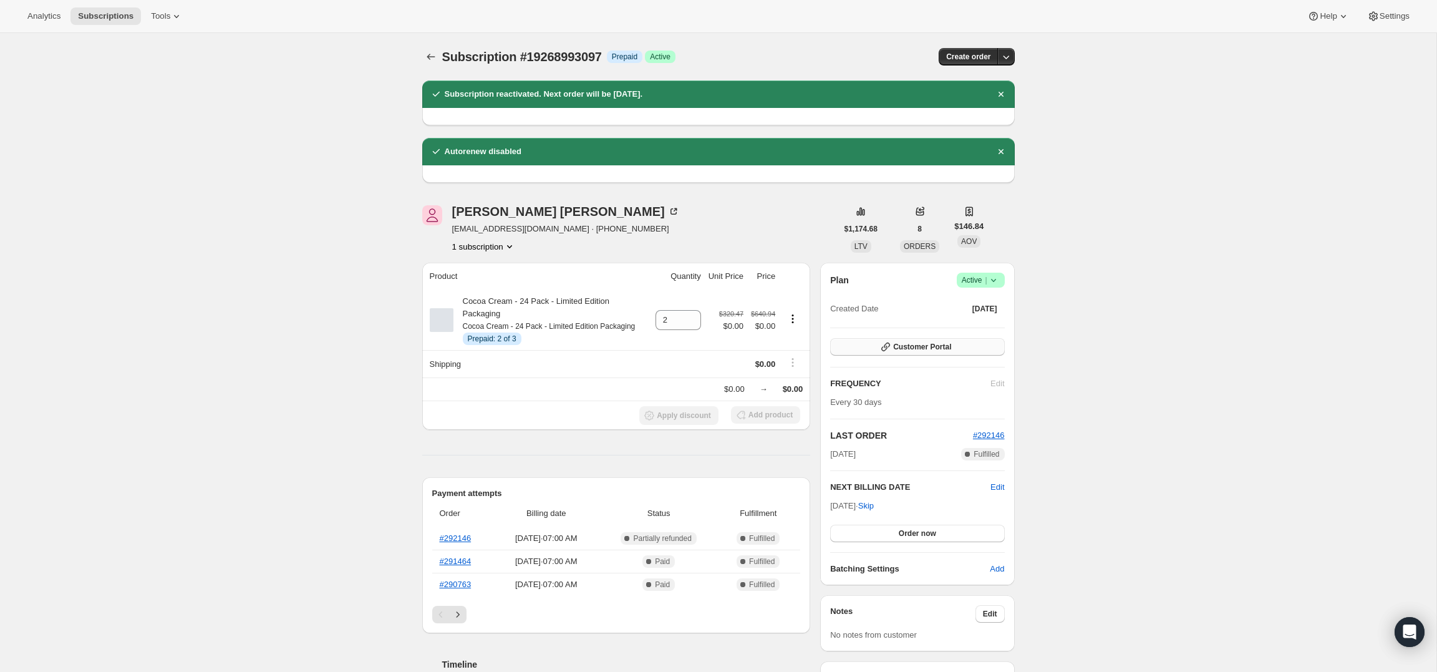
click at [968, 341] on button "Customer Portal" at bounding box center [917, 346] width 174 height 17
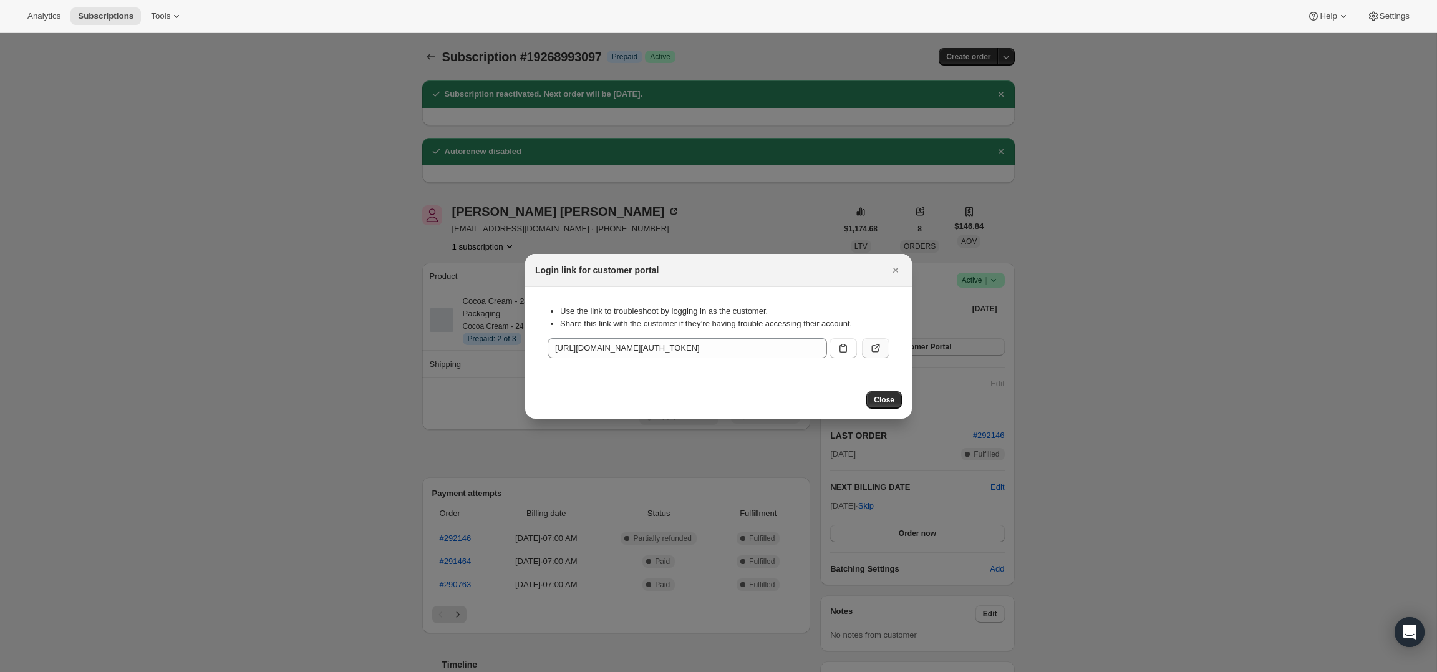
click at [865, 347] on button ":rhv:" at bounding box center [875, 348] width 27 height 20
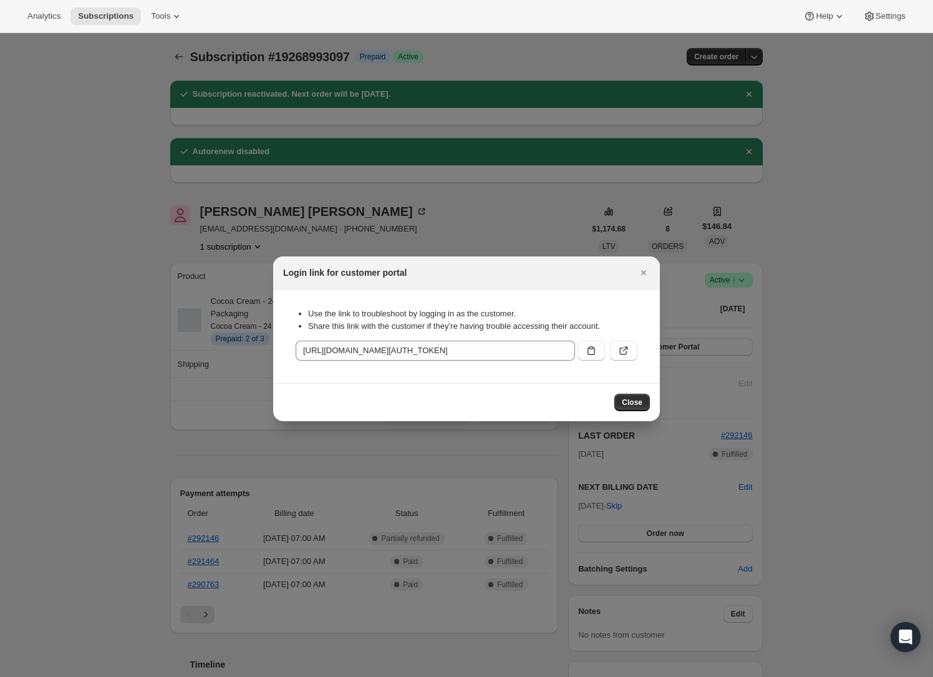
click at [640, 281] on div "Login link for customer portal" at bounding box center [466, 272] width 387 height 33
click at [643, 279] on button "Close" at bounding box center [643, 272] width 17 height 17
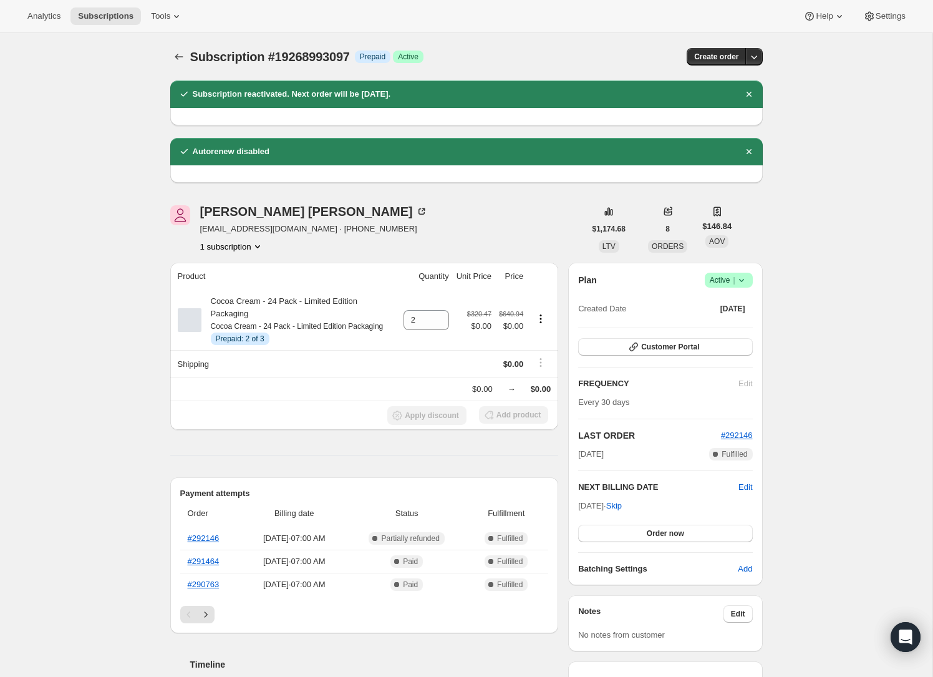
scroll to position [9, 0]
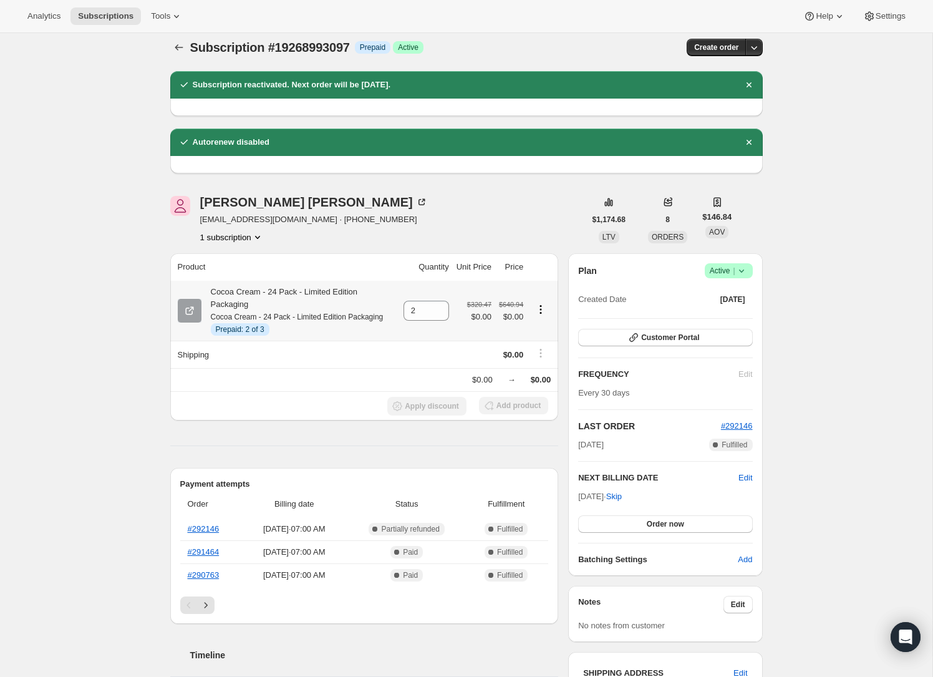
click at [538, 316] on icon "Product actions" at bounding box center [541, 309] width 12 height 12
click at [539, 337] on span "Enable Autorenew" at bounding box center [540, 340] width 66 height 9
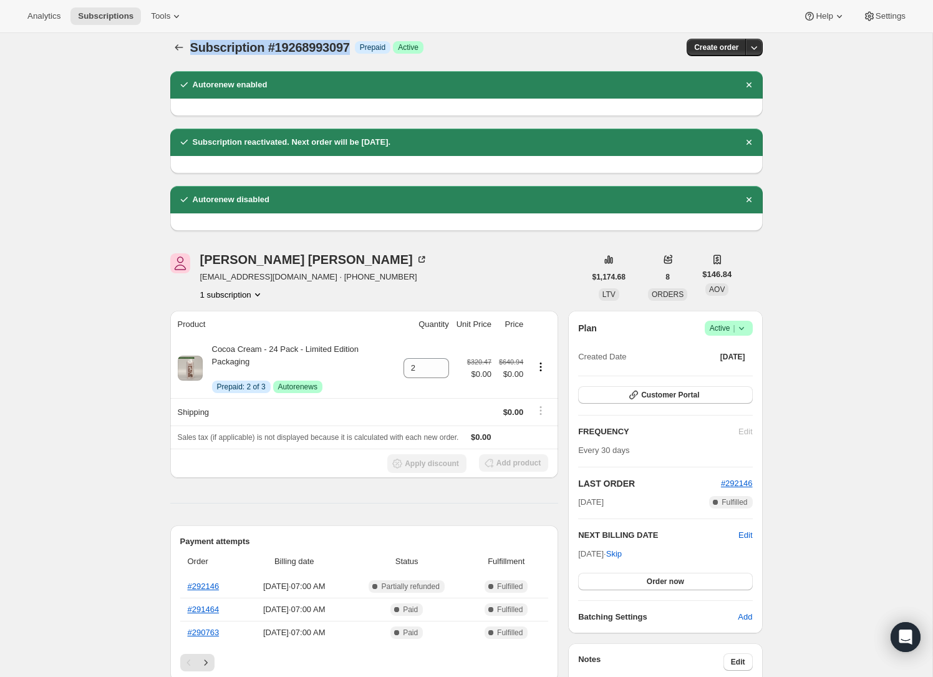
drag, startPoint x: 359, startPoint y: 48, endPoint x: 173, endPoint y: 57, distance: 186.1
click at [170, 57] on div "Subscription #19268993097. This page is ready Subscription #19268993097 Info Pr…" at bounding box center [466, 47] width 593 height 47
copy span "Subscription #19268993097"
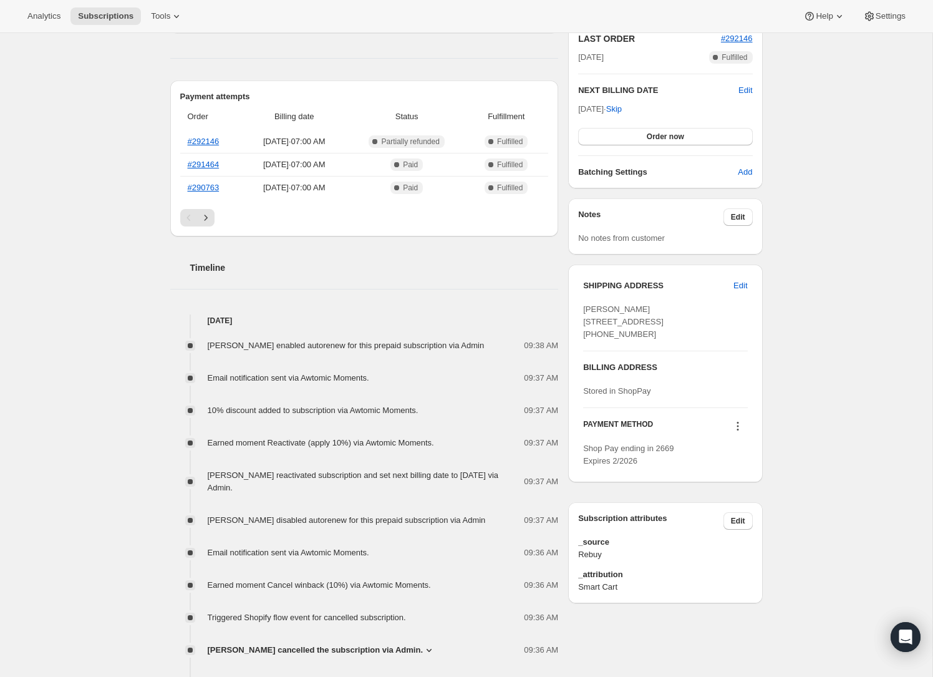
scroll to position [455, 0]
